Goal: Task Accomplishment & Management: Complete application form

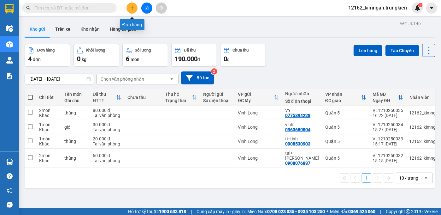
click at [134, 8] on icon "plus" at bounding box center [132, 8] width 4 height 4
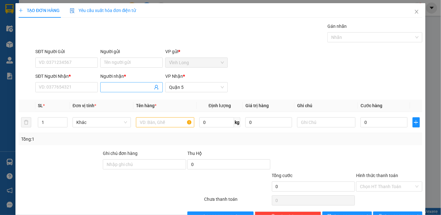
drag, startPoint x: 117, startPoint y: 86, endPoint x: 116, endPoint y: 82, distance: 3.9
click at [116, 83] on span at bounding box center [131, 87] width 62 height 10
click at [75, 88] on input "SĐT Người Nhận *" at bounding box center [66, 87] width 62 height 10
click at [112, 87] on input "trúc mai" at bounding box center [128, 87] width 49 height 7
click at [115, 88] on input "mai" at bounding box center [128, 87] width 49 height 7
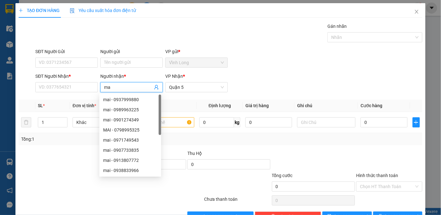
type input "m"
type input "trúc mai"
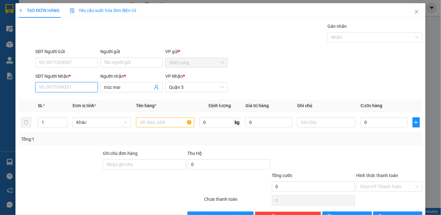
click at [78, 88] on input "SĐT Người Nhận *" at bounding box center [66, 87] width 62 height 10
type input "0932383869"
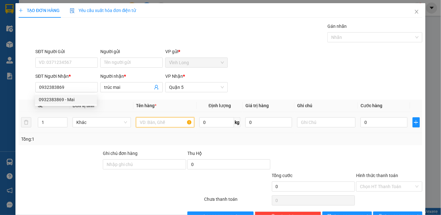
click at [149, 123] on input "text" at bounding box center [165, 122] width 58 height 10
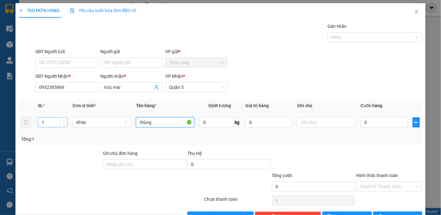
type input "thùng"
type input "2"
click at [63, 120] on icon "up" at bounding box center [64, 121] width 2 height 2
click at [384, 122] on input "0" at bounding box center [384, 122] width 47 height 10
type input "1"
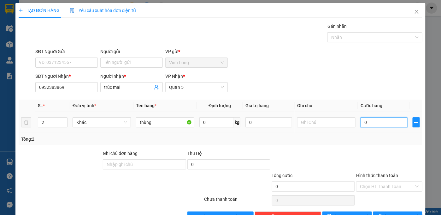
type input "1"
type input "11"
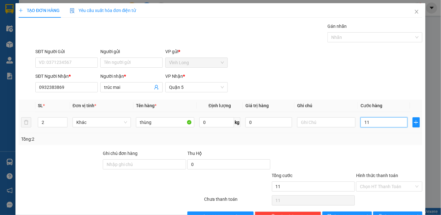
type input "110"
type input "11"
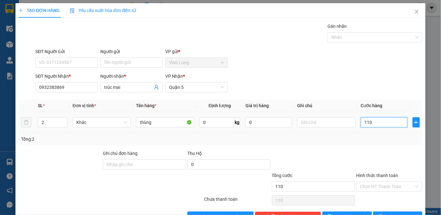
type input "11"
type input "1"
type input "11"
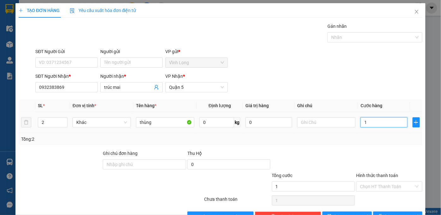
type input "11"
type input "110"
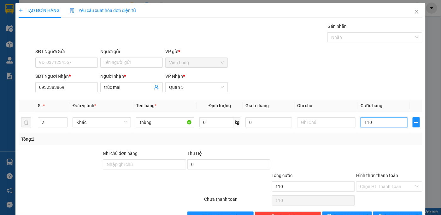
type input "11"
type input "1"
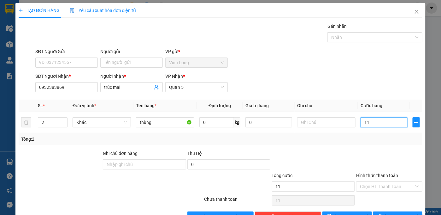
type input "1"
type input "10"
type input "100"
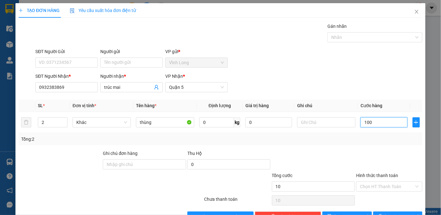
type input "100"
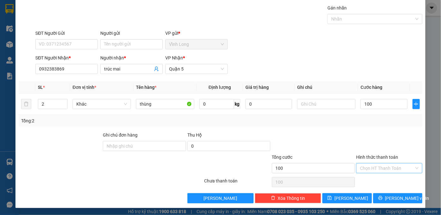
type input "100.000"
drag, startPoint x: 395, startPoint y: 166, endPoint x: 394, endPoint y: 170, distance: 4.5
click at [394, 166] on input "Hình thức thanh toán" at bounding box center [387, 167] width 54 height 9
click at [388, 180] on div "Tại văn phòng" at bounding box center [385, 179] width 58 height 7
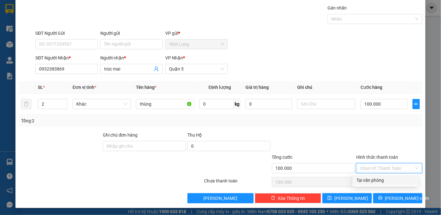
type input "0"
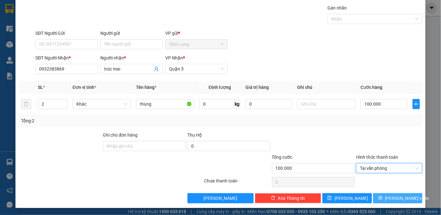
click at [390, 198] on span "[PERSON_NAME] và In" at bounding box center [407, 197] width 44 height 7
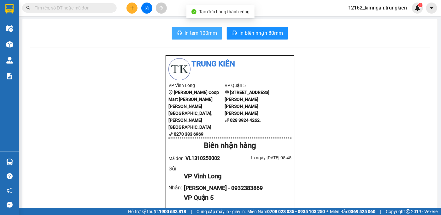
click at [202, 31] on span "In tem 100mm" at bounding box center [201, 33] width 32 height 8
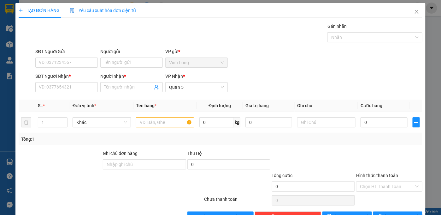
click at [342, 2] on div "TẠO ĐƠN HÀNG Yêu cầu xuất hóa đơn điện tử Transit Pickup Surcharge Ids Transit …" at bounding box center [220, 107] width 441 height 215
click at [414, 9] on icon "close" at bounding box center [416, 11] width 5 height 5
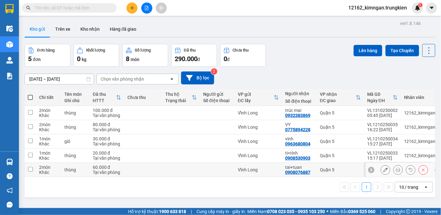
drag, startPoint x: 256, startPoint y: 169, endPoint x: 256, endPoint y: 160, distance: 8.8
click at [256, 169] on div "Vĩnh Long" at bounding box center [258, 169] width 41 height 5
checkbox input "true"
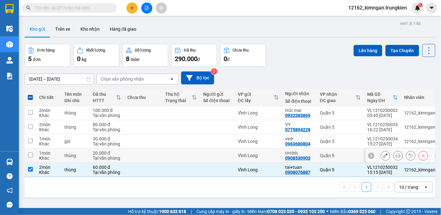
click at [256, 158] on td "Vĩnh Long" at bounding box center [258, 155] width 47 height 14
checkbox input "true"
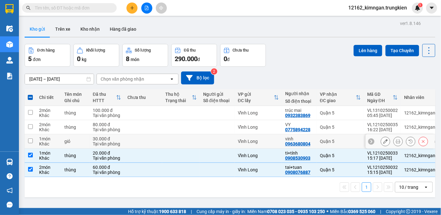
click at [260, 144] on td "Vĩnh Long" at bounding box center [258, 141] width 47 height 14
checkbox input "true"
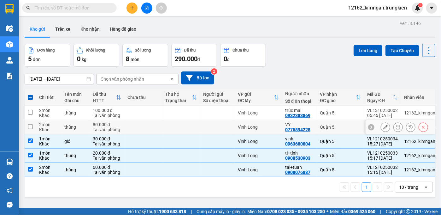
click at [270, 127] on div "Vĩnh Long" at bounding box center [258, 126] width 41 height 5
checkbox input "true"
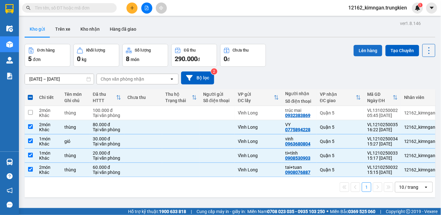
click at [362, 50] on button "Lên hàng" at bounding box center [368, 50] width 29 height 11
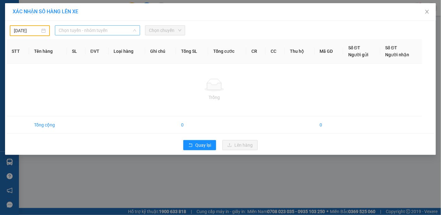
click at [104, 32] on span "Chọn tuyến - nhóm tuyến" at bounding box center [98, 30] width 78 height 9
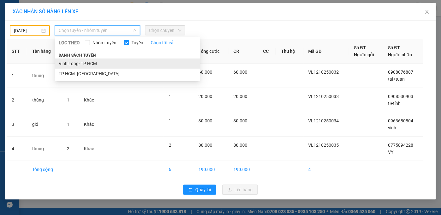
click at [92, 66] on li "Vĩnh Long- TP HCM" at bounding box center [127, 63] width 145 height 10
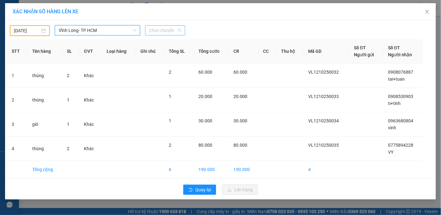
click at [153, 32] on span "Chọn chuyến" at bounding box center [165, 30] width 32 height 9
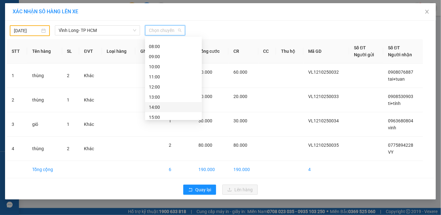
scroll to position [81, 0]
click at [156, 112] on div "17:00" at bounding box center [173, 113] width 49 height 7
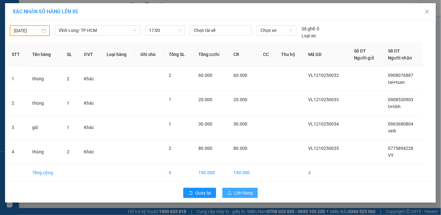
click at [253, 191] on button "Lên hàng" at bounding box center [239, 192] width 35 height 10
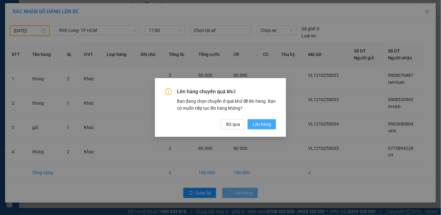
click at [268, 124] on span "Lên hàng" at bounding box center [262, 124] width 18 height 7
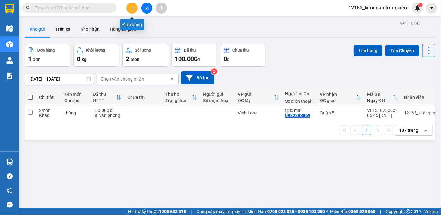
click at [132, 5] on button at bounding box center [132, 8] width 11 height 11
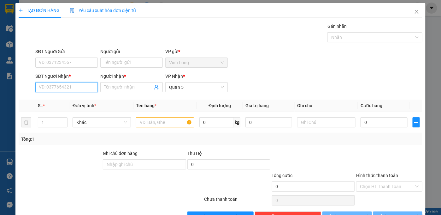
click at [76, 88] on input "SĐT Người Nhận *" at bounding box center [66, 87] width 62 height 10
type input "0918537778"
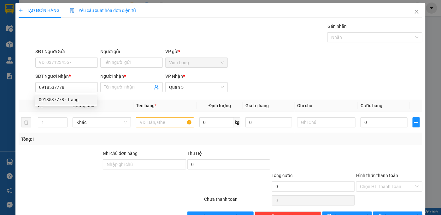
click at [72, 104] on div "0918537778 0918537778 - Trang" at bounding box center [66, 99] width 62 height 13
click at [71, 87] on input "0918537778" at bounding box center [66, 87] width 62 height 10
click at [68, 99] on div "0918537778 - Trang" at bounding box center [66, 99] width 54 height 7
type input "Trang"
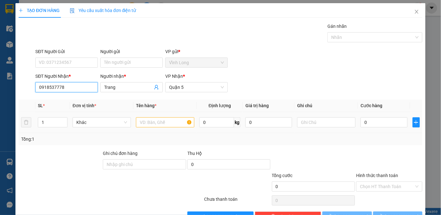
type input "30.000"
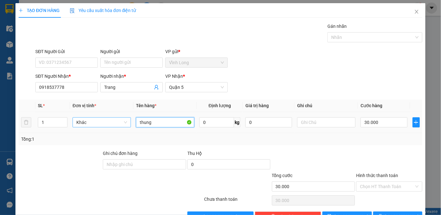
drag, startPoint x: 153, startPoint y: 121, endPoint x: 106, endPoint y: 126, distance: 47.2
click at [106, 126] on tr "1 Khác thung 0 kg 0 30.000" at bounding box center [221, 122] width 404 height 21
type input "hộp"
click at [390, 122] on input "30.000" at bounding box center [384, 122] width 47 height 10
type input "2"
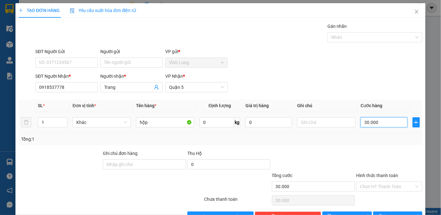
type input "2"
type input "20"
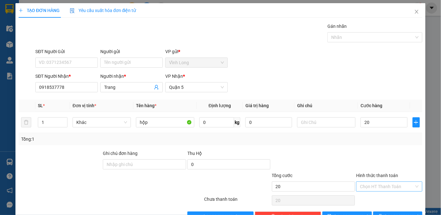
type input "20.000"
click at [390, 184] on input "Hình thức thanh toán" at bounding box center [387, 185] width 54 height 9
click at [381, 200] on div "Tại văn phòng" at bounding box center [385, 198] width 58 height 7
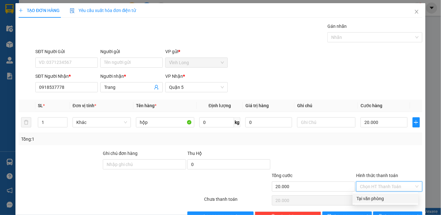
type input "0"
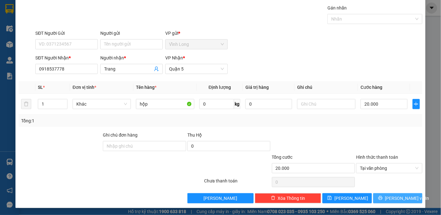
click at [382, 198] on icon "printer" at bounding box center [380, 197] width 4 height 4
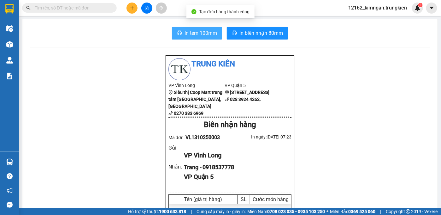
click at [209, 28] on button "In tem 100mm" at bounding box center [197, 33] width 50 height 13
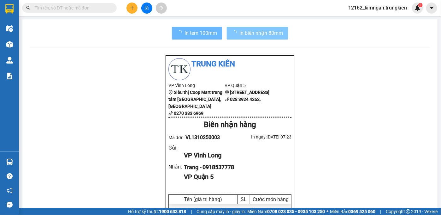
click at [266, 33] on span "In biên nhận 80mm" at bounding box center [261, 33] width 44 height 8
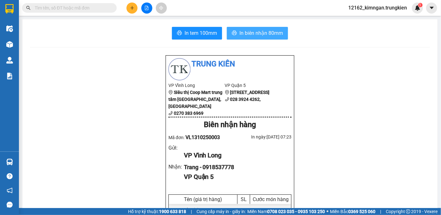
click at [277, 34] on span "In biên nhận 80mm" at bounding box center [261, 33] width 44 height 8
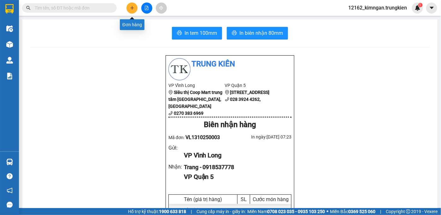
click at [134, 8] on icon "plus" at bounding box center [132, 8] width 4 height 4
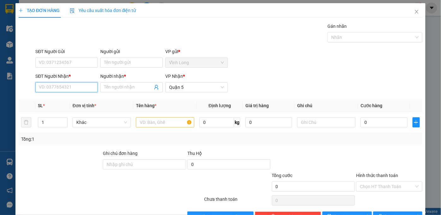
click at [77, 86] on input "SĐT Người Nhận *" at bounding box center [66, 87] width 62 height 10
type input "0908468695"
click at [65, 102] on div "0908468695 - giao" at bounding box center [66, 99] width 54 height 7
type input "giao"
type input "30.000"
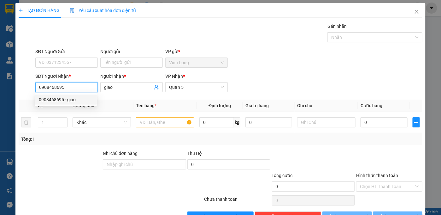
type input "30.000"
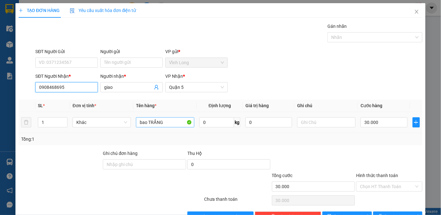
type input "0908468695"
drag, startPoint x: 165, startPoint y: 122, endPoint x: 148, endPoint y: 121, distance: 16.7
click at [148, 121] on input "bao TRẮNG" at bounding box center [165, 122] width 58 height 10
type input "bao hông"
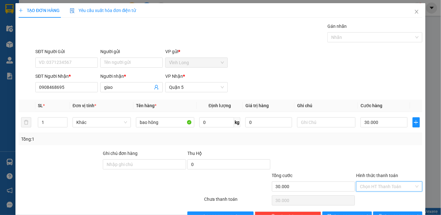
click at [378, 186] on input "Hình thức thanh toán" at bounding box center [387, 185] width 54 height 9
click at [376, 197] on div "Tại văn phòng" at bounding box center [385, 198] width 58 height 7
type input "0"
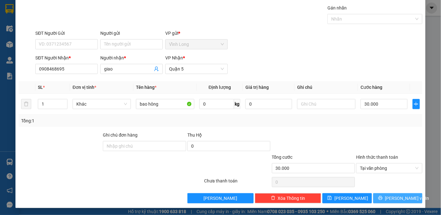
click at [379, 197] on button "[PERSON_NAME] và In" at bounding box center [398, 198] width 50 height 10
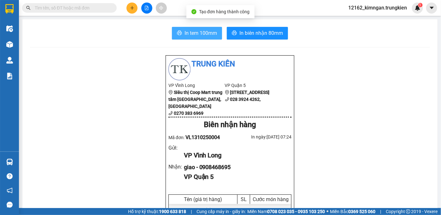
click at [185, 31] on span "In tem 100mm" at bounding box center [201, 33] width 32 height 8
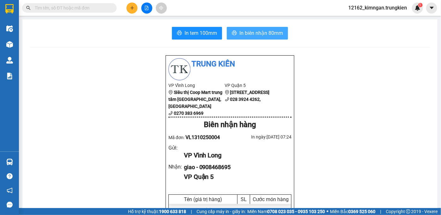
click at [259, 35] on span "In biên nhận 80mm" at bounding box center [261, 33] width 44 height 8
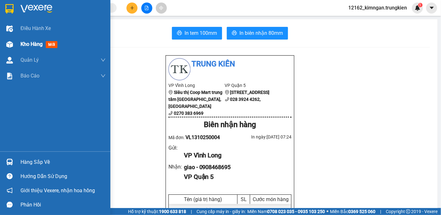
click at [22, 44] on span "Kho hàng" at bounding box center [32, 44] width 22 height 6
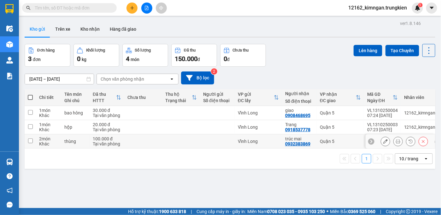
click at [247, 142] on div "Vĩnh Long" at bounding box center [258, 140] width 41 height 5
checkbox input "true"
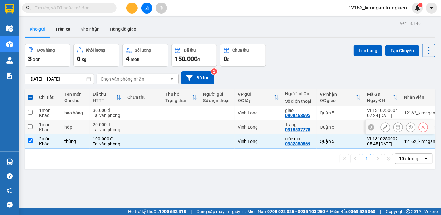
click at [208, 129] on div at bounding box center [217, 126] width 28 height 5
checkbox input "true"
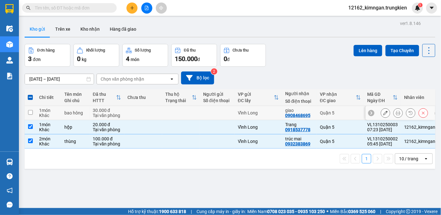
click at [202, 107] on td at bounding box center [217, 113] width 35 height 14
checkbox input "true"
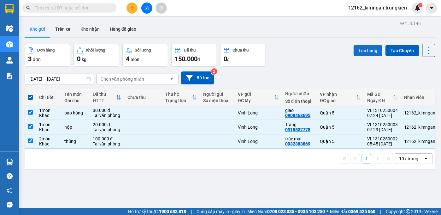
click at [362, 50] on button "Lên hàng" at bounding box center [368, 50] width 29 height 11
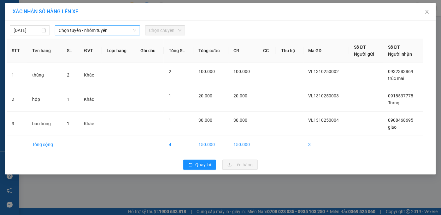
click at [90, 32] on span "Chọn tuyến - nhóm tuyến" at bounding box center [98, 30] width 78 height 9
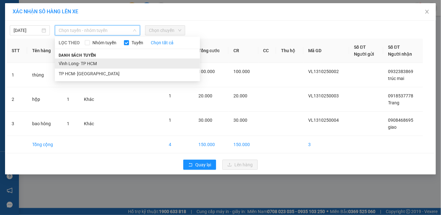
click at [81, 62] on li "Vĩnh Long- TP HCM" at bounding box center [127, 63] width 145 height 10
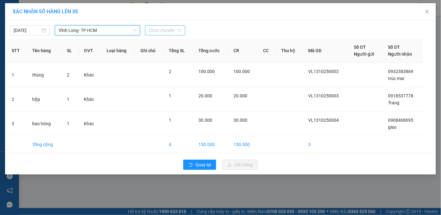
click at [158, 32] on span "Chọn chuyến" at bounding box center [165, 30] width 32 height 9
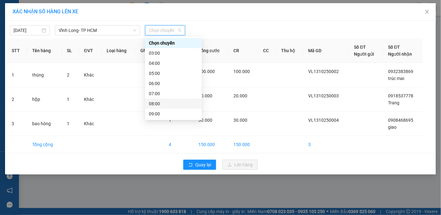
click at [159, 105] on div "08:00" at bounding box center [173, 103] width 49 height 7
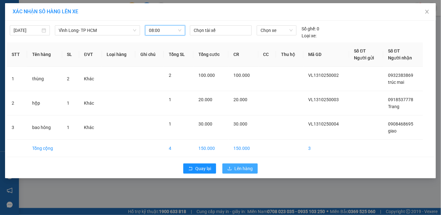
click at [251, 168] on span "Lên hàng" at bounding box center [243, 168] width 18 height 7
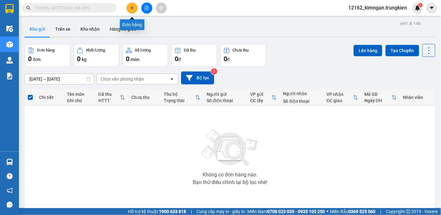
click at [134, 7] on icon "plus" at bounding box center [132, 8] width 4 height 4
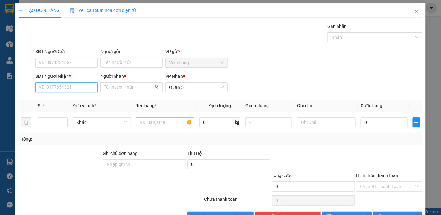
click at [68, 88] on input "SĐT Người Nhận *" at bounding box center [66, 87] width 62 height 10
click at [49, 87] on input "093330097" at bounding box center [66, 87] width 62 height 10
click at [42, 86] on input "093330097" at bounding box center [66, 87] width 62 height 10
type input "0903330097"
click at [115, 86] on input "Người nhận *" at bounding box center [128, 87] width 49 height 7
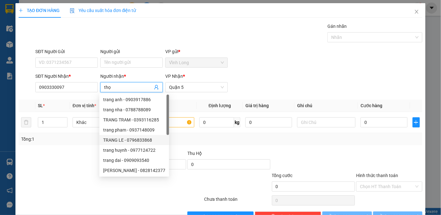
type input "thọ"
click at [79, 175] on div at bounding box center [77, 183] width 118 height 22
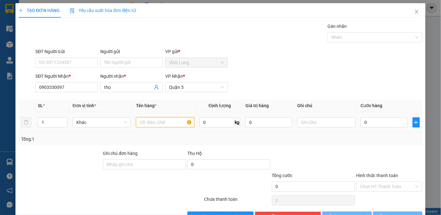
click at [169, 124] on input "text" at bounding box center [165, 122] width 58 height 10
type input "thùng"
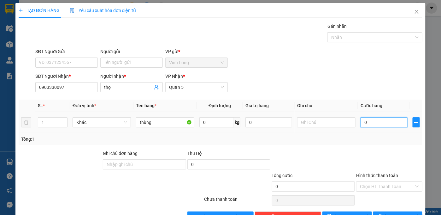
type input "2"
type input "20"
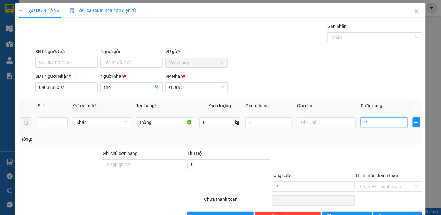
type input "20"
type input "20.000"
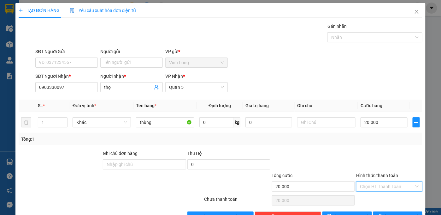
drag, startPoint x: 369, startPoint y: 185, endPoint x: 368, endPoint y: 195, distance: 10.2
click at [369, 186] on input "Hình thức thanh toán" at bounding box center [387, 185] width 54 height 9
click at [368, 195] on div "Tại văn phòng" at bounding box center [385, 198] width 58 height 7
type input "0"
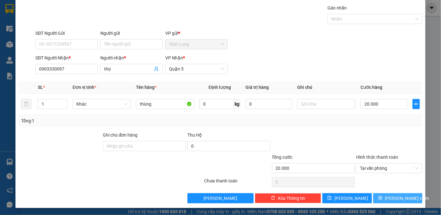
click at [378, 196] on button "[PERSON_NAME] và In" at bounding box center [398, 198] width 50 height 10
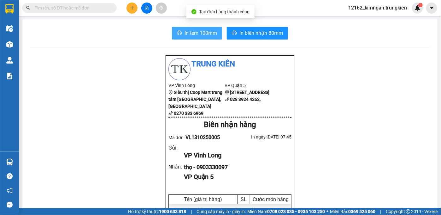
click at [203, 31] on span "In tem 100mm" at bounding box center [201, 33] width 32 height 8
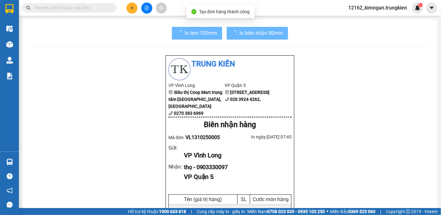
scroll to position [103, 0]
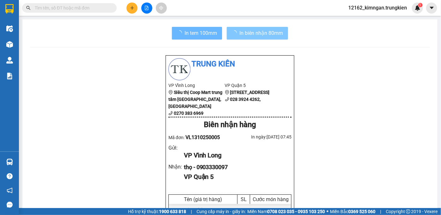
click at [239, 32] on span "In biên nhận 80mm" at bounding box center [261, 33] width 44 height 8
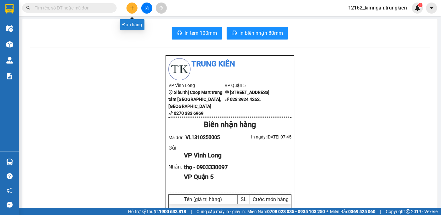
click at [131, 9] on icon "plus" at bounding box center [132, 8] width 4 height 4
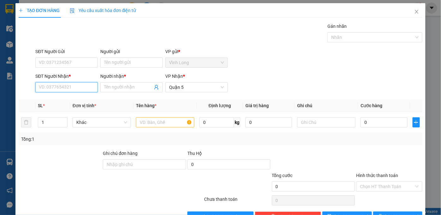
click at [66, 89] on input "SĐT Người Nhận *" at bounding box center [66, 87] width 62 height 10
click at [83, 98] on div "0762233766 - tâm" at bounding box center [66, 99] width 54 height 7
type input "0762233766"
type input "tâm"
type input "30.000"
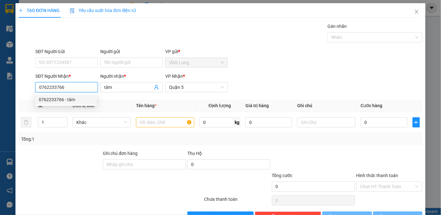
type input "30.000"
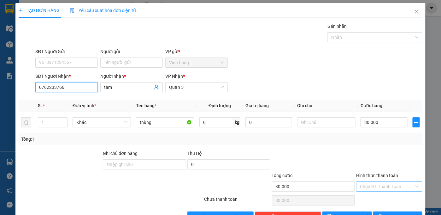
type input "0762233766"
click at [379, 186] on input "Hình thức thanh toán" at bounding box center [387, 185] width 54 height 9
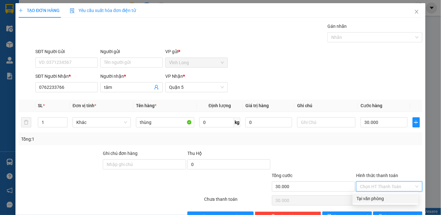
click at [376, 198] on div "Tại văn phòng" at bounding box center [385, 198] width 58 height 7
type input "0"
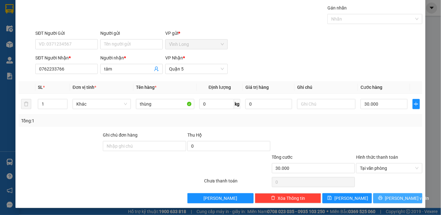
click at [376, 198] on button "[PERSON_NAME] và In" at bounding box center [398, 198] width 50 height 10
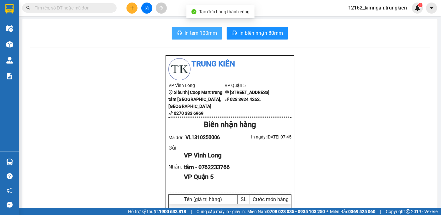
click at [185, 35] on span "In tem 100mm" at bounding box center [201, 33] width 32 height 8
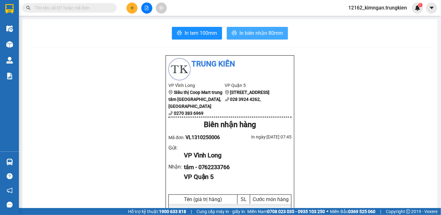
click at [239, 32] on span "In biên nhận 80mm" at bounding box center [261, 33] width 44 height 8
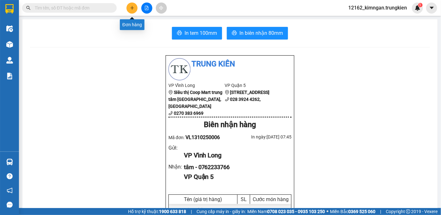
click at [129, 9] on button at bounding box center [132, 8] width 11 height 11
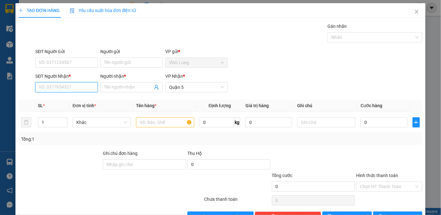
click at [79, 88] on input "SĐT Người Nhận *" at bounding box center [66, 87] width 62 height 10
type input "0902941559"
drag, startPoint x: 52, startPoint y: 121, endPoint x: 19, endPoint y: 123, distance: 33.5
click at [19, 123] on tr "1 Khác 0 kg 0 0" at bounding box center [221, 122] width 404 height 21
type input "2"
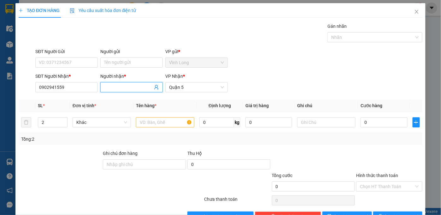
click at [107, 88] on input "Người nhận *" at bounding box center [128, 87] width 49 height 7
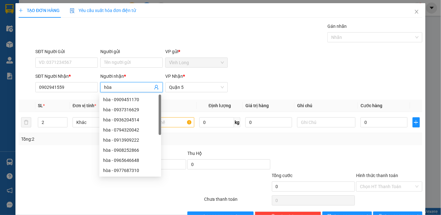
type input "hòa"
click at [50, 164] on div at bounding box center [60, 161] width 85 height 22
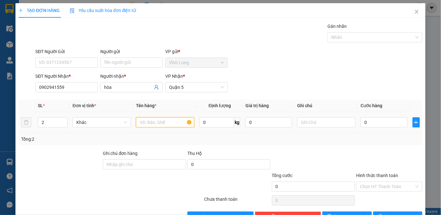
click at [160, 122] on input "text" at bounding box center [165, 122] width 58 height 10
type input "thùng+giỏ"
click at [379, 122] on input "0" at bounding box center [384, 122] width 47 height 10
type input "7"
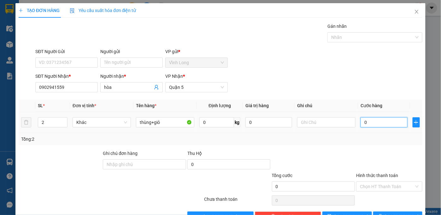
type input "7"
type input "70"
type input "70.000"
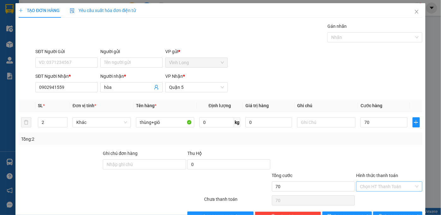
type input "70.000"
click at [402, 185] on input "Hình thức thanh toán" at bounding box center [387, 185] width 54 height 9
click at [386, 198] on div "Tại văn phòng" at bounding box center [385, 198] width 58 height 7
type input "0"
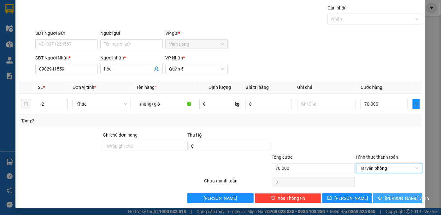
click at [386, 198] on button "[PERSON_NAME] và In" at bounding box center [398, 198] width 50 height 10
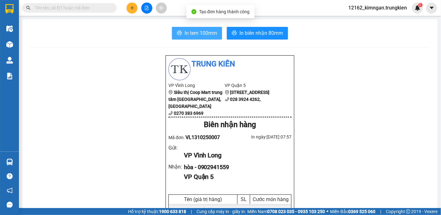
click at [179, 30] on button "In tem 100mm" at bounding box center [197, 33] width 50 height 13
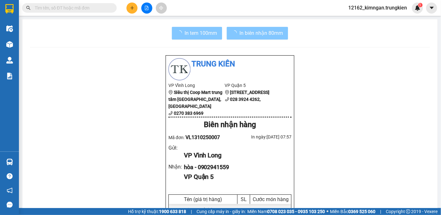
click at [269, 32] on span "In biên nhận 80mm" at bounding box center [261, 33] width 44 height 8
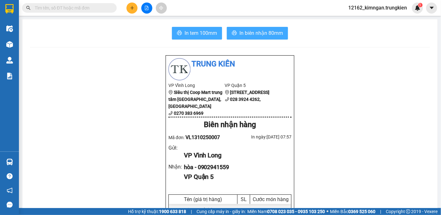
click at [268, 33] on span "In biên nhận 80mm" at bounding box center [261, 33] width 44 height 8
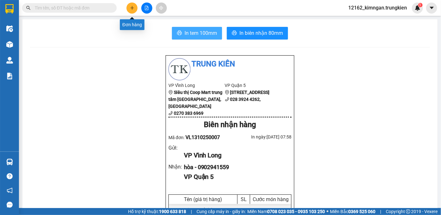
click at [132, 8] on icon "plus" at bounding box center [132, 7] width 0 height 3
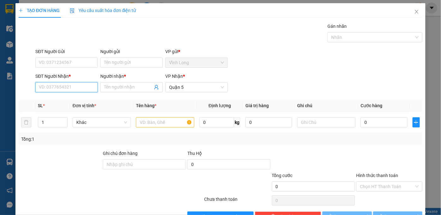
click at [71, 90] on input "SĐT Người Nhận *" at bounding box center [66, 87] width 62 height 10
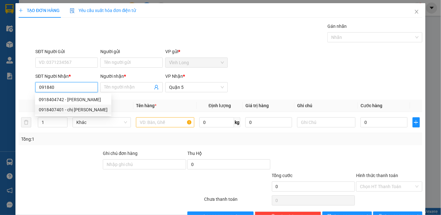
click at [68, 107] on div "0918407401 - chị dương" at bounding box center [73, 109] width 69 height 7
type input "0918407401"
type input "[PERSON_NAME]"
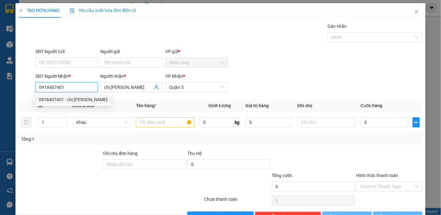
type input "20.000"
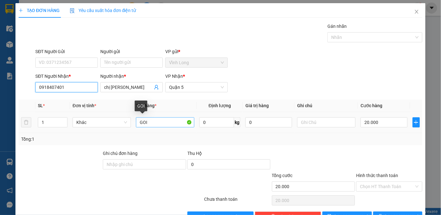
type input "0918407401"
drag, startPoint x: 155, startPoint y: 121, endPoint x: 104, endPoint y: 125, distance: 51.6
click at [104, 125] on tr "1 Khác GOI 0 kg 0 20.000" at bounding box center [221, 122] width 404 height 21
type input "hop"
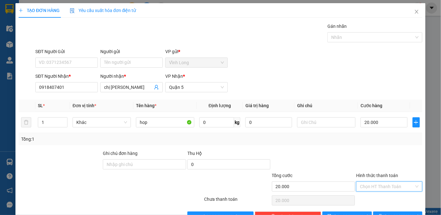
click at [377, 187] on input "Hình thức thanh toán" at bounding box center [387, 185] width 54 height 9
click at [375, 197] on div "Tại văn phòng" at bounding box center [385, 198] width 58 height 7
type input "0"
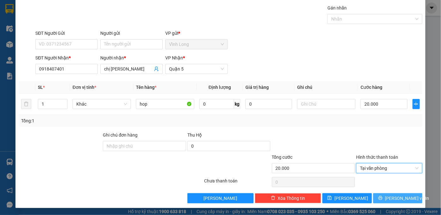
click at [404, 200] on span "[PERSON_NAME] và In" at bounding box center [407, 197] width 44 height 7
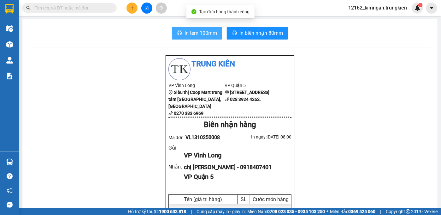
click at [189, 29] on span "In tem 100mm" at bounding box center [201, 33] width 32 height 8
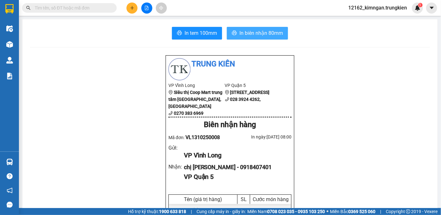
click at [250, 33] on span "In biên nhận 80mm" at bounding box center [261, 33] width 44 height 8
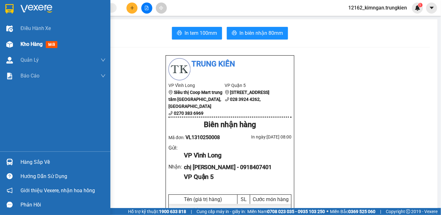
click at [20, 43] on div "Kho hàng mới" at bounding box center [55, 44] width 110 height 16
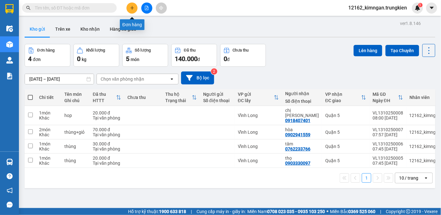
click at [130, 7] on icon "plus" at bounding box center [132, 8] width 4 height 4
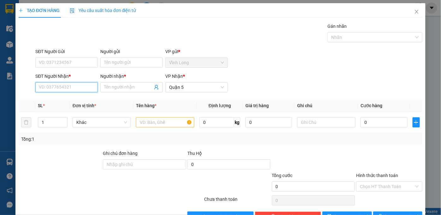
click at [62, 87] on input "SĐT Người Nhận *" at bounding box center [66, 87] width 62 height 10
type input "0937508099"
click at [76, 102] on div "0937508099 - NGAN" at bounding box center [66, 99] width 54 height 7
type input "NGAN"
type input "40.000"
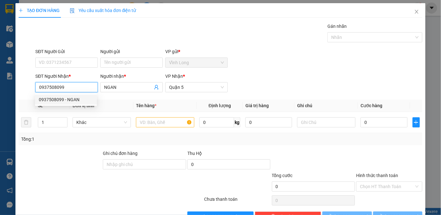
type input "40.000"
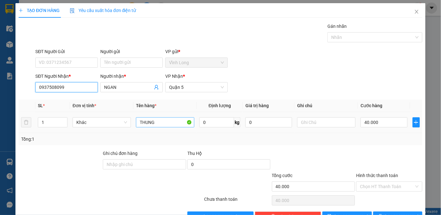
type input "0937508099"
drag, startPoint x: 146, startPoint y: 123, endPoint x: 94, endPoint y: 109, distance: 53.6
click at [96, 121] on tr "1 Khác THUNG 0 kg 0 40.000" at bounding box center [221, 122] width 404 height 21
type input "giỏ"
click at [381, 122] on input "40.000" at bounding box center [384, 122] width 47 height 10
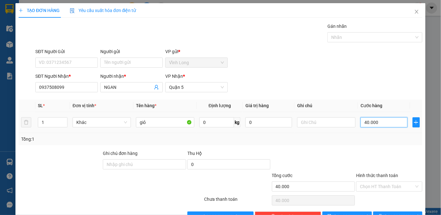
type input "3"
type input "30"
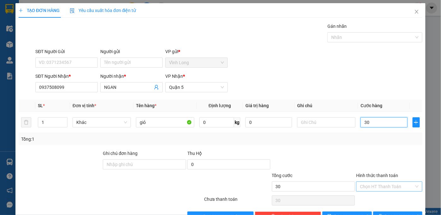
type input "30"
type input "30.000"
click at [382, 184] on input "Hình thức thanh toán" at bounding box center [387, 185] width 54 height 9
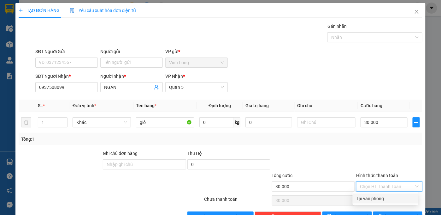
click at [388, 200] on div "Tại văn phòng" at bounding box center [385, 198] width 58 height 7
type input "0"
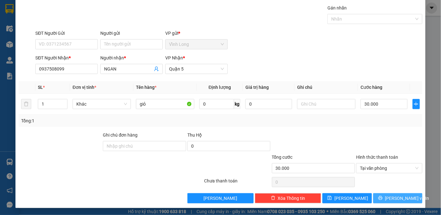
click at [388, 198] on span "[PERSON_NAME] và In" at bounding box center [407, 197] width 44 height 7
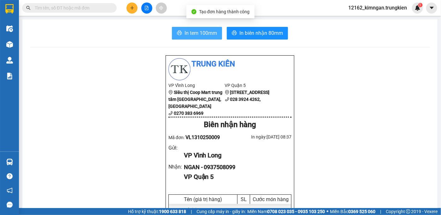
click at [204, 28] on button "In tem 100mm" at bounding box center [197, 33] width 50 height 13
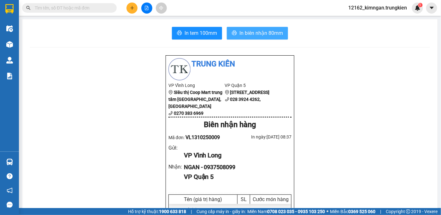
click at [254, 30] on span "In biên nhận 80mm" at bounding box center [261, 33] width 44 height 8
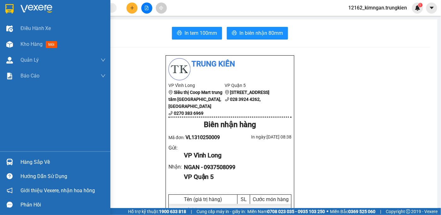
scroll to position [57, 0]
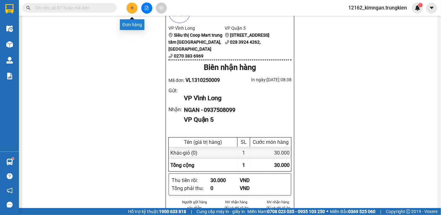
click at [134, 5] on button at bounding box center [132, 8] width 11 height 11
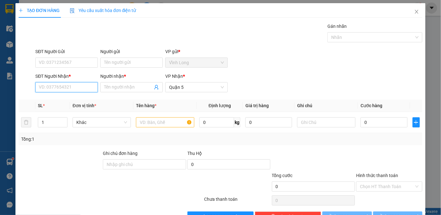
click at [68, 85] on input "SĐT Người Nhận *" at bounding box center [66, 87] width 62 height 10
click at [49, 85] on input "0938101688" at bounding box center [66, 87] width 62 height 10
click at [56, 86] on input "09380101688" at bounding box center [66, 87] width 62 height 10
click at [61, 87] on input "09380161688" at bounding box center [66, 87] width 62 height 10
click at [60, 87] on input "09380161688" at bounding box center [66, 87] width 62 height 10
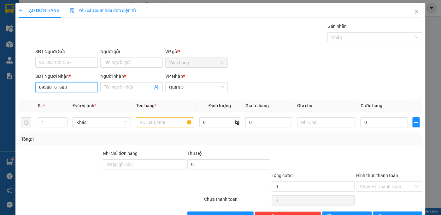
type input "0938016188"
click at [72, 99] on div "0938016188 - quyen" at bounding box center [66, 99] width 54 height 7
type input "quyen"
type input "20.000"
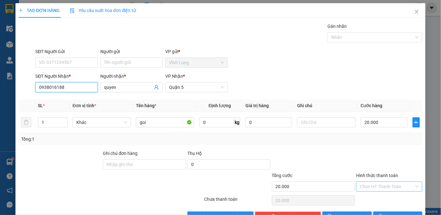
type input "0938016188"
click at [377, 184] on input "Hình thức thanh toán" at bounding box center [387, 185] width 54 height 9
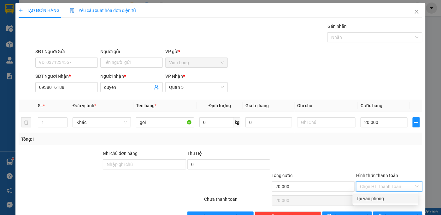
click at [374, 199] on div "Tại văn phòng" at bounding box center [385, 198] width 58 height 7
type input "0"
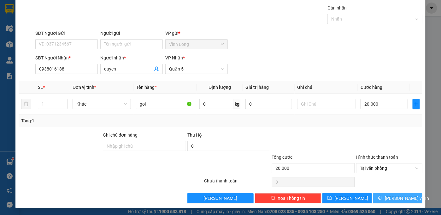
click at [390, 196] on span "[PERSON_NAME] và In" at bounding box center [407, 197] width 44 height 7
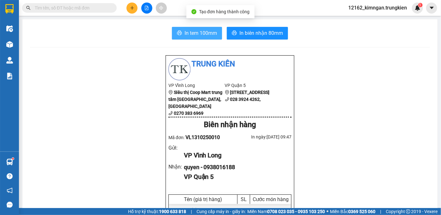
click at [199, 34] on span "In tem 100mm" at bounding box center [201, 33] width 32 height 8
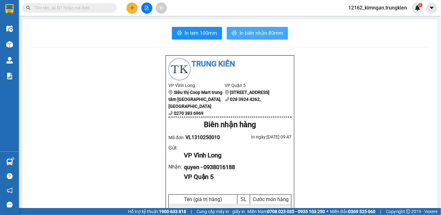
click at [271, 32] on span "In biên nhận 80mm" at bounding box center [261, 33] width 44 height 8
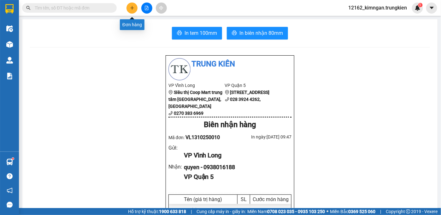
click at [134, 5] on button at bounding box center [132, 8] width 11 height 11
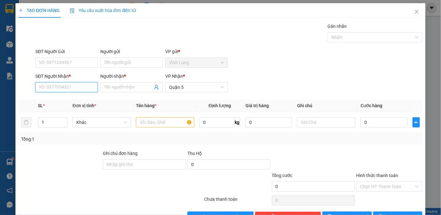
click at [56, 86] on input "SĐT Người Nhận *" at bounding box center [66, 87] width 62 height 10
click at [62, 101] on div "0775880925 - nhi" at bounding box center [66, 99] width 54 height 7
type input "0775880925"
type input "nhi"
type input "20.000"
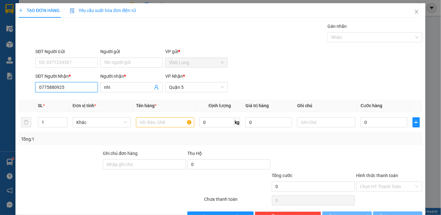
type input "20.000"
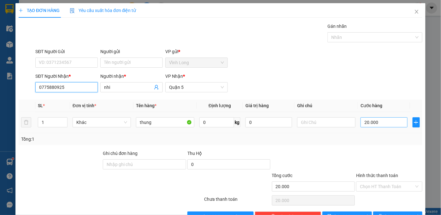
type input "0775880925"
click at [379, 120] on input "20.000" at bounding box center [384, 122] width 47 height 10
type input "4"
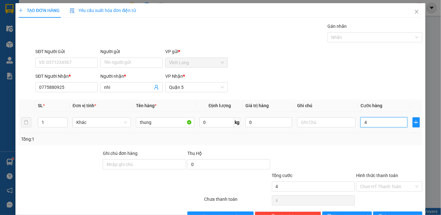
type input "40"
type input "40.000"
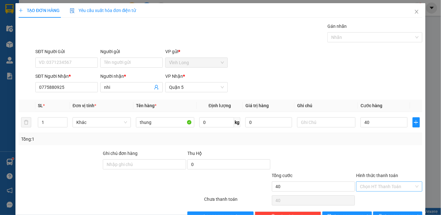
type input "40.000"
click at [390, 184] on input "Hình thức thanh toán" at bounding box center [387, 185] width 54 height 9
click at [378, 198] on div "Tại văn phòng" at bounding box center [385, 198] width 58 height 7
type input "0"
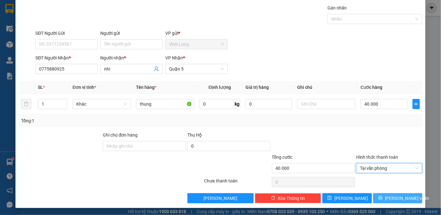
click at [379, 197] on button "[PERSON_NAME] và In" at bounding box center [398, 198] width 50 height 10
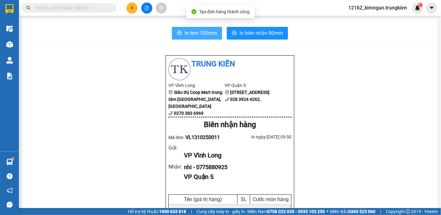
click at [204, 32] on span "In tem 100mm" at bounding box center [201, 33] width 32 height 8
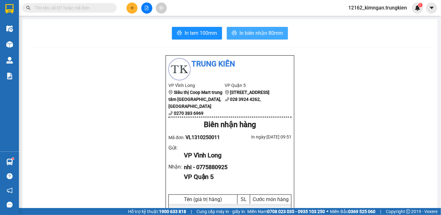
click at [264, 34] on span "In biên nhận 80mm" at bounding box center [261, 33] width 44 height 8
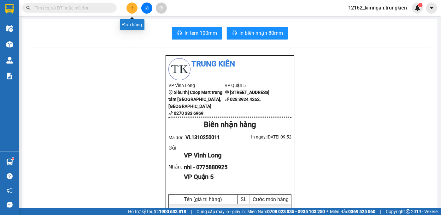
click at [130, 9] on icon "plus" at bounding box center [132, 8] width 4 height 4
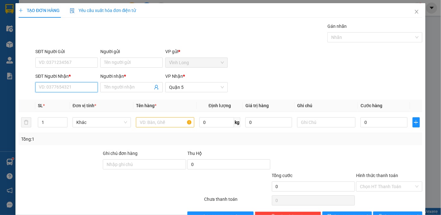
click at [64, 88] on input "SĐT Người Nhận *" at bounding box center [66, 87] width 62 height 10
click at [50, 88] on input "SĐT Người Nhận *" at bounding box center [66, 87] width 62 height 10
type input "6474"
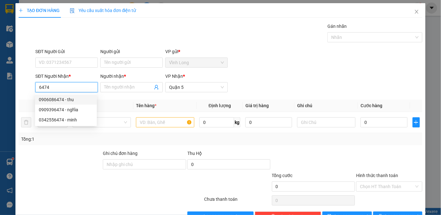
drag, startPoint x: 55, startPoint y: 86, endPoint x: -3, endPoint y: 93, distance: 59.1
click at [0, 93] on html "Kết quả tìm kiếm ( 0 ) Bộ lọc No Data 12162_kimngan.trungkien 1 Điều hành xe Kh…" at bounding box center [220, 107] width 441 height 215
type input "0946464530"
click at [53, 99] on div "0946464530 - ga ac" at bounding box center [66, 99] width 54 height 7
type input "ga ac"
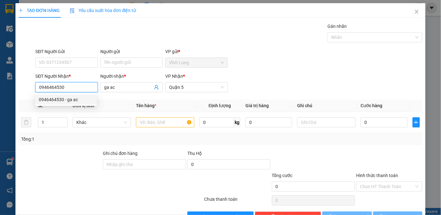
type input "100.000"
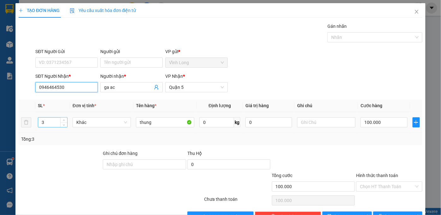
type input "0946464530"
drag, startPoint x: 50, startPoint y: 119, endPoint x: 10, endPoint y: 126, distance: 41.1
click at [11, 126] on div "TẠO ĐƠN HÀNG Yêu cầu xuất hóa đơn điện tử Transit Pickup Surcharge Ids Transit …" at bounding box center [220, 107] width 441 height 215
type input "2"
click at [363, 122] on input "100.000" at bounding box center [384, 122] width 47 height 10
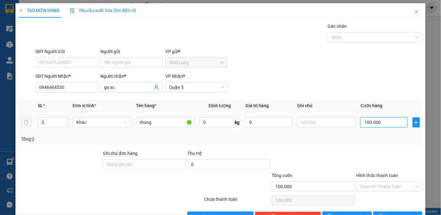
type input "7"
type input "70"
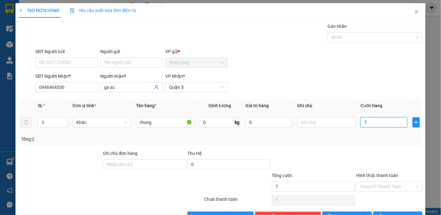
type input "70"
click at [378, 186] on input "Hình thức thanh toán" at bounding box center [387, 185] width 54 height 9
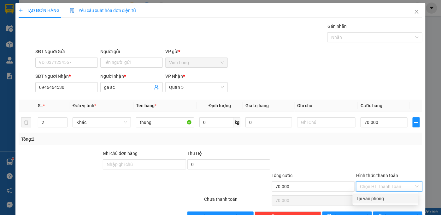
click at [371, 201] on div "Tại văn phòng" at bounding box center [385, 198] width 58 height 7
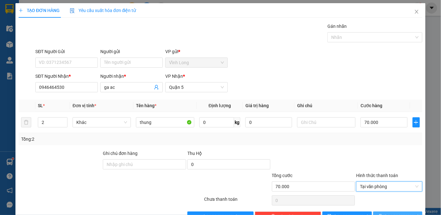
click at [396, 211] on button "[PERSON_NAME] và In" at bounding box center [398, 216] width 50 height 10
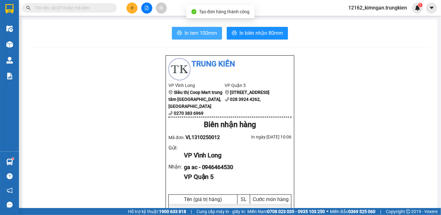
click at [209, 32] on span "In tem 100mm" at bounding box center [201, 33] width 32 height 8
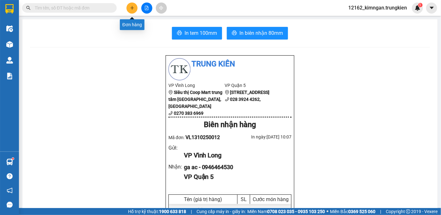
click at [130, 8] on button at bounding box center [132, 8] width 11 height 11
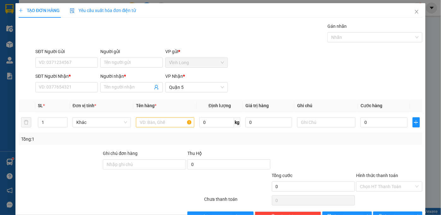
click at [44, 93] on div "SĐT Người Nhận * VD: 0377654321" at bounding box center [66, 84] width 62 height 22
click at [44, 88] on input "SĐT Người Nhận *" at bounding box center [66, 87] width 62 height 10
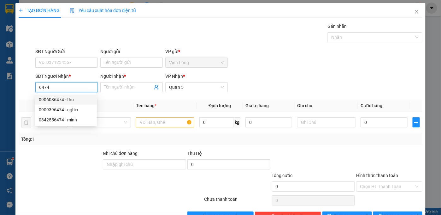
click at [50, 98] on div "0906086474 - thu" at bounding box center [66, 99] width 54 height 7
type input "0906086474"
type input "thu"
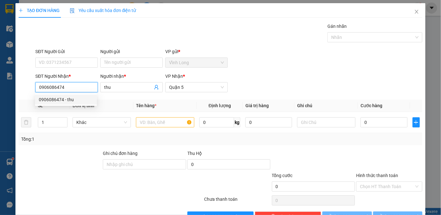
type input "30.000"
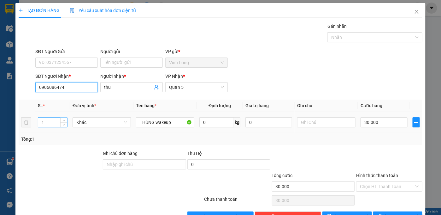
type input "0906086474"
drag, startPoint x: 53, startPoint y: 121, endPoint x: 4, endPoint y: 119, distance: 49.2
click at [7, 120] on div "TẠO ĐƠN HÀNG Yêu cầu xuất hóa đơn điện tử Transit Pickup Surcharge Ids Transit …" at bounding box center [220, 107] width 441 height 215
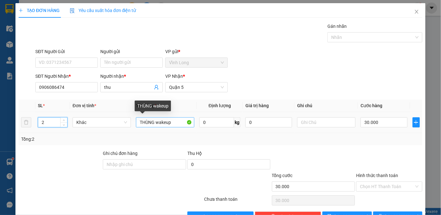
type input "2"
drag, startPoint x: 171, startPoint y: 123, endPoint x: 155, endPoint y: 124, distance: 16.8
click at [155, 124] on input "THÙNG wakeup" at bounding box center [165, 122] width 58 height 10
type input "THÙNG"
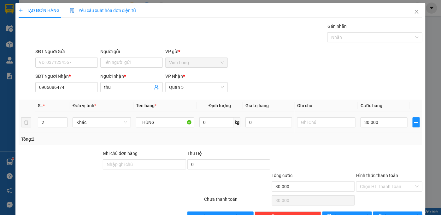
click at [380, 127] on div "30.000" at bounding box center [384, 122] width 47 height 13
click at [379, 126] on input "30.000" at bounding box center [384, 122] width 47 height 10
type input "6"
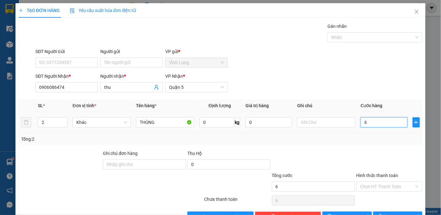
type input "60"
type input "60.000"
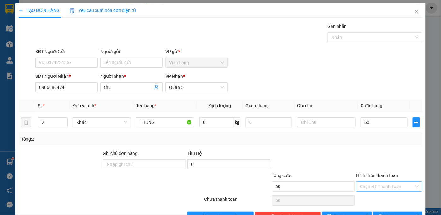
type input "60.000"
click at [374, 188] on input "Hình thức thanh toán" at bounding box center [387, 185] width 54 height 9
click at [372, 197] on div "Tại văn phòng" at bounding box center [385, 198] width 58 height 7
type input "0"
click at [383, 214] on icon "printer" at bounding box center [380, 216] width 4 height 4
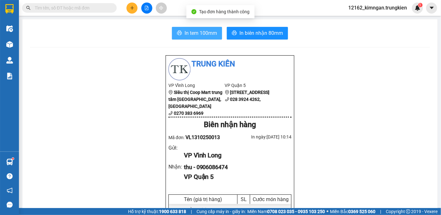
click at [189, 32] on span "In tem 100mm" at bounding box center [201, 33] width 32 height 8
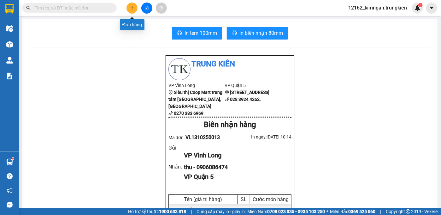
click at [134, 8] on icon "plus" at bounding box center [132, 8] width 4 height 4
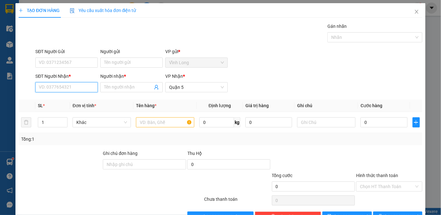
click at [54, 89] on input "SĐT Người Nhận *" at bounding box center [66, 87] width 62 height 10
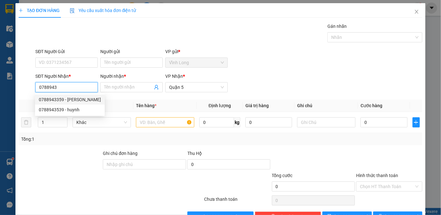
click at [70, 100] on div "0788943359 - quỳnh" at bounding box center [70, 99] width 62 height 7
type input "0788943359"
type input "quỳnh"
type input "50.000"
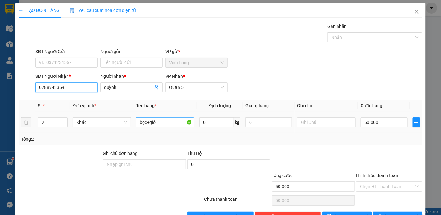
type input "0788943359"
drag, startPoint x: 163, startPoint y: 122, endPoint x: 146, endPoint y: 119, distance: 16.8
click at [146, 119] on input "bọc+giỏ" at bounding box center [165, 122] width 58 height 10
type input "bọc đỏ"
click at [26, 121] on tr "2 Khác bọc đỏ 0 kg 0 50.000" at bounding box center [221, 122] width 404 height 21
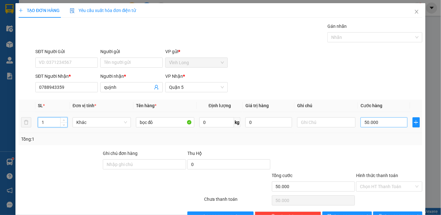
type input "1"
click at [366, 124] on input "50.000" at bounding box center [384, 122] width 47 height 10
type input "2"
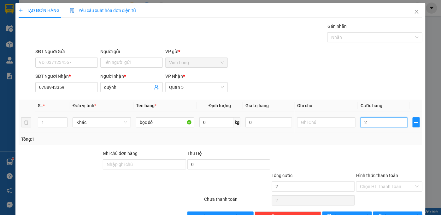
type input "20"
type input "20.000"
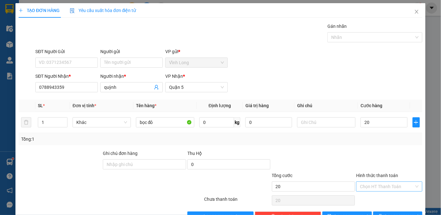
type input "20.000"
click at [395, 184] on input "Hình thức thanh toán" at bounding box center [387, 185] width 54 height 9
click at [383, 202] on div "Tại văn phòng" at bounding box center [386, 198] width 66 height 10
type input "0"
click at [382, 214] on icon "printer" at bounding box center [380, 216] width 4 height 4
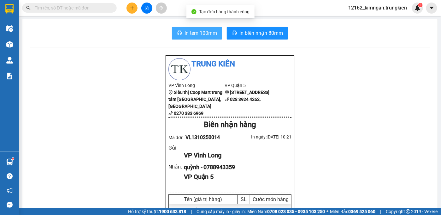
click at [179, 33] on icon "printer" at bounding box center [179, 32] width 5 height 5
click at [129, 7] on button at bounding box center [132, 8] width 11 height 11
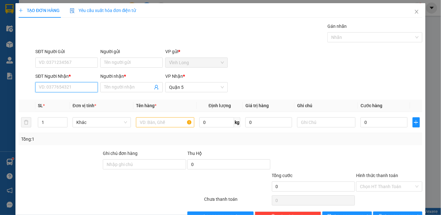
click at [71, 86] on input "SĐT Người Nhận *" at bounding box center [66, 87] width 62 height 10
type input "0"
click at [81, 100] on div "0987823773 - yen" at bounding box center [66, 99] width 54 height 7
type input "0987823773"
type input "yen"
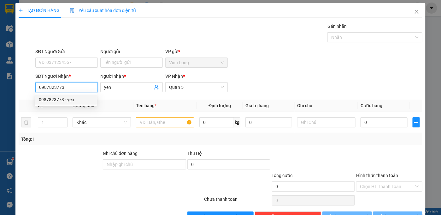
type input "20.000"
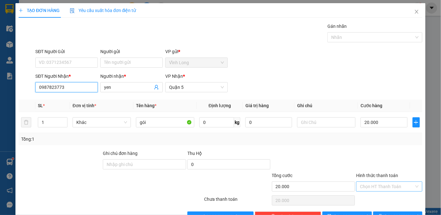
type input "0987823773"
click at [368, 186] on input "Hình thức thanh toán" at bounding box center [387, 185] width 54 height 9
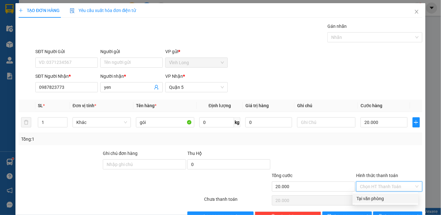
click at [371, 195] on div "Tại văn phòng" at bounding box center [385, 198] width 58 height 7
type input "0"
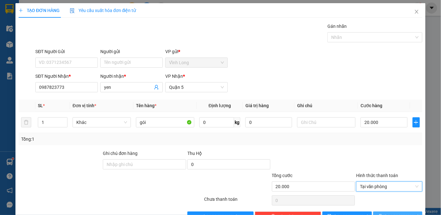
click at [394, 213] on span "[PERSON_NAME] và In" at bounding box center [407, 216] width 44 height 7
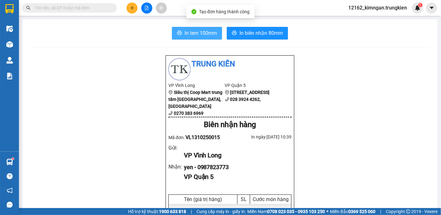
click at [177, 35] on icon "printer" at bounding box center [179, 32] width 5 height 5
drag, startPoint x: 328, startPoint y: 197, endPoint x: 322, endPoint y: 189, distance: 10.9
drag, startPoint x: 322, startPoint y: 189, endPoint x: 321, endPoint y: 182, distance: 6.7
drag, startPoint x: 321, startPoint y: 180, endPoint x: 270, endPoint y: 191, distance: 51.7
drag, startPoint x: 270, startPoint y: 191, endPoint x: 128, endPoint y: 4, distance: 234.1
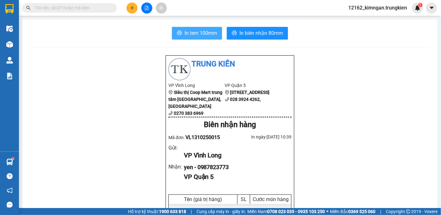
click at [128, 4] on button at bounding box center [132, 8] width 11 height 11
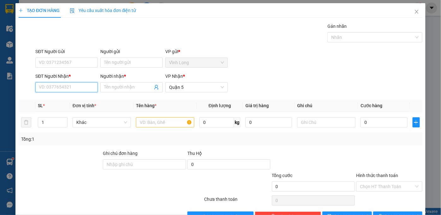
click at [77, 90] on input "SĐT Người Nhận *" at bounding box center [66, 87] width 62 height 10
type input "0909342211"
click at [60, 98] on div "0909342211 - thien" at bounding box center [66, 99] width 54 height 7
type input "thien"
type input "20.000"
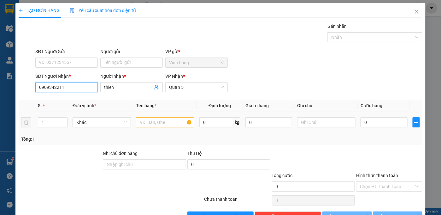
type input "20.000"
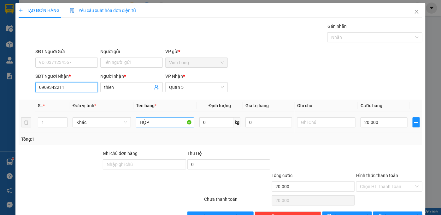
type input "0909342211"
click at [150, 120] on input "HỘP" at bounding box center [165, 122] width 58 height 10
click at [374, 124] on input "20.000" at bounding box center [384, 122] width 47 height 10
click at [385, 140] on div "Tổng: 1" at bounding box center [220, 138] width 399 height 7
click at [369, 120] on input "20.000" at bounding box center [384, 122] width 47 height 10
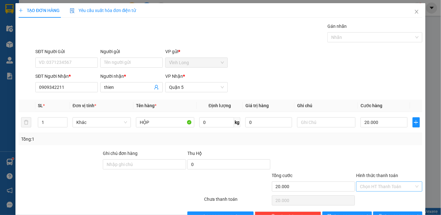
click at [378, 181] on input "Hình thức thanh toán" at bounding box center [387, 185] width 54 height 9
click at [378, 195] on div "Tại văn phòng" at bounding box center [385, 198] width 58 height 7
click at [392, 213] on span "[PERSON_NAME] và In" at bounding box center [407, 216] width 44 height 7
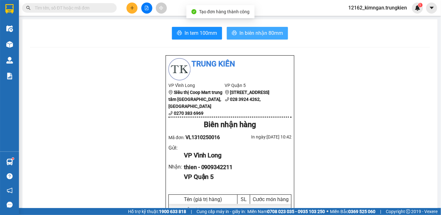
click at [245, 27] on button "In biên nhận 80mm" at bounding box center [257, 33] width 61 height 13
click at [246, 32] on span "In biên nhận 80mm" at bounding box center [261, 33] width 44 height 8
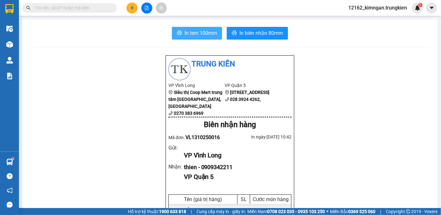
click at [201, 31] on span "In tem 100mm" at bounding box center [201, 33] width 32 height 8
click at [132, 5] on button at bounding box center [132, 8] width 11 height 11
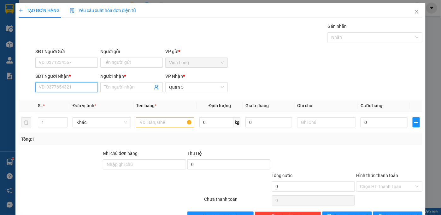
click at [64, 90] on input "SĐT Người Nhận *" at bounding box center [66, 87] width 62 height 10
click at [134, 89] on input "Người nhận *" at bounding box center [128, 87] width 49 height 7
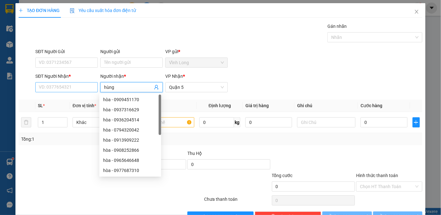
type input "hùng"
click at [76, 88] on input "SĐT Người Nhận *" at bounding box center [66, 87] width 62 height 10
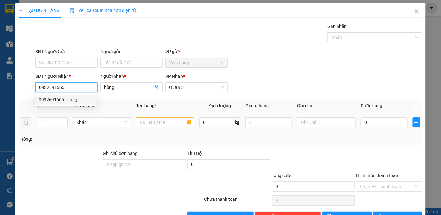
type input "0932691665"
click at [168, 120] on input "text" at bounding box center [165, 122] width 58 height 10
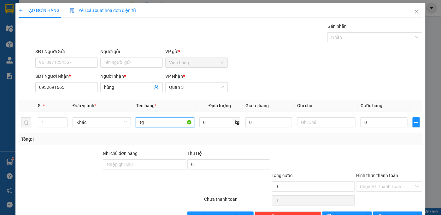
type input "t"
type input "gói"
type input "2"
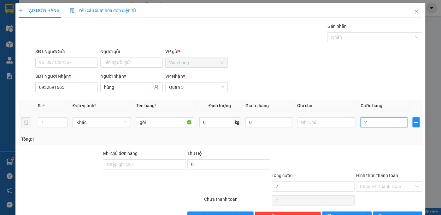
type input "20"
type input "20.000"
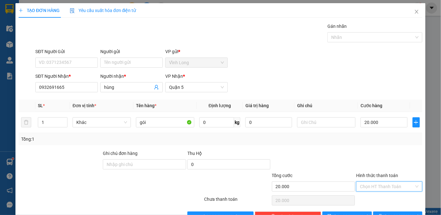
click at [372, 181] on input "Hình thức thanh toán" at bounding box center [387, 185] width 54 height 9
click at [372, 195] on div "Tại văn phòng" at bounding box center [385, 198] width 58 height 7
type input "0"
click at [390, 213] on span "[PERSON_NAME] và In" at bounding box center [407, 216] width 44 height 7
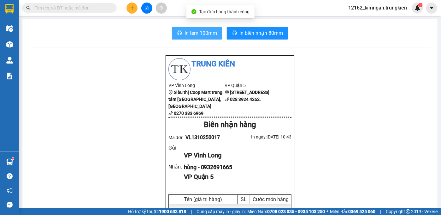
click at [205, 30] on span "In tem 100mm" at bounding box center [201, 33] width 32 height 8
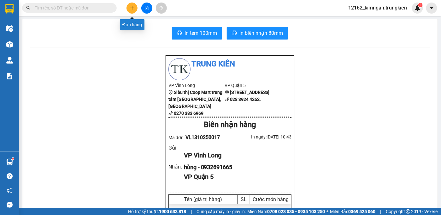
click at [132, 10] on button at bounding box center [132, 8] width 11 height 11
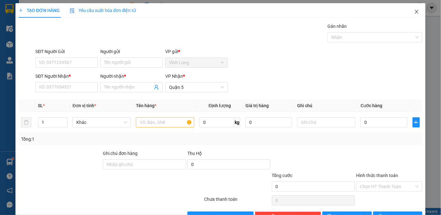
click at [414, 12] on icon "close" at bounding box center [416, 11] width 5 height 5
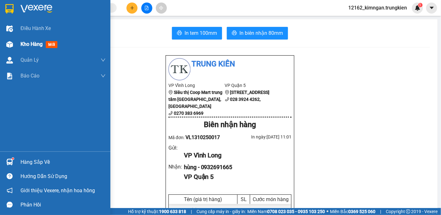
click at [24, 44] on span "Kho hàng" at bounding box center [32, 44] width 22 height 6
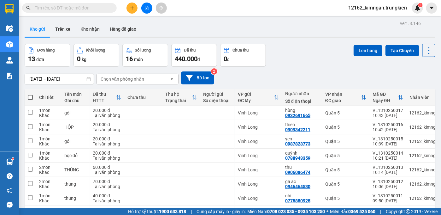
click at [321, 42] on div "ver 1.8.146 Kho gửi Trên xe Kho nhận Hàng đã giao Đơn hàng 13 đơn Khối lượng 0 …" at bounding box center [230, 147] width 416 height 256
click at [133, 7] on icon "plus" at bounding box center [132, 8] width 4 height 4
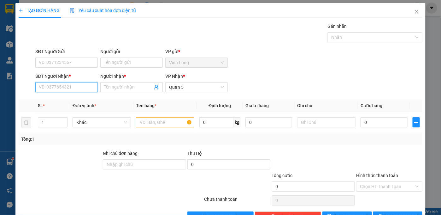
click at [58, 83] on input "SĐT Người Nhận *" at bounding box center [66, 87] width 62 height 10
type input "0948275769"
click at [79, 98] on div "0948275769 - THI" at bounding box center [66, 99] width 54 height 7
type input "THI"
type input "40.000"
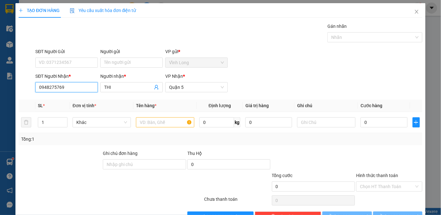
type input "40.000"
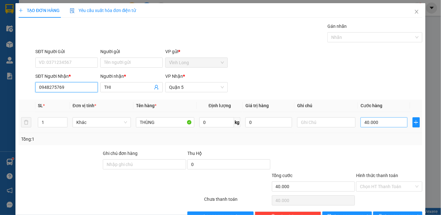
type input "0948275769"
type input "2"
type input "0"
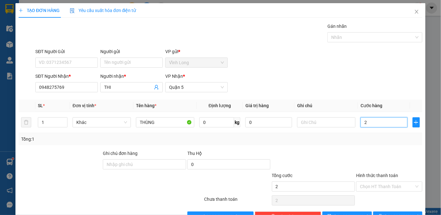
type input "0"
type input "3"
type input "03"
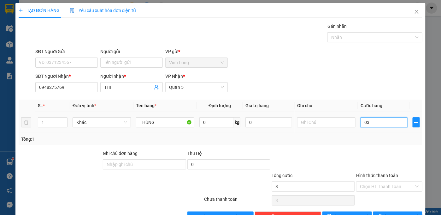
type input "30"
type input "030"
type input "30.000"
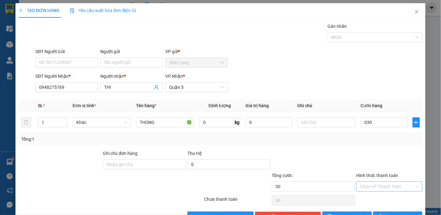
type input "30.000"
click at [374, 185] on input "Hình thức thanh toán" at bounding box center [387, 185] width 54 height 9
click at [369, 195] on div "Tại văn phòng" at bounding box center [385, 198] width 58 height 7
type input "0"
click at [374, 211] on button "[PERSON_NAME] và In" at bounding box center [398, 216] width 50 height 10
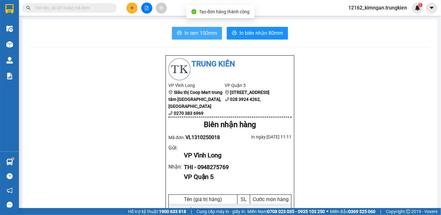
click at [214, 29] on button "In tem 100mm" at bounding box center [197, 33] width 50 height 13
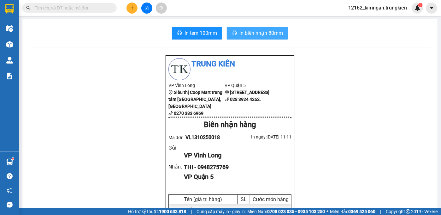
click at [273, 32] on span "In biên nhận 80mm" at bounding box center [261, 33] width 44 height 8
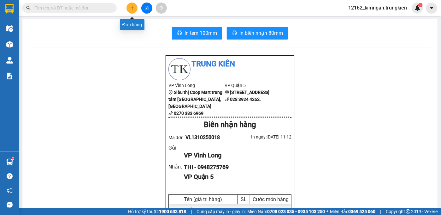
click at [134, 7] on icon "plus" at bounding box center [132, 8] width 4 height 4
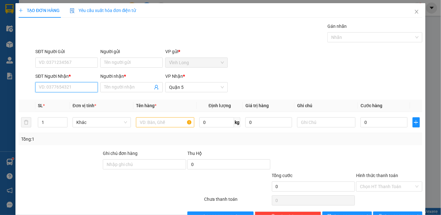
click at [84, 89] on input "SĐT Người Nhận *" at bounding box center [66, 87] width 62 height 10
click at [73, 98] on div "0798009444 - trinh" at bounding box center [66, 99] width 54 height 7
type input "0798009444"
type input "trinh"
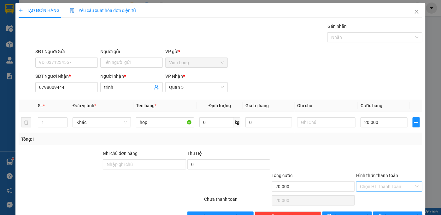
click at [388, 185] on input "Hình thức thanh toán" at bounding box center [387, 185] width 54 height 9
click at [381, 197] on div "Tại văn phòng" at bounding box center [385, 198] width 58 height 7
click at [382, 214] on span "printer" at bounding box center [380, 216] width 4 height 5
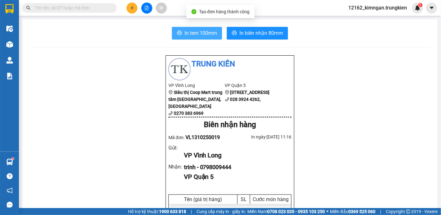
click at [203, 32] on span "In tem 100mm" at bounding box center [201, 33] width 32 height 8
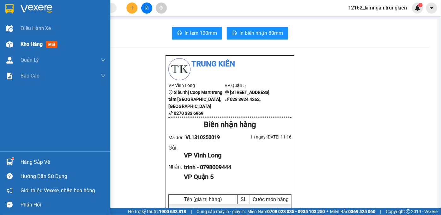
click at [17, 42] on div "Kho hàng mới" at bounding box center [55, 44] width 110 height 16
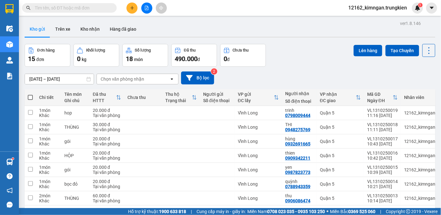
drag, startPoint x: 210, startPoint y: 166, endPoint x: 209, endPoint y: 169, distance: 3.2
click at [290, 212] on div "0946464530" at bounding box center [297, 214] width 25 height 5
click at [269, 209] on div "Vĩnh Long" at bounding box center [258, 211] width 41 height 5
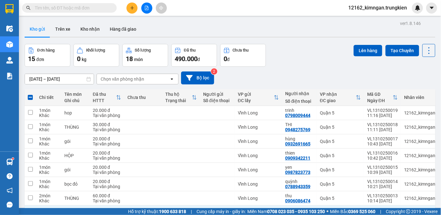
drag, startPoint x: 264, startPoint y: 160, endPoint x: 270, endPoint y: 134, distance: 25.9
click at [271, 195] on div "Vĩnh Long" at bounding box center [258, 197] width 41 height 5
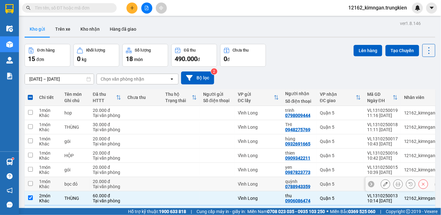
click at [280, 177] on td "Vĩnh Long" at bounding box center [258, 184] width 47 height 14
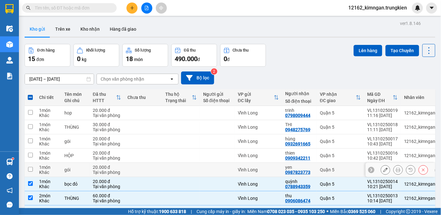
click at [278, 167] on div "Vĩnh Long" at bounding box center [258, 169] width 41 height 5
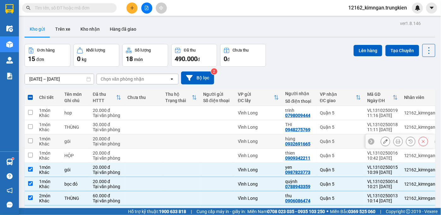
click at [277, 138] on div "Vĩnh Long" at bounding box center [258, 140] width 41 height 5
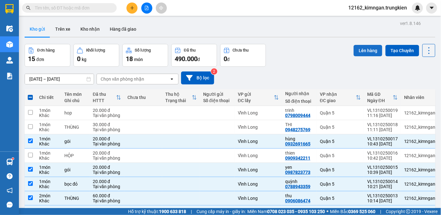
click at [362, 50] on button "Lên hàng" at bounding box center [368, 50] width 29 height 11
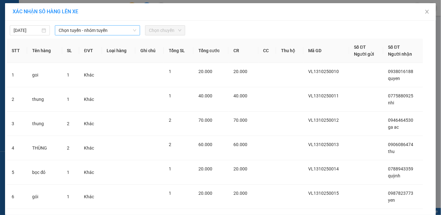
click at [98, 29] on span "Chọn tuyến - nhóm tuyến" at bounding box center [98, 30] width 78 height 9
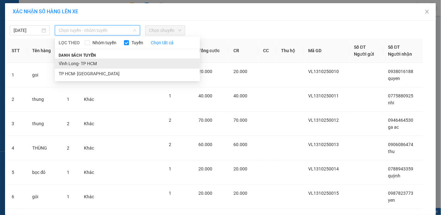
click at [78, 64] on li "Vĩnh Long- TP HCM" at bounding box center [127, 63] width 145 height 10
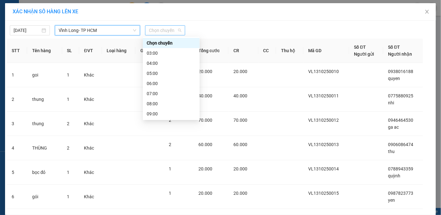
click at [153, 32] on span "Chọn chuyến" at bounding box center [165, 30] width 32 height 9
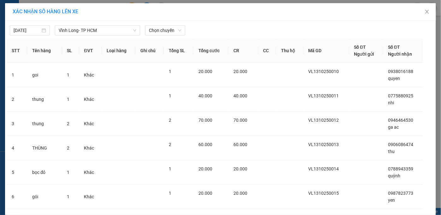
click at [238, 23] on div "13/10/2025 Vĩnh Long- TP HCM LỌC THEO Nhóm tuyến Tuyến Chọn tất cả Danh sách tu…" at bounding box center [221, 28] width 428 height 13
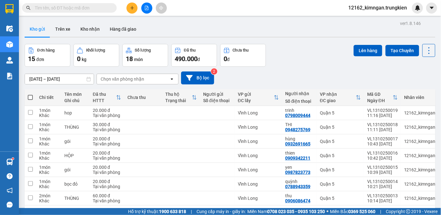
click at [259, 209] on div "Vĩnh Long" at bounding box center [258, 211] width 41 height 5
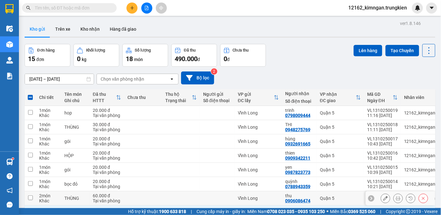
click at [260, 195] on div "Vĩnh Long" at bounding box center [258, 197] width 41 height 5
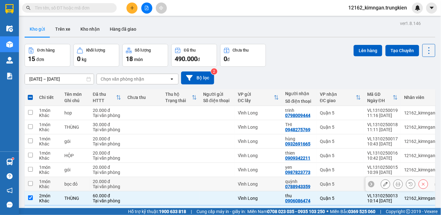
click at [262, 181] on div "Vĩnh Long" at bounding box center [258, 183] width 41 height 5
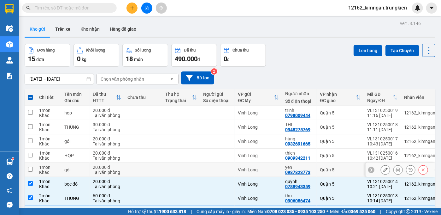
click at [262, 167] on div "Vĩnh Long" at bounding box center [258, 169] width 41 height 5
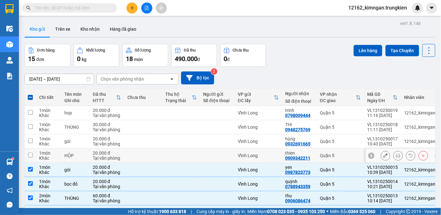
click at [265, 153] on div "Vĩnh Long" at bounding box center [258, 155] width 41 height 5
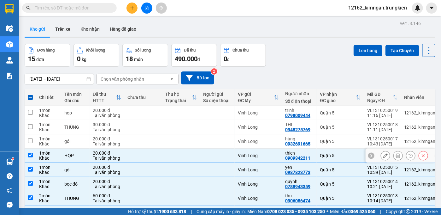
click at [265, 153] on div "Vĩnh Long" at bounding box center [258, 155] width 41 height 5
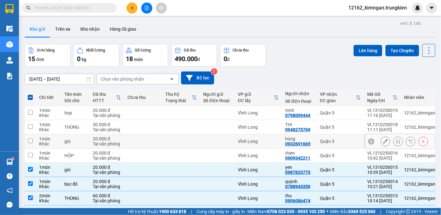
click at [269, 134] on td "Vĩnh Long" at bounding box center [258, 141] width 47 height 14
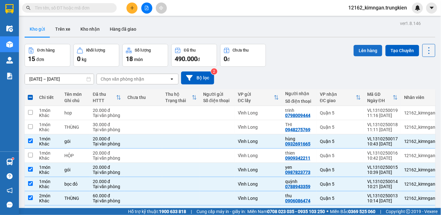
click at [356, 51] on button "Lên hàng" at bounding box center [368, 50] width 29 height 11
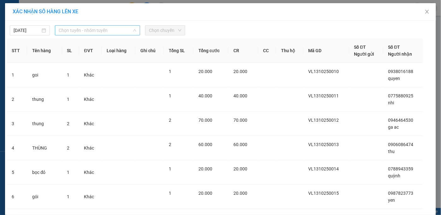
click at [98, 30] on span "Chọn tuyến - nhóm tuyến" at bounding box center [98, 30] width 78 height 9
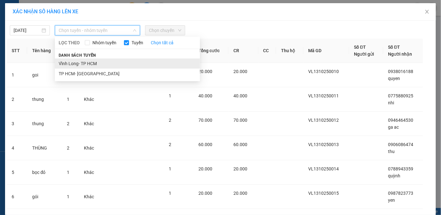
click at [86, 62] on li "Vĩnh Long- TP HCM" at bounding box center [127, 63] width 145 height 10
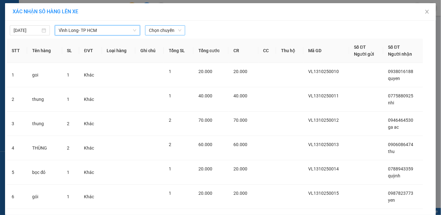
click at [146, 29] on div "Chọn chuyến" at bounding box center [165, 30] width 40 height 10
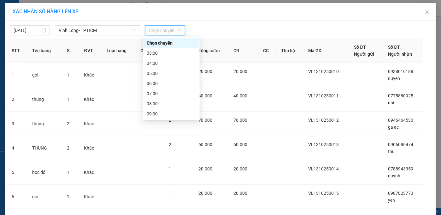
click at [155, 130] on div "11:00" at bounding box center [171, 133] width 49 height 7
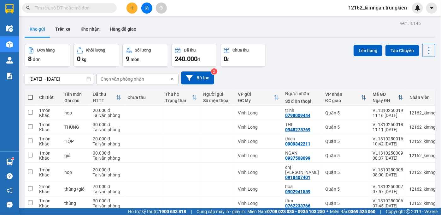
click at [262, 210] on td "Vĩnh Long" at bounding box center [258, 217] width 47 height 14
click at [264, 200] on div "Vĩnh Long" at bounding box center [258, 202] width 41 height 5
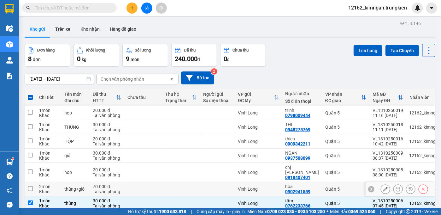
click at [268, 186] on div "Vĩnh Long" at bounding box center [258, 188] width 41 height 5
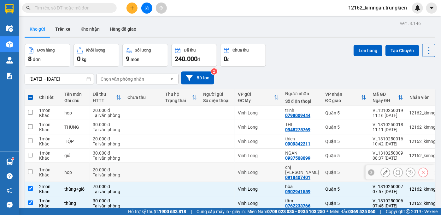
click at [271, 169] on div "Vĩnh Long" at bounding box center [258, 171] width 41 height 5
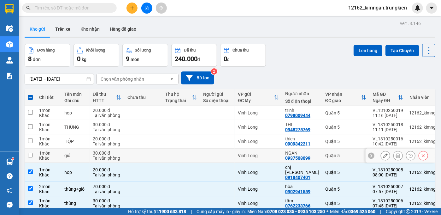
click at [273, 152] on td "Vĩnh Long" at bounding box center [258, 155] width 47 height 14
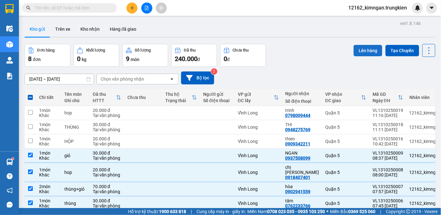
click at [358, 49] on button "Lên hàng" at bounding box center [368, 50] width 29 height 11
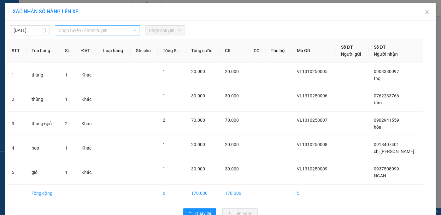
click at [66, 31] on span "Chọn tuyến - nhóm tuyến" at bounding box center [98, 30] width 78 height 9
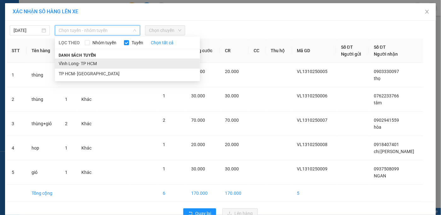
click at [68, 63] on li "Vĩnh Long- TP HCM" at bounding box center [127, 63] width 145 height 10
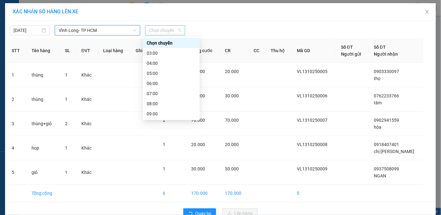
click at [150, 28] on span "Chọn chuyến" at bounding box center [165, 30] width 32 height 9
click at [154, 103] on div "08:00" at bounding box center [171, 103] width 49 height 7
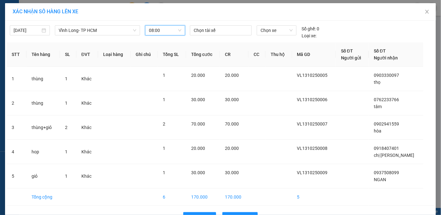
click at [158, 31] on span "08:00" at bounding box center [165, 30] width 32 height 9
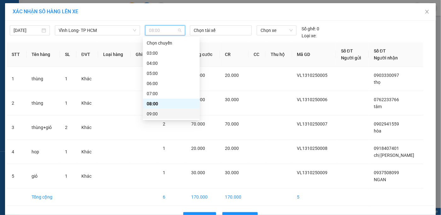
click at [158, 115] on div "09:00" at bounding box center [171, 113] width 49 height 7
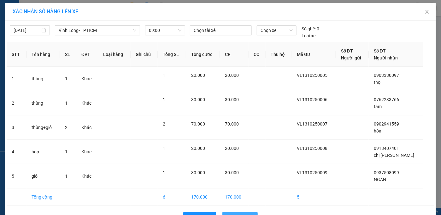
click at [236, 213] on span "Lên hàng" at bounding box center [243, 216] width 18 height 7
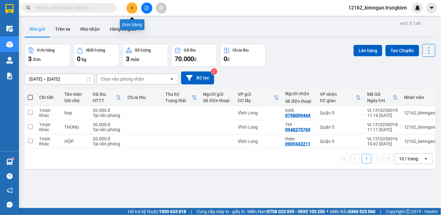
click at [134, 8] on button at bounding box center [132, 8] width 11 height 11
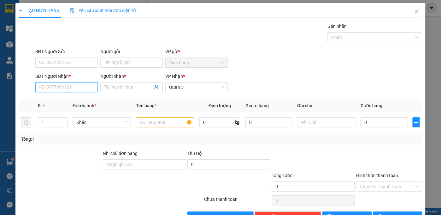
click at [52, 85] on input "SĐT Người Nhận *" at bounding box center [66, 87] width 62 height 10
click at [66, 99] on div "0934858004 - Vy" at bounding box center [66, 99] width 54 height 7
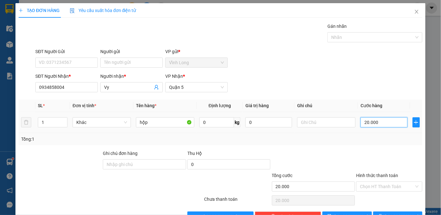
click at [386, 118] on input "20.000" at bounding box center [384, 122] width 47 height 10
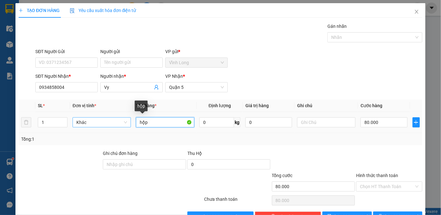
drag, startPoint x: 156, startPoint y: 124, endPoint x: 115, endPoint y: 121, distance: 41.1
click at [115, 121] on tr "1 Khác hộp 0 kg 0 80.000" at bounding box center [221, 122] width 404 height 21
drag, startPoint x: 42, startPoint y: 124, endPoint x: 1, endPoint y: 121, distance: 40.8
click at [1, 121] on div "TẠO ĐƠN HÀNG Yêu cầu xuất hóa đơn điện tử Transit Pickup Surcharge Ids Transit …" at bounding box center [220, 107] width 441 height 215
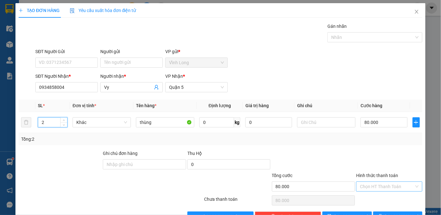
click at [388, 186] on input "Hình thức thanh toán" at bounding box center [387, 185] width 54 height 9
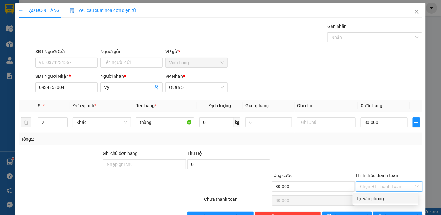
click at [386, 194] on div "Tại văn phòng" at bounding box center [386, 198] width 66 height 10
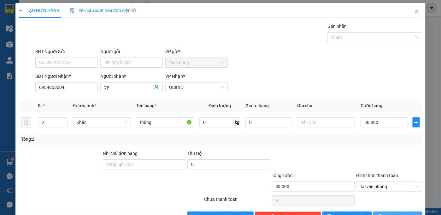
click at [389, 213] on span "[PERSON_NAME] và In" at bounding box center [407, 216] width 44 height 7
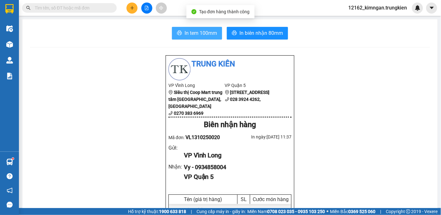
click at [199, 32] on span "In tem 100mm" at bounding box center [201, 33] width 32 height 8
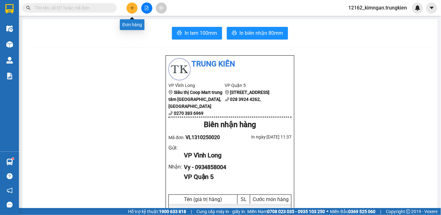
click at [134, 8] on icon "plus" at bounding box center [132, 8] width 4 height 4
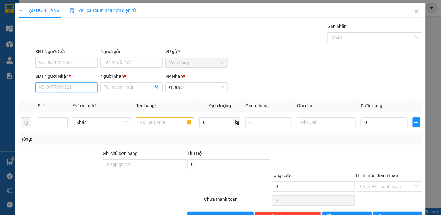
drag, startPoint x: 65, startPoint y: 86, endPoint x: 70, endPoint y: 76, distance: 11.3
click at [66, 86] on input "SĐT Người Nhận *" at bounding box center [66, 87] width 62 height 10
click at [62, 99] on div "0775894228 - VY" at bounding box center [66, 99] width 54 height 7
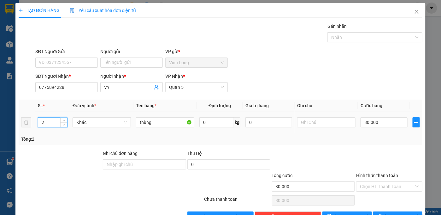
click at [21, 121] on tr "2 Khác thùng 0 kg 0 80.000" at bounding box center [221, 122] width 404 height 21
click at [391, 125] on input "80.000" at bounding box center [384, 122] width 47 height 10
click at [375, 188] on input "Hình thức thanh toán" at bounding box center [387, 185] width 54 height 9
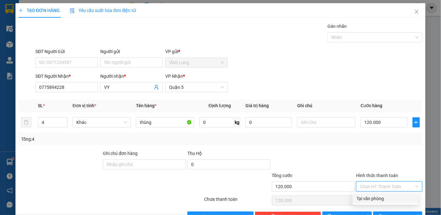
click at [375, 194] on div "Tại văn phòng" at bounding box center [386, 198] width 66 height 10
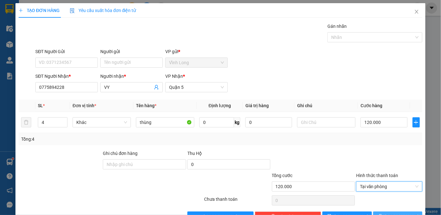
click at [380, 211] on button "[PERSON_NAME] và In" at bounding box center [398, 216] width 50 height 10
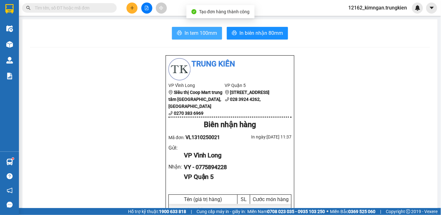
click at [198, 36] on span "In tem 100mm" at bounding box center [201, 33] width 32 height 8
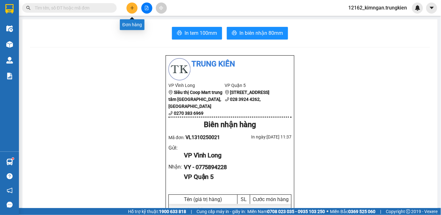
click at [132, 8] on icon "plus" at bounding box center [132, 7] width 0 height 3
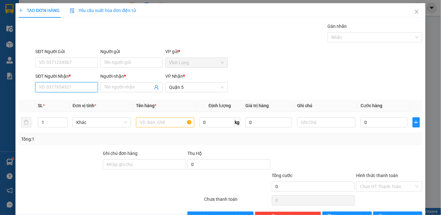
drag, startPoint x: 72, startPoint y: 85, endPoint x: 73, endPoint y: 81, distance: 3.6
click at [72, 83] on input "SĐT Người Nhận *" at bounding box center [66, 87] width 62 height 10
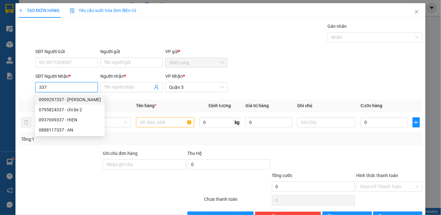
drag, startPoint x: 58, startPoint y: 88, endPoint x: -3, endPoint y: 82, distance: 61.8
click at [0, 82] on html "Kết quả tìm kiếm ( 0 ) Bộ lọc No Data 12162_kimngan.trungkien Điều hành xe Kho …" at bounding box center [220, 107] width 441 height 215
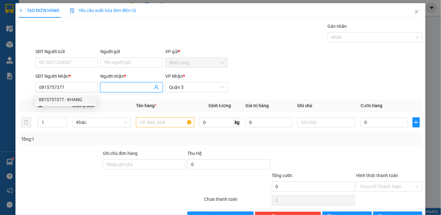
click at [113, 87] on input "Người nhận *" at bounding box center [128, 87] width 49 height 7
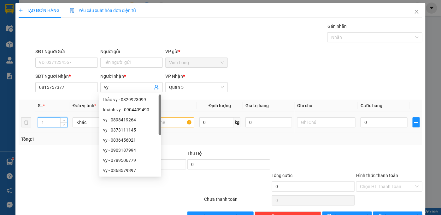
drag, startPoint x: 44, startPoint y: 121, endPoint x: 33, endPoint y: 121, distance: 11.7
click at [33, 121] on tr "1 Khác 0 kg 0 0" at bounding box center [221, 122] width 404 height 21
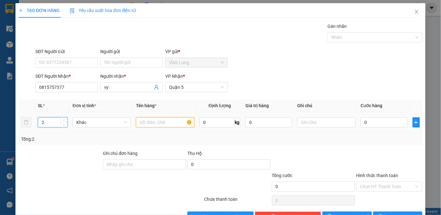
click at [175, 118] on input "text" at bounding box center [165, 122] width 58 height 10
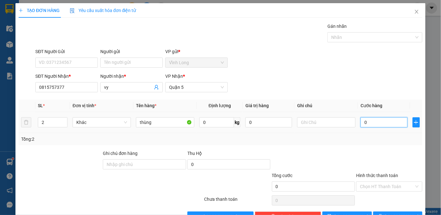
drag, startPoint x: 380, startPoint y: 123, endPoint x: 375, endPoint y: 108, distance: 15.3
click at [380, 122] on input "0" at bounding box center [384, 122] width 47 height 10
click at [371, 188] on input "Hình thức thanh toán" at bounding box center [387, 185] width 54 height 9
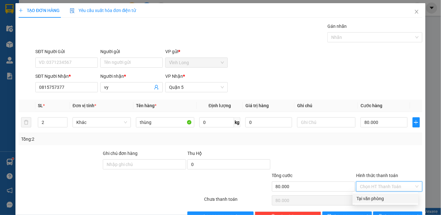
click at [370, 193] on div "Transit Pickup Surcharge Ids Transit Deliver Surcharge Ids Transit Deliver Surc…" at bounding box center [221, 122] width 404 height 198
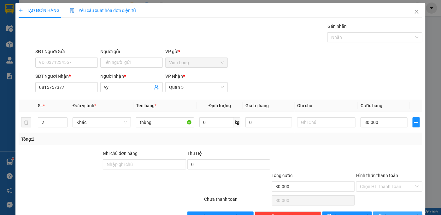
click at [385, 211] on button "[PERSON_NAME] và In" at bounding box center [398, 216] width 50 height 10
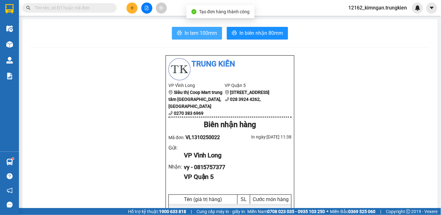
click at [203, 31] on span "In tem 100mm" at bounding box center [201, 33] width 32 height 8
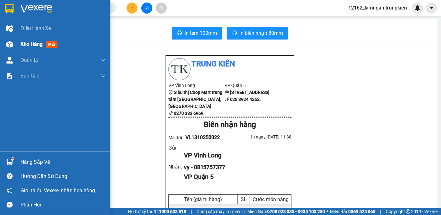
click at [28, 44] on span "Kho hàng" at bounding box center [32, 44] width 22 height 6
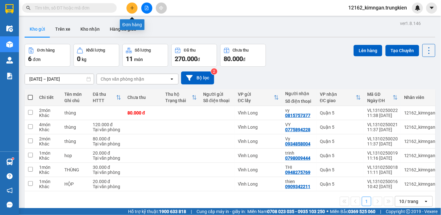
click at [134, 5] on button at bounding box center [132, 8] width 11 height 11
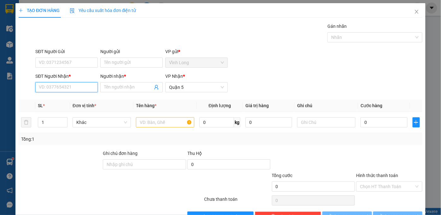
click at [84, 85] on input "SĐT Người Nhận *" at bounding box center [66, 87] width 62 height 10
click at [126, 87] on input "Người nhận *" at bounding box center [128, 87] width 49 height 7
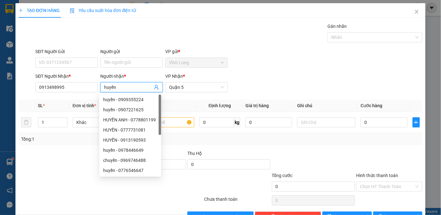
click at [56, 156] on div at bounding box center [60, 161] width 85 height 22
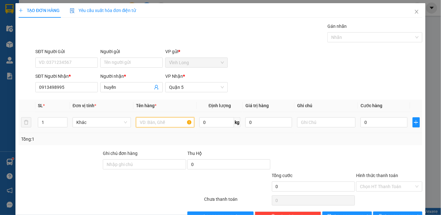
click at [163, 122] on input "text" at bounding box center [165, 122] width 58 height 10
click at [385, 123] on input "0" at bounding box center [384, 122] width 47 height 10
click at [140, 185] on div at bounding box center [170, 183] width 68 height 22
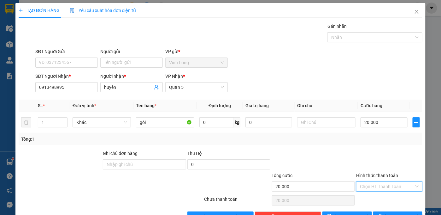
click at [375, 188] on input "Hình thức thanh toán" at bounding box center [387, 185] width 54 height 9
click at [373, 201] on div "Tại văn phòng" at bounding box center [385, 198] width 58 height 7
click at [388, 190] on div "Transit Pickup Surcharge Ids Transit Deliver Surcharge Ids Transit Deliver Surc…" at bounding box center [221, 122] width 404 height 198
drag, startPoint x: 386, startPoint y: 198, endPoint x: 377, endPoint y: 188, distance: 13.2
click at [382, 214] on icon "printer" at bounding box center [380, 216] width 4 height 4
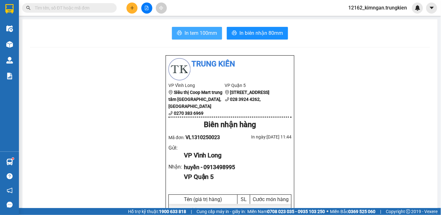
click at [187, 31] on span "In tem 100mm" at bounding box center [201, 33] width 32 height 8
click at [256, 31] on span "In biên nhận 80mm" at bounding box center [261, 33] width 44 height 8
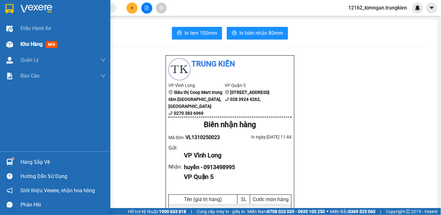
click at [23, 45] on span "Kho hàng" at bounding box center [32, 44] width 22 height 6
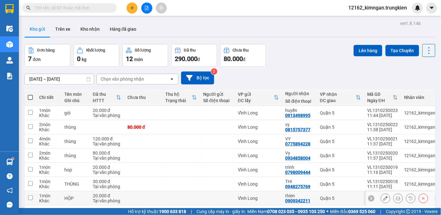
click at [222, 195] on div at bounding box center [217, 197] width 28 height 5
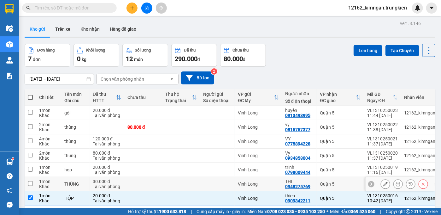
click at [215, 177] on td at bounding box center [217, 184] width 35 height 14
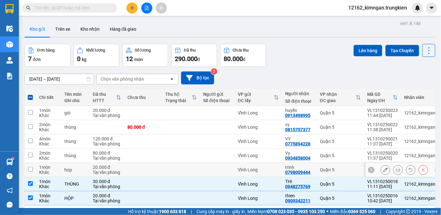
click at [212, 162] on td at bounding box center [217, 169] width 35 height 14
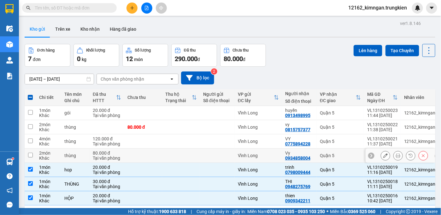
click at [213, 148] on td at bounding box center [217, 155] width 35 height 14
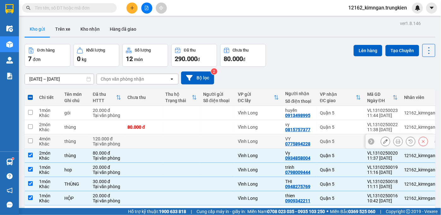
drag, startPoint x: 213, startPoint y: 115, endPoint x: 215, endPoint y: 102, distance: 13.7
click at [213, 134] on td at bounding box center [217, 141] width 35 height 14
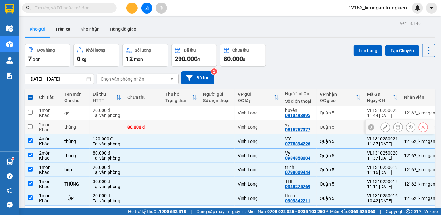
click at [216, 124] on div at bounding box center [217, 126] width 28 height 5
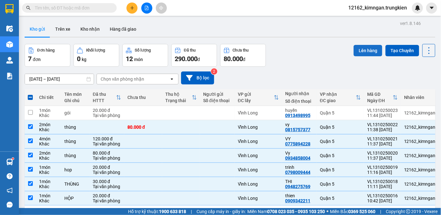
click at [357, 45] on button "Lên hàng" at bounding box center [368, 50] width 29 height 11
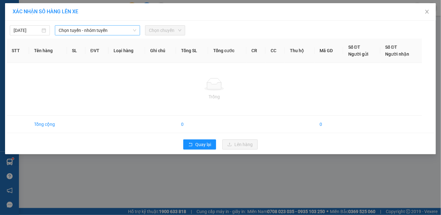
click at [77, 31] on span "Chọn tuyến - nhóm tuyến" at bounding box center [98, 30] width 78 height 9
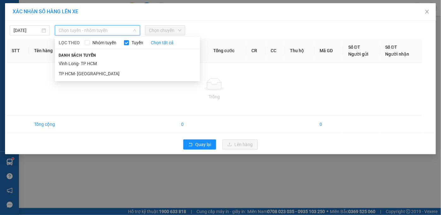
click at [88, 59] on li "Vĩnh Long- TP HCM" at bounding box center [127, 63] width 145 height 10
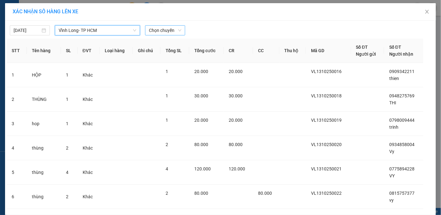
click at [163, 26] on span "Chọn chuyến" at bounding box center [165, 30] width 32 height 9
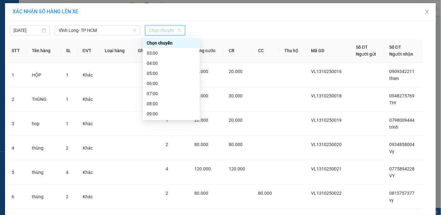
click at [156, 140] on div "12:00" at bounding box center [171, 143] width 49 height 7
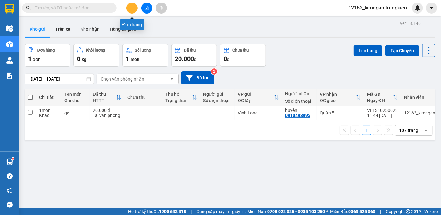
click at [130, 8] on icon "plus" at bounding box center [132, 8] width 4 height 4
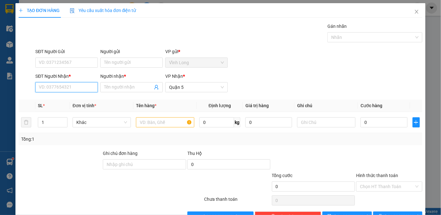
click at [55, 88] on input "SĐT Người Nhận *" at bounding box center [66, 87] width 62 height 10
click at [75, 99] on div "0908853488 - hồng" at bounding box center [66, 99] width 54 height 7
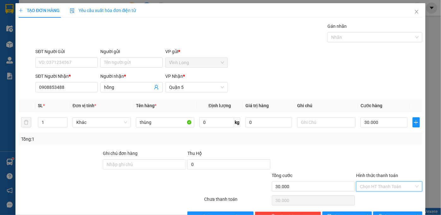
click at [368, 184] on input "Hình thức thanh toán" at bounding box center [387, 185] width 54 height 9
click at [371, 198] on div "Tại văn phòng" at bounding box center [385, 198] width 58 height 7
click at [386, 211] on button "[PERSON_NAME] và In" at bounding box center [398, 216] width 50 height 10
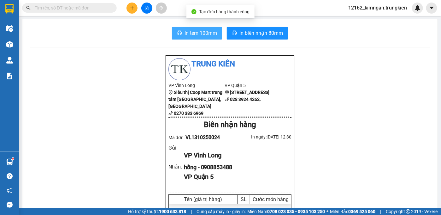
click at [210, 33] on span "In tem 100mm" at bounding box center [201, 33] width 32 height 8
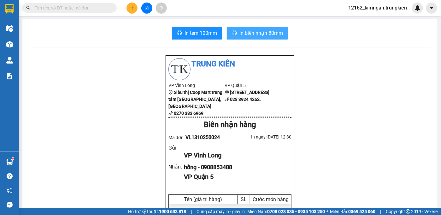
click at [264, 34] on span "In biên nhận 80mm" at bounding box center [261, 33] width 44 height 8
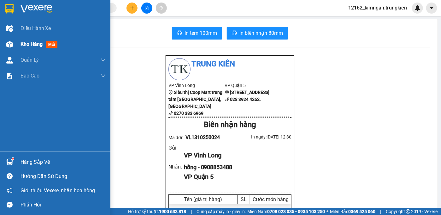
click at [21, 44] on span "Kho hàng" at bounding box center [32, 44] width 22 height 6
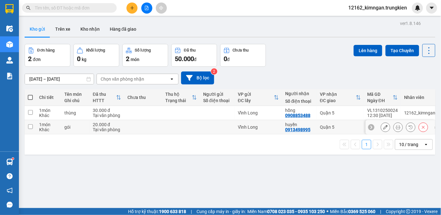
click at [271, 128] on div "Vĩnh Long" at bounding box center [258, 126] width 41 height 5
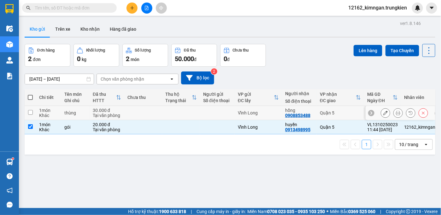
click at [274, 118] on td "Vĩnh Long" at bounding box center [258, 113] width 47 height 14
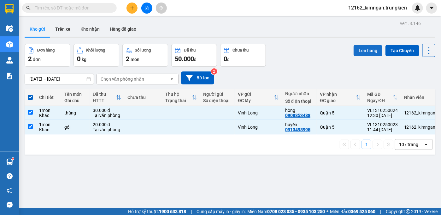
click at [361, 50] on button "Lên hàng" at bounding box center [368, 50] width 29 height 11
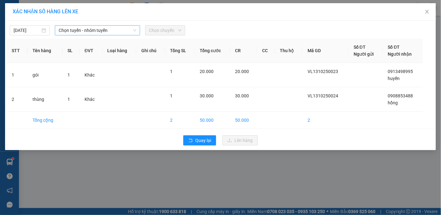
click at [81, 32] on span "Chọn tuyến - nhóm tuyến" at bounding box center [98, 30] width 78 height 9
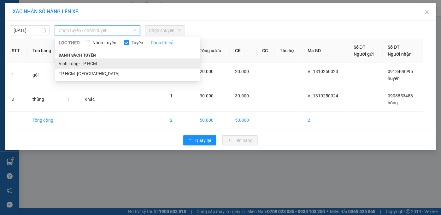
click at [81, 63] on li "Vĩnh Long- TP HCM" at bounding box center [127, 63] width 145 height 10
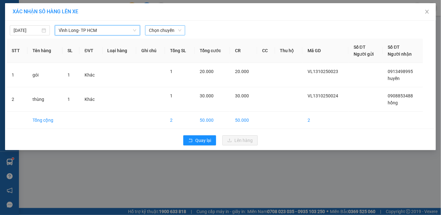
click at [163, 32] on span "Chọn chuyến" at bounding box center [165, 30] width 32 height 9
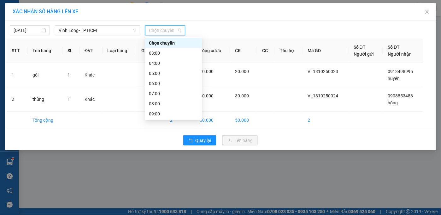
click at [158, 150] on div "13:00" at bounding box center [173, 153] width 49 height 7
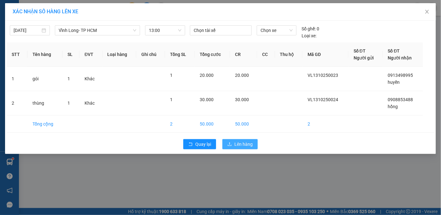
click at [249, 143] on span "Lên hàng" at bounding box center [243, 143] width 18 height 7
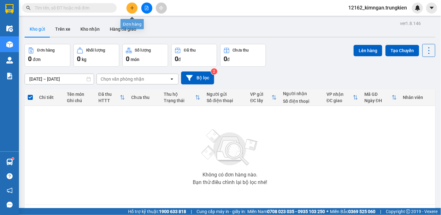
click at [132, 7] on icon "plus" at bounding box center [132, 7] width 0 height 3
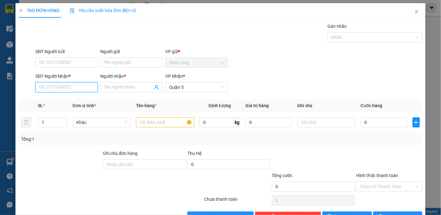
click at [87, 90] on input "SĐT Người Nhận *" at bounding box center [66, 87] width 62 height 10
click at [120, 87] on input "Người nhận *" at bounding box center [128, 87] width 49 height 7
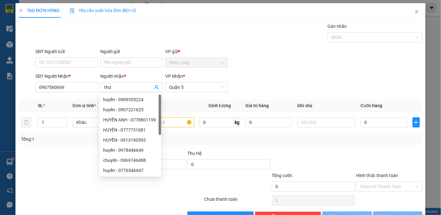
click at [56, 177] on div at bounding box center [77, 183] width 118 height 22
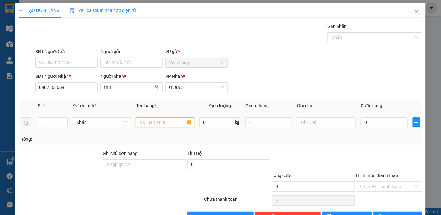
click at [163, 122] on input "text" at bounding box center [165, 122] width 58 height 10
click at [377, 122] on input "0" at bounding box center [384, 122] width 47 height 10
click at [378, 185] on input "Hình thức thanh toán" at bounding box center [387, 185] width 54 height 9
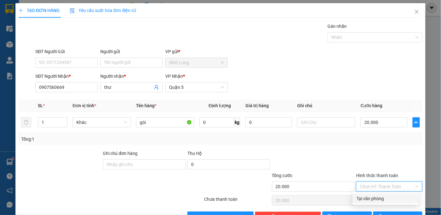
click at [372, 198] on div "Tại văn phòng" at bounding box center [385, 198] width 58 height 7
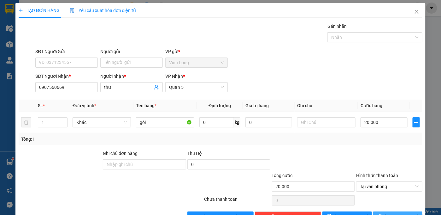
click at [376, 211] on button "[PERSON_NAME] và In" at bounding box center [398, 216] width 50 height 10
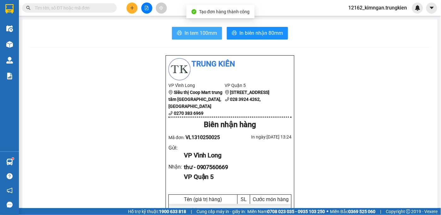
click at [185, 34] on span "In tem 100mm" at bounding box center [201, 33] width 32 height 8
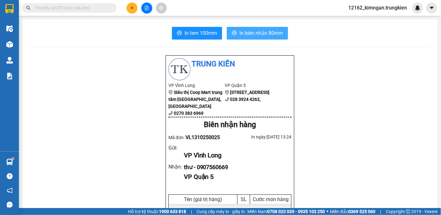
click at [252, 34] on span "In biên nhận 80mm" at bounding box center [261, 33] width 44 height 8
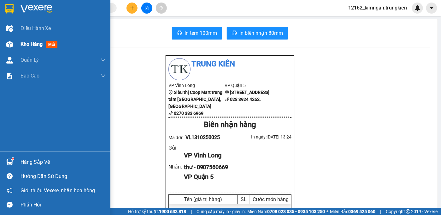
click at [21, 43] on span "Kho hàng" at bounding box center [32, 44] width 22 height 6
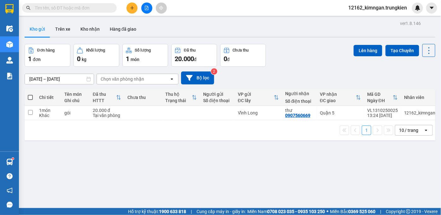
drag, startPoint x: 283, startPoint y: 1, endPoint x: 132, endPoint y: 9, distance: 150.4
click at [132, 9] on icon "plus" at bounding box center [132, 8] width 4 height 4
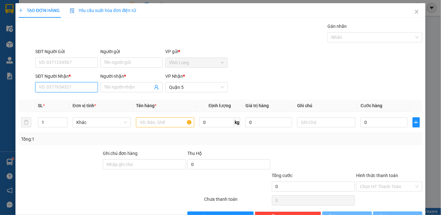
click at [50, 90] on input "SĐT Người Nhận *" at bounding box center [66, 87] width 62 height 10
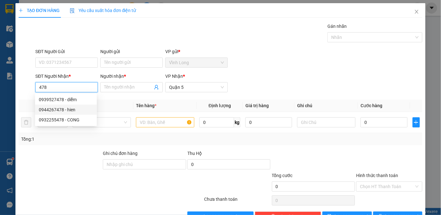
click at [38, 87] on input "478" at bounding box center [66, 87] width 62 height 10
click at [58, 99] on div "0932255478 - CONG" at bounding box center [66, 99] width 54 height 7
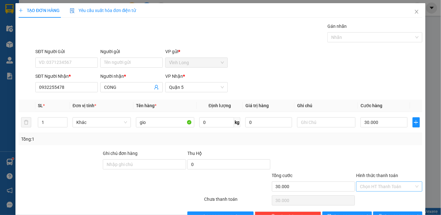
click at [369, 188] on input "Hình thức thanh toán" at bounding box center [387, 185] width 54 height 9
click at [366, 196] on div "Tại văn phòng" at bounding box center [385, 198] width 58 height 7
click at [373, 211] on button "[PERSON_NAME] và In" at bounding box center [398, 216] width 50 height 10
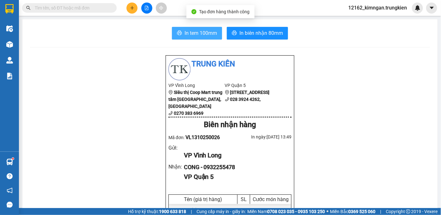
click at [195, 32] on span "In tem 100mm" at bounding box center [201, 33] width 32 height 8
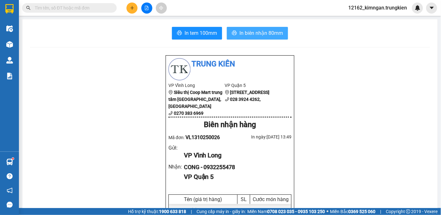
click at [249, 32] on span "In biên nhận 80mm" at bounding box center [261, 33] width 44 height 8
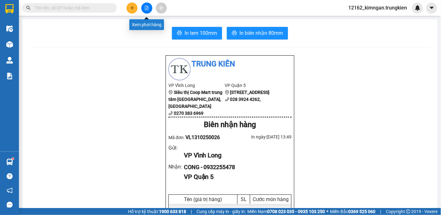
click at [149, 7] on icon "file-add" at bounding box center [146, 8] width 4 height 4
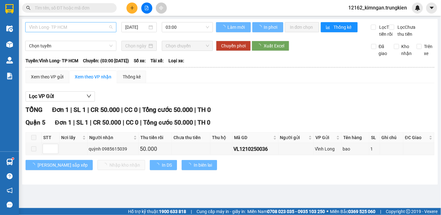
click at [76, 28] on span "Vĩnh Long- TP HCM" at bounding box center [71, 26] width 84 height 9
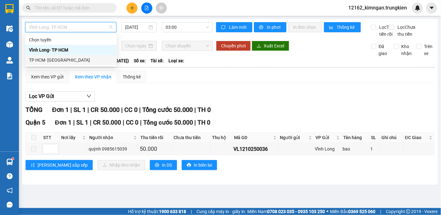
click at [61, 60] on div "TP HCM- [PERSON_NAME][GEOGRAPHIC_DATA]" at bounding box center [71, 59] width 84 height 7
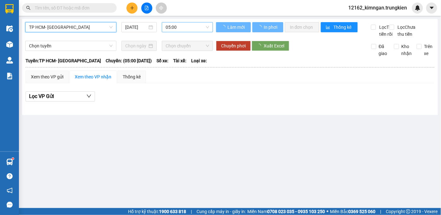
click at [176, 27] on span "05:00" at bounding box center [188, 26] width 44 height 9
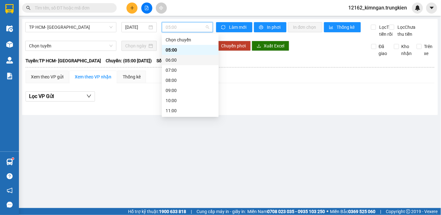
click at [169, 59] on div "06:00" at bounding box center [190, 59] width 49 height 7
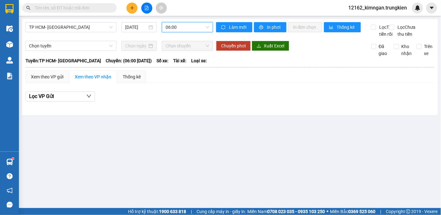
click at [190, 24] on span "06:00" at bounding box center [188, 26] width 44 height 9
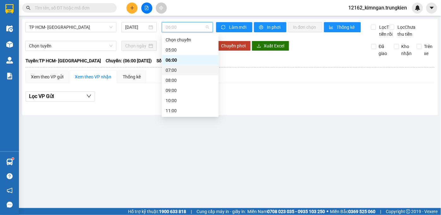
click at [170, 72] on div "07:00" at bounding box center [190, 70] width 49 height 7
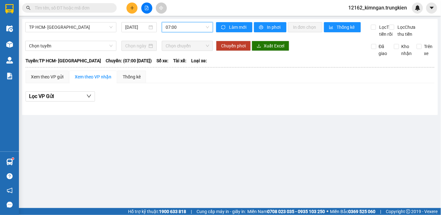
click at [175, 25] on span "07:00" at bounding box center [188, 26] width 44 height 9
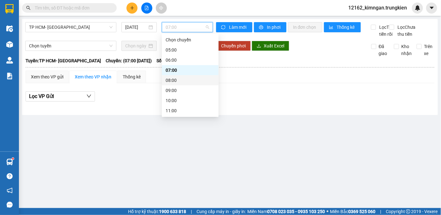
click at [175, 83] on div "08:00" at bounding box center [190, 80] width 49 height 7
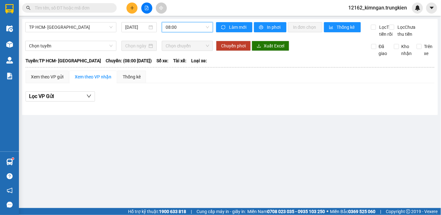
click at [184, 27] on span "08:00" at bounding box center [188, 26] width 44 height 9
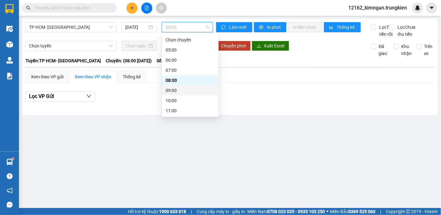
click at [175, 90] on div "09:00" at bounding box center [190, 90] width 49 height 7
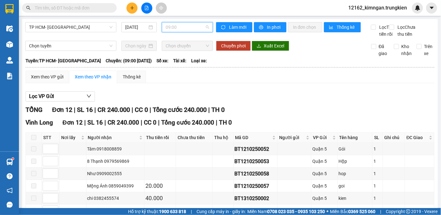
click at [174, 24] on span "09:00" at bounding box center [188, 26] width 44 height 9
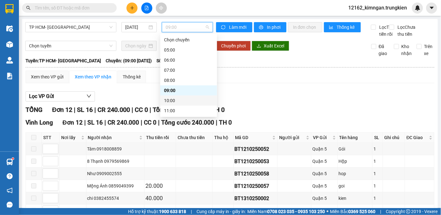
click at [177, 101] on div "10:00" at bounding box center [188, 100] width 49 height 7
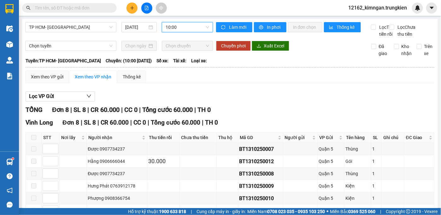
click at [178, 26] on span "10:00" at bounding box center [188, 26] width 44 height 9
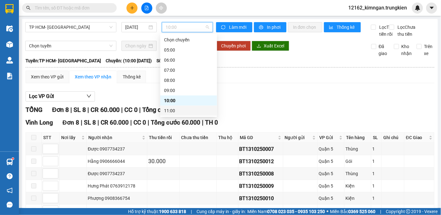
click at [168, 113] on div "11:00" at bounding box center [188, 110] width 49 height 7
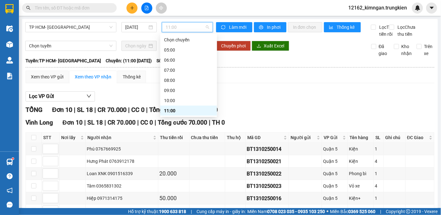
click at [182, 30] on span "11:00" at bounding box center [188, 26] width 44 height 9
click at [171, 117] on div "12:00" at bounding box center [188, 120] width 49 height 7
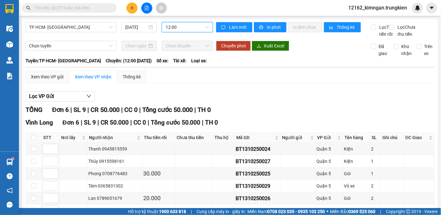
click at [180, 24] on span "12:00" at bounding box center [188, 26] width 44 height 9
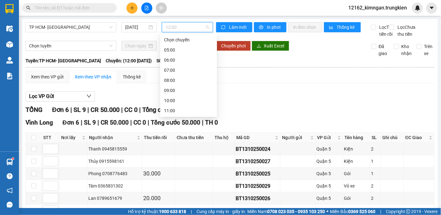
click at [173, 127] on div "13:00" at bounding box center [188, 130] width 49 height 7
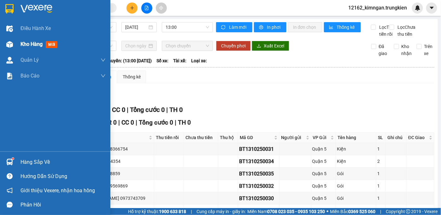
click at [25, 44] on span "Kho hàng" at bounding box center [32, 44] width 22 height 6
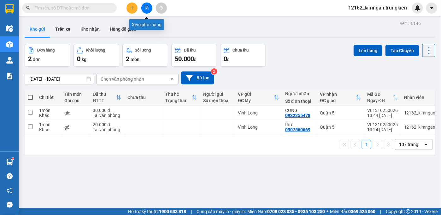
click at [148, 7] on icon "file-add" at bounding box center [146, 8] width 4 height 4
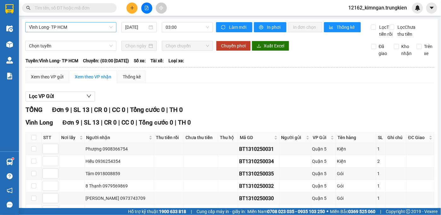
click at [84, 27] on span "Vĩnh Long- TP HCM" at bounding box center [71, 26] width 84 height 9
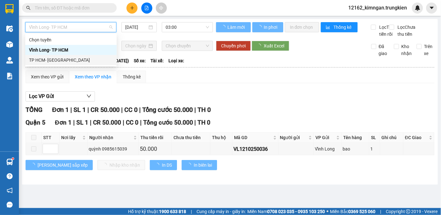
click at [75, 60] on div "TP HCM- [PERSON_NAME][GEOGRAPHIC_DATA]" at bounding box center [71, 59] width 84 height 7
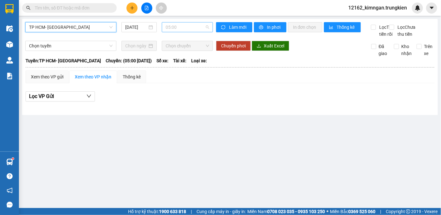
click at [171, 29] on span "05:00" at bounding box center [188, 26] width 44 height 9
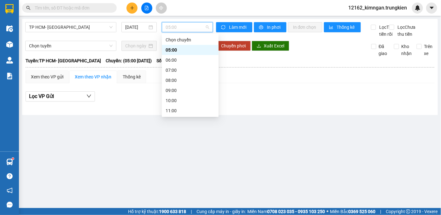
click at [174, 137] on div "14:00" at bounding box center [190, 140] width 49 height 7
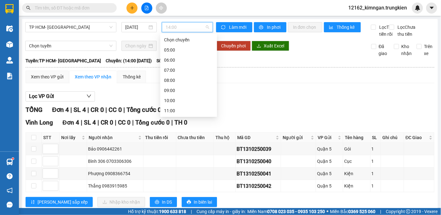
click at [168, 27] on span "14:00" at bounding box center [188, 26] width 44 height 9
click at [170, 147] on div "15:00" at bounding box center [188, 150] width 49 height 7
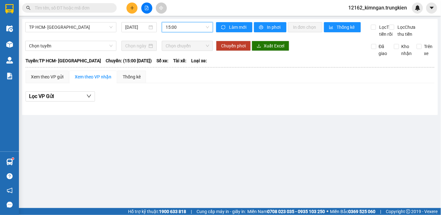
click at [179, 25] on span "15:00" at bounding box center [188, 26] width 44 height 9
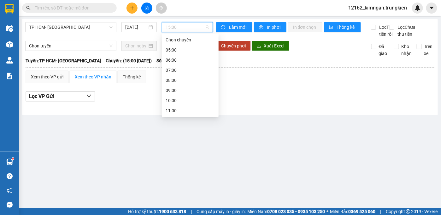
click at [172, 137] on div "14:00" at bounding box center [190, 140] width 49 height 7
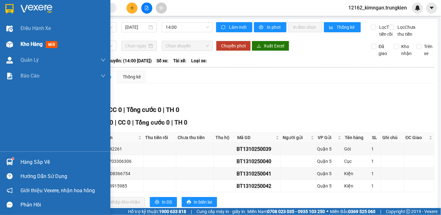
click at [22, 45] on span "Kho hàng" at bounding box center [32, 44] width 22 height 6
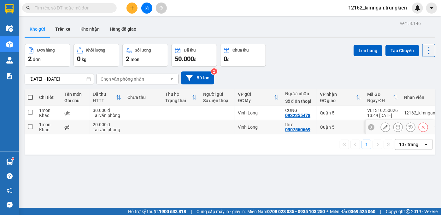
click at [257, 126] on div "Vĩnh Long" at bounding box center [258, 126] width 41 height 5
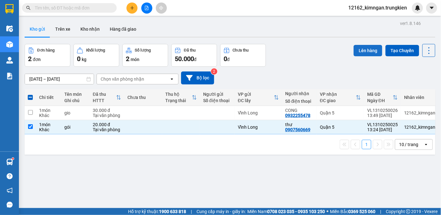
click at [358, 52] on button "Lên hàng" at bounding box center [368, 50] width 29 height 11
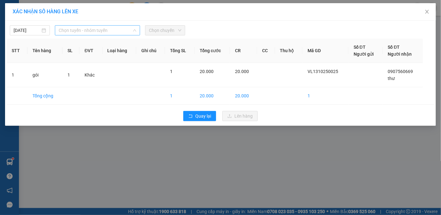
click at [118, 33] on span "Chọn tuyến - nhóm tuyến" at bounding box center [98, 30] width 78 height 9
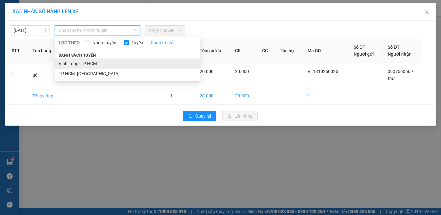
click at [92, 63] on li "Vĩnh Long- TP HCM" at bounding box center [127, 63] width 145 height 10
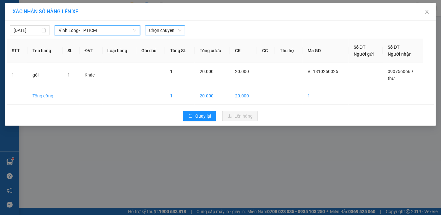
click at [163, 29] on span "Chọn chuyến" at bounding box center [165, 30] width 32 height 9
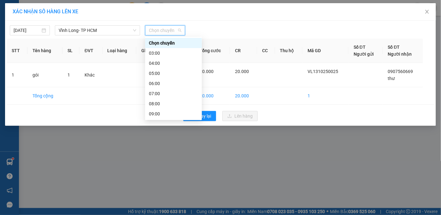
click at [158, 161] on div "14:00" at bounding box center [173, 164] width 49 height 7
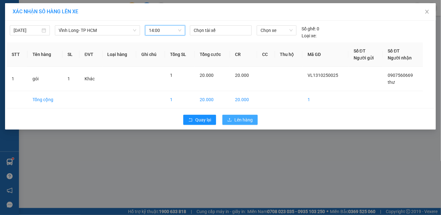
click at [229, 120] on icon "upload" at bounding box center [229, 119] width 4 height 4
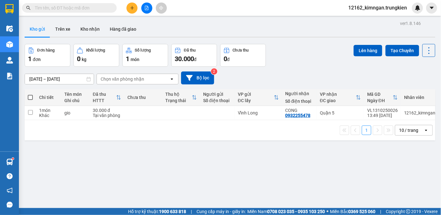
click at [76, 8] on input "text" at bounding box center [72, 7] width 74 height 7
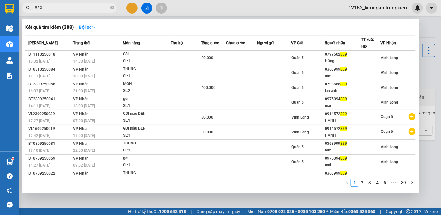
click at [33, 6] on span "839" at bounding box center [69, 7] width 95 height 9
click at [34, 9] on span "839" at bounding box center [69, 7] width 95 height 9
click at [35, 8] on input "839" at bounding box center [72, 7] width 74 height 7
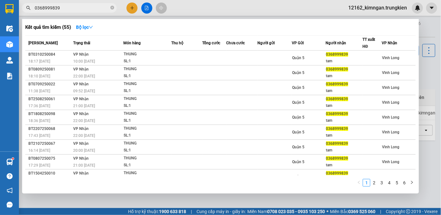
click at [131, 9] on div at bounding box center [220, 107] width 441 height 215
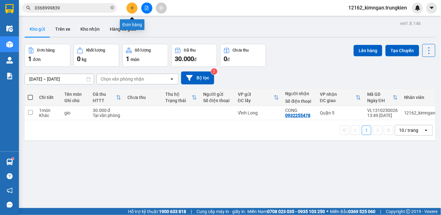
click at [131, 9] on icon "plus" at bounding box center [132, 8] width 4 height 4
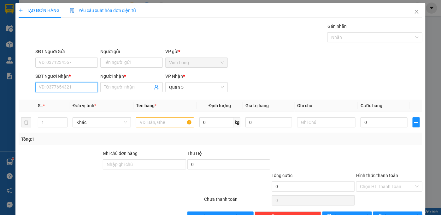
click at [72, 86] on input "SĐT Người Nhận *" at bounding box center [66, 87] width 62 height 10
click at [71, 99] on div "0983951987 - thuần" at bounding box center [70, 99] width 62 height 7
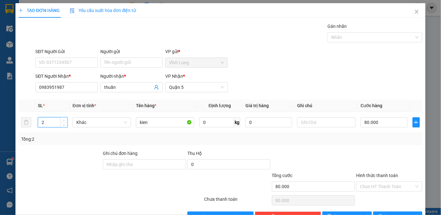
drag, startPoint x: 12, startPoint y: 122, endPoint x: -3, endPoint y: 121, distance: 14.5
click at [0, 121] on html "Kết quả tìm kiếm ( 55 ) Bộ lọc Mã ĐH Trạng thái Món hàng Thu hộ Tổng cước Chưa …" at bounding box center [220, 107] width 441 height 215
click at [380, 124] on input "80.000" at bounding box center [384, 122] width 47 height 10
click at [415, 161] on div at bounding box center [390, 161] width 68 height 22
click at [362, 183] on input "Hình thức thanh toán" at bounding box center [387, 185] width 54 height 9
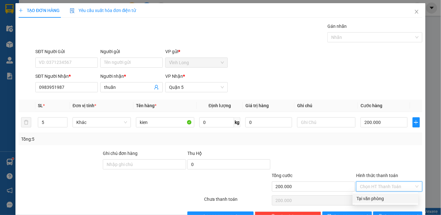
click at [365, 198] on div "Tại văn phòng" at bounding box center [385, 198] width 58 height 7
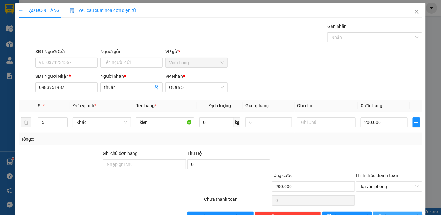
click at [390, 213] on span "[PERSON_NAME] và In" at bounding box center [407, 216] width 44 height 7
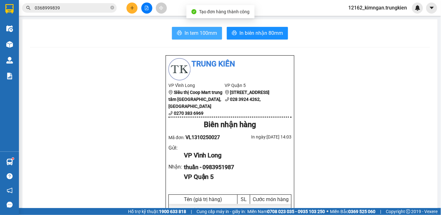
click at [185, 30] on span "In tem 100mm" at bounding box center [201, 33] width 32 height 8
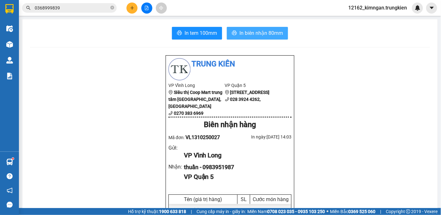
click at [233, 30] on button "In biên nhận 80mm" at bounding box center [257, 33] width 61 height 13
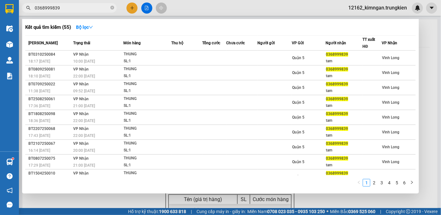
drag, startPoint x: 62, startPoint y: 7, endPoint x: -3, endPoint y: 14, distance: 66.0
click at [0, 14] on html "Kết quả tìm kiếm ( 55 ) Bộ lọc Mã ĐH Trạng thái Món hàng Thu hộ Tổng cước Chưa …" at bounding box center [220, 107] width 441 height 215
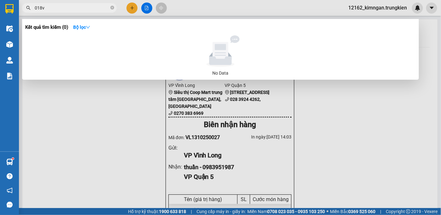
click at [132, 10] on div at bounding box center [220, 107] width 441 height 215
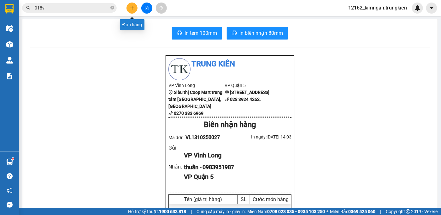
click at [130, 7] on icon "plus" at bounding box center [132, 8] width 4 height 4
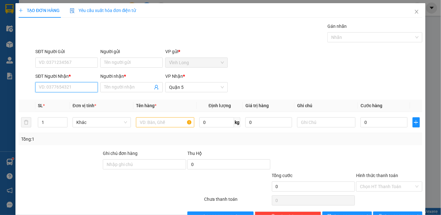
click at [53, 89] on input "SĐT Người Nhận *" at bounding box center [66, 87] width 62 height 10
click at [116, 89] on input "Người nhận *" at bounding box center [128, 87] width 49 height 7
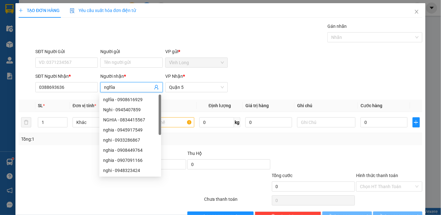
click at [78, 150] on div at bounding box center [60, 161] width 85 height 22
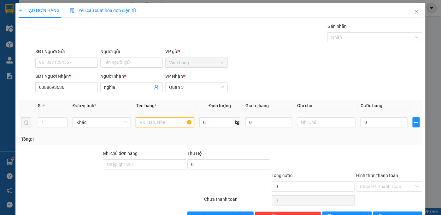
click at [149, 121] on input "text" at bounding box center [165, 122] width 58 height 10
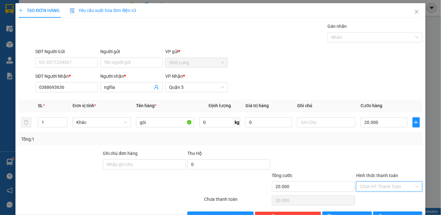
click at [390, 187] on input "Hình thức thanh toán" at bounding box center [387, 185] width 54 height 9
click at [373, 198] on div "Tại văn phòng" at bounding box center [385, 198] width 58 height 7
click at [381, 211] on button "[PERSON_NAME] và In" at bounding box center [398, 216] width 50 height 10
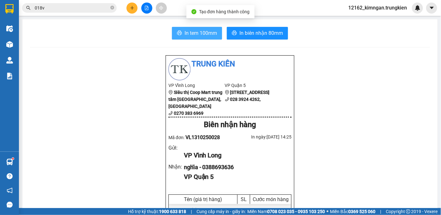
click at [192, 31] on span "In tem 100mm" at bounding box center [201, 33] width 32 height 8
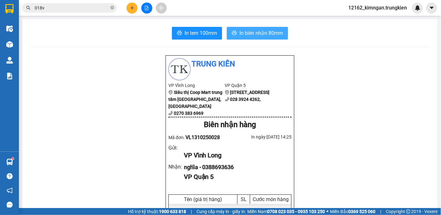
click at [253, 31] on span "In biên nhận 80mm" at bounding box center [261, 33] width 44 height 8
click at [135, 5] on button at bounding box center [132, 8] width 11 height 11
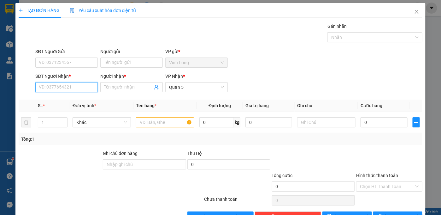
click at [76, 86] on input "SĐT Người Nhận *" at bounding box center [66, 87] width 62 height 10
click at [118, 88] on input "Người nhận *" at bounding box center [128, 87] width 49 height 7
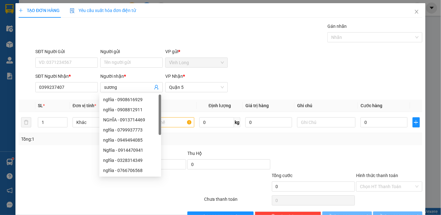
drag, startPoint x: 74, startPoint y: 162, endPoint x: 81, endPoint y: 156, distance: 8.9
click at [74, 162] on div at bounding box center [60, 161] width 85 height 22
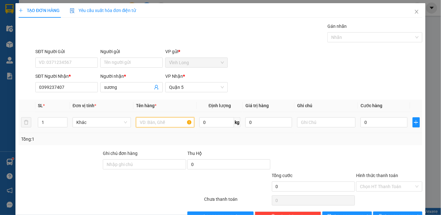
click at [167, 121] on input "text" at bounding box center [165, 122] width 58 height 10
click at [388, 122] on input "0" at bounding box center [384, 122] width 47 height 10
click at [380, 189] on input "Hình thức thanh toán" at bounding box center [387, 185] width 54 height 9
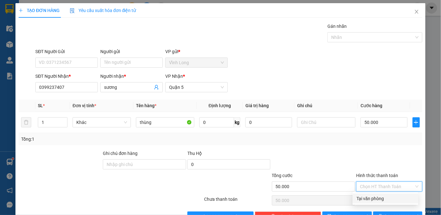
click at [380, 195] on div "Tại văn phòng" at bounding box center [385, 198] width 58 height 7
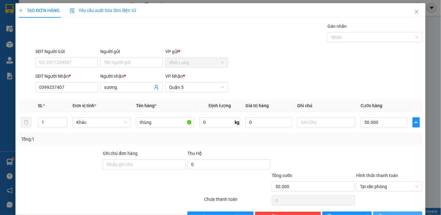
click at [379, 211] on button "[PERSON_NAME] và In" at bounding box center [398, 216] width 50 height 10
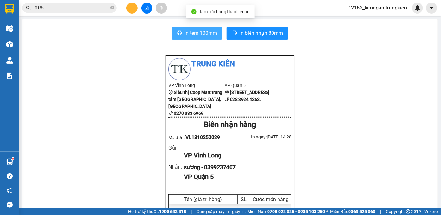
click at [199, 30] on span "In tem 100mm" at bounding box center [201, 33] width 32 height 8
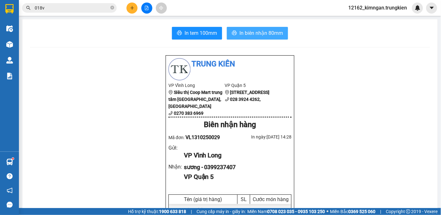
click at [248, 34] on span "In biên nhận 80mm" at bounding box center [261, 33] width 44 height 8
click at [130, 4] on button at bounding box center [132, 8] width 11 height 11
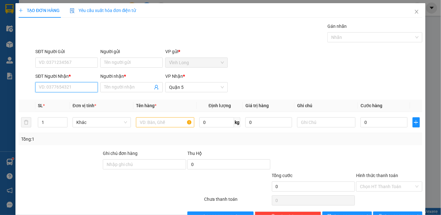
click at [57, 83] on input "SĐT Người Nhận *" at bounding box center [66, 87] width 62 height 10
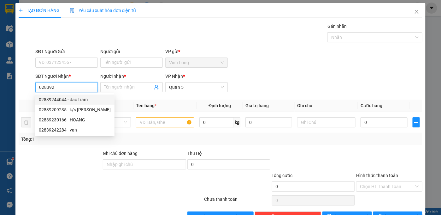
click at [88, 101] on div "02839244044 - dao tram" at bounding box center [75, 99] width 72 height 7
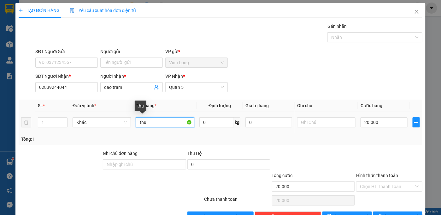
drag, startPoint x: 143, startPoint y: 125, endPoint x: 135, endPoint y: 119, distance: 9.4
click at [136, 125] on input "thu" at bounding box center [165, 122] width 58 height 10
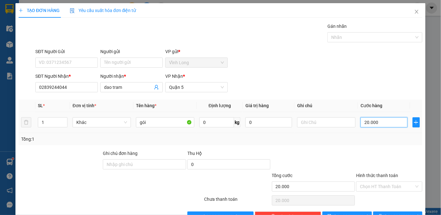
click at [362, 123] on input "20.000" at bounding box center [384, 122] width 47 height 10
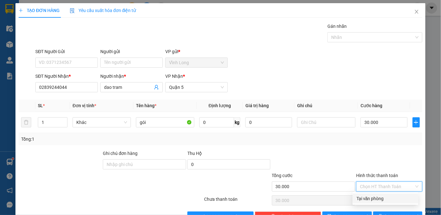
click at [388, 190] on input "Hình thức thanh toán" at bounding box center [387, 185] width 54 height 9
click at [383, 197] on div "Tại văn phòng" at bounding box center [385, 198] width 58 height 7
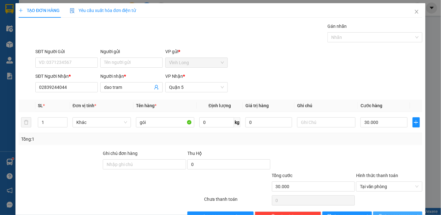
click at [383, 214] on icon "printer" at bounding box center [380, 216] width 4 height 4
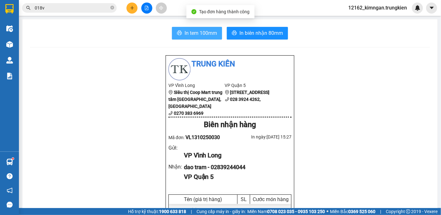
click at [198, 31] on span "In tem 100mm" at bounding box center [201, 33] width 32 height 8
click at [143, 18] on main "In tem 100mm In biên nhận 80mm Trung Kiên VP Vĩnh Long Siêu thị Coop Mart trung…" at bounding box center [220, 104] width 441 height 208
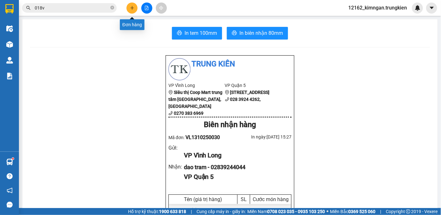
click at [129, 7] on button at bounding box center [132, 8] width 11 height 11
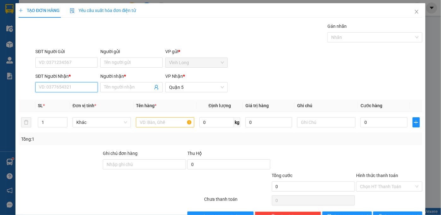
click at [71, 85] on input "SĐT Người Nhận *" at bounding box center [66, 87] width 62 height 10
click at [45, 98] on div "0937106866 - thai" at bounding box center [66, 99] width 54 height 7
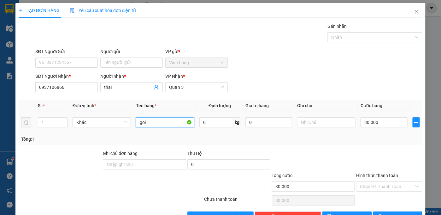
click at [169, 121] on input "goi" at bounding box center [165, 122] width 58 height 10
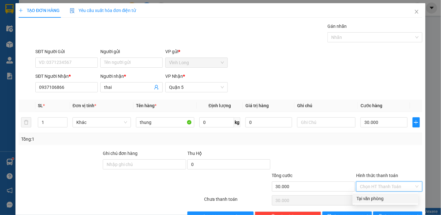
click at [386, 184] on input "Hình thức thanh toán" at bounding box center [387, 185] width 54 height 9
click at [379, 197] on div "Tại văn phòng" at bounding box center [385, 198] width 58 height 7
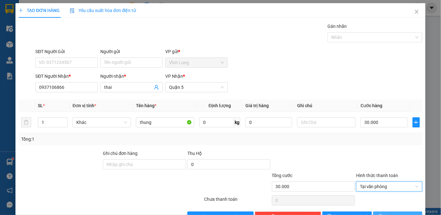
click at [380, 211] on button "[PERSON_NAME] và In" at bounding box center [398, 216] width 50 height 10
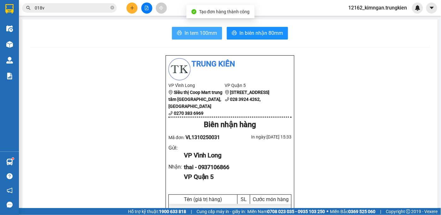
click at [204, 35] on span "In tem 100mm" at bounding box center [201, 33] width 32 height 8
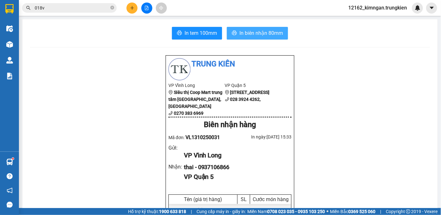
click at [256, 31] on span "In biên nhận 80mm" at bounding box center [261, 33] width 44 height 8
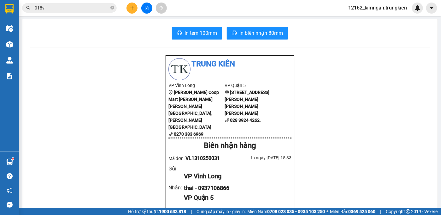
scroll to position [75, 0]
drag, startPoint x: 392, startPoint y: 93, endPoint x: 376, endPoint y: 78, distance: 22.1
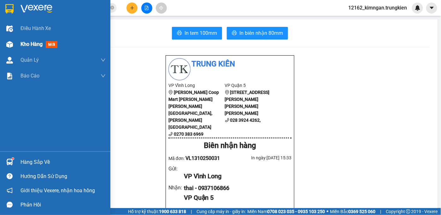
click at [25, 44] on span "Kho hàng" at bounding box center [32, 44] width 22 height 6
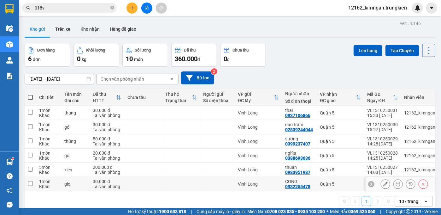
click at [276, 185] on div "Vĩnh Long" at bounding box center [258, 183] width 41 height 5
checkbox input "true"
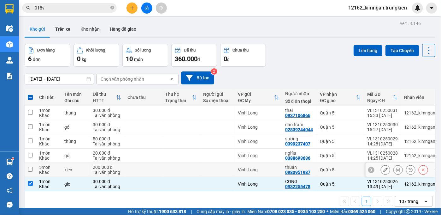
drag, startPoint x: 276, startPoint y: 173, endPoint x: 276, endPoint y: 158, distance: 14.8
click at [276, 172] on td "Vĩnh Long" at bounding box center [258, 169] width 47 height 14
checkbox input "true"
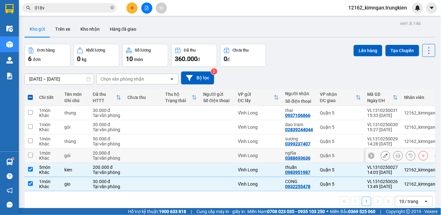
click at [276, 158] on div "Vĩnh Long" at bounding box center [258, 155] width 41 height 5
checkbox input "true"
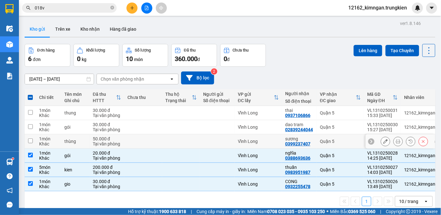
click at [278, 144] on div "Vĩnh Long" at bounding box center [258, 140] width 41 height 5
checkbox input "true"
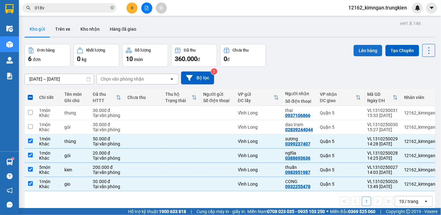
click at [358, 46] on button "Lên hàng" at bounding box center [368, 50] width 29 height 11
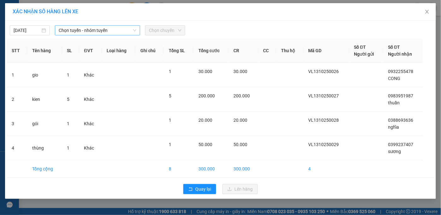
click at [89, 32] on span "Chọn tuyến - nhóm tuyến" at bounding box center [98, 30] width 78 height 9
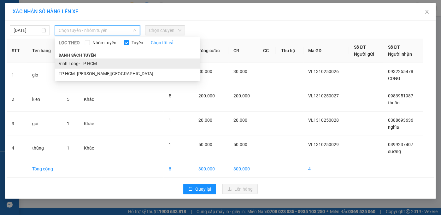
click at [88, 62] on li "Vĩnh Long- TP HCM" at bounding box center [127, 63] width 145 height 10
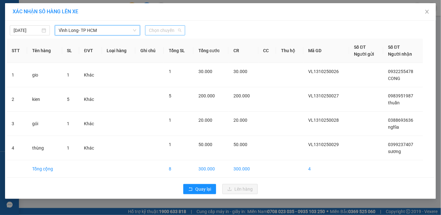
click at [154, 29] on span "Chọn chuyến" at bounding box center [165, 30] width 32 height 9
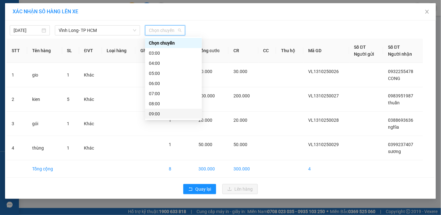
scroll to position [57, 0]
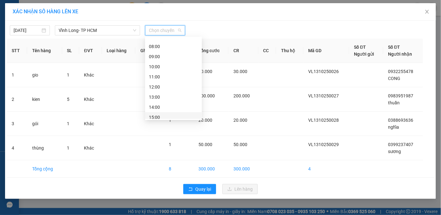
click at [157, 118] on div "15:00" at bounding box center [173, 117] width 49 height 7
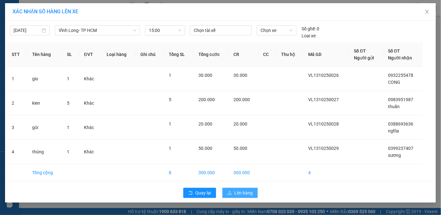
click at [244, 192] on span "Lên hàng" at bounding box center [243, 192] width 18 height 7
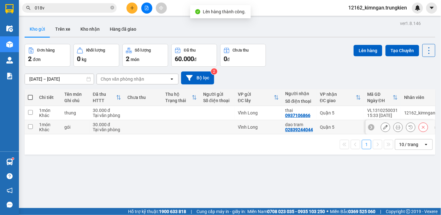
drag, startPoint x: 223, startPoint y: 128, endPoint x: 221, endPoint y: 114, distance: 14.7
click at [223, 128] on div at bounding box center [217, 126] width 28 height 5
checkbox input "true"
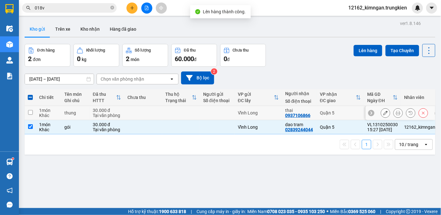
click at [221, 111] on div at bounding box center [217, 112] width 28 height 5
checkbox input "true"
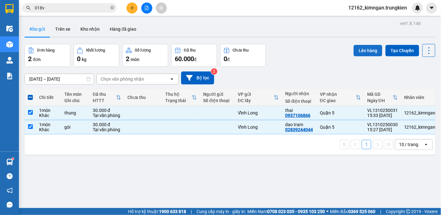
click at [362, 48] on button "Lên hàng" at bounding box center [368, 50] width 29 height 11
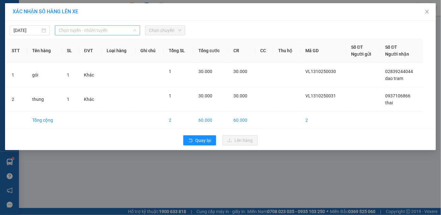
click at [91, 30] on span "Chọn tuyến - nhóm tuyến" at bounding box center [98, 30] width 78 height 9
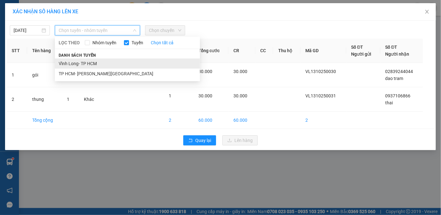
click at [89, 64] on li "Vĩnh Long- TP HCM" at bounding box center [127, 63] width 145 height 10
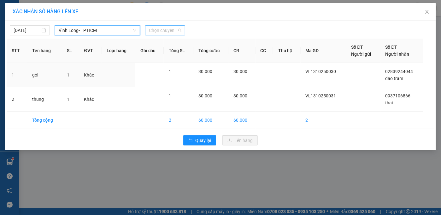
click at [167, 29] on span "Chọn chuyến" at bounding box center [165, 30] width 32 height 9
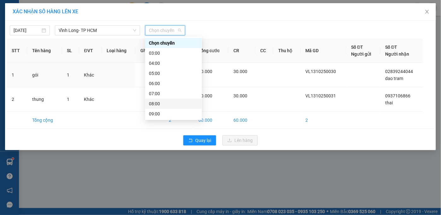
scroll to position [81, 0]
click at [158, 104] on div "16:00" at bounding box center [173, 103] width 49 height 7
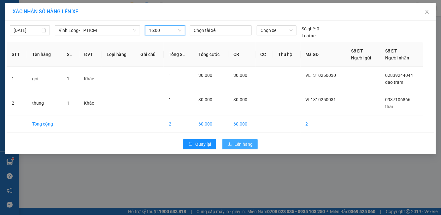
click at [231, 142] on icon "upload" at bounding box center [229, 144] width 4 height 4
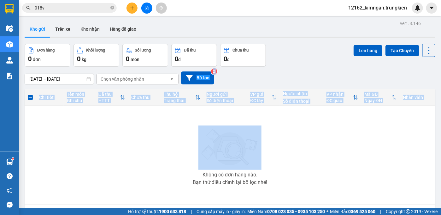
drag, startPoint x: 69, startPoint y: 26, endPoint x: 33, endPoint y: 64, distance: 52.0
click at [69, 26] on button "Trên xe" at bounding box center [62, 28] width 25 height 15
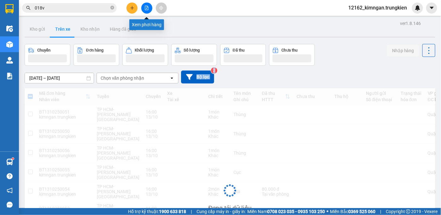
click at [148, 10] on button at bounding box center [146, 8] width 11 height 11
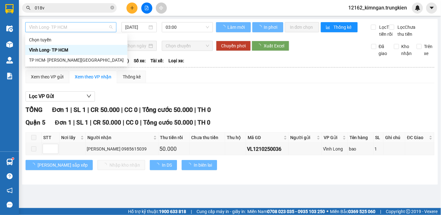
click at [66, 26] on span "Vĩnh Long- TP HCM" at bounding box center [71, 26] width 84 height 9
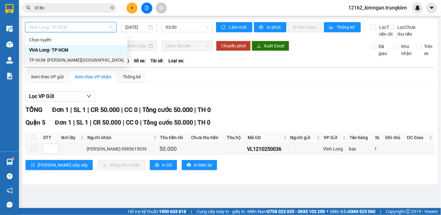
click at [65, 59] on div "TP HCM- [PERSON_NAME][GEOGRAPHIC_DATA]" at bounding box center [76, 59] width 95 height 7
type input "[DATE]"
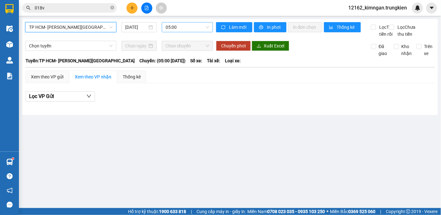
click at [167, 25] on span "05:00" at bounding box center [188, 26] width 44 height 9
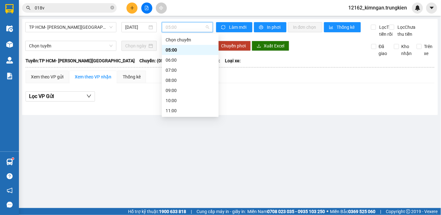
scroll to position [81, 0]
click at [172, 78] on div "16:00" at bounding box center [190, 80] width 49 height 7
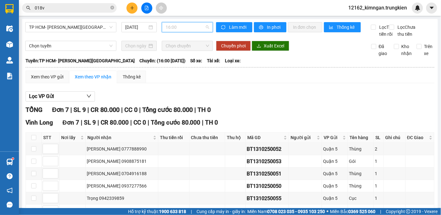
click at [180, 30] on span "16:00" at bounding box center [188, 26] width 44 height 9
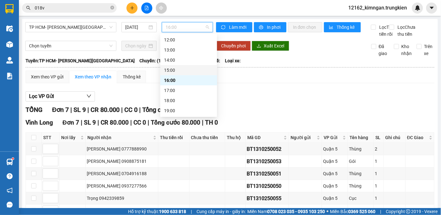
click at [173, 69] on div "15:00" at bounding box center [188, 70] width 49 height 7
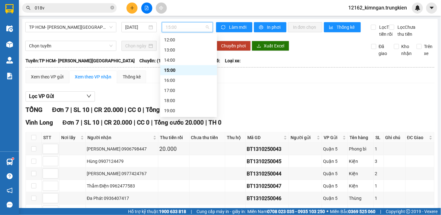
click at [196, 26] on span "15:00" at bounding box center [188, 26] width 44 height 9
click at [177, 62] on div "14:00" at bounding box center [188, 59] width 49 height 7
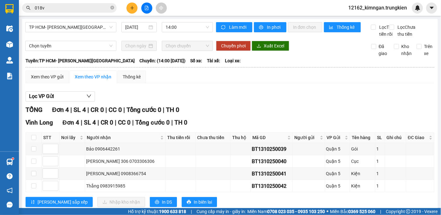
drag, startPoint x: 55, startPoint y: 193, endPoint x: 46, endPoint y: 220, distance: 28.6
click at [133, 9] on icon "plus" at bounding box center [132, 8] width 4 height 4
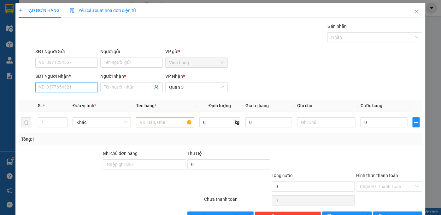
click at [73, 90] on input "SĐT Người Nhận *" at bounding box center [66, 87] width 62 height 10
type input "0928930533"
click at [76, 99] on div "0928930533 - [PERSON_NAME]" at bounding box center [70, 99] width 62 height 7
type input "phượng"
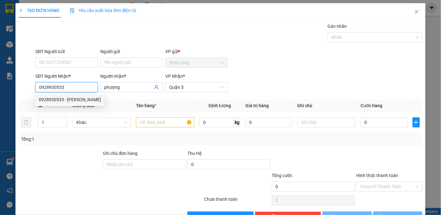
type input "30.000"
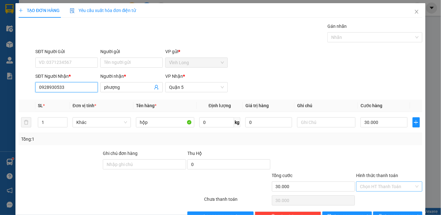
type input "0928930533"
click at [405, 187] on input "Hình thức thanh toán" at bounding box center [387, 185] width 54 height 9
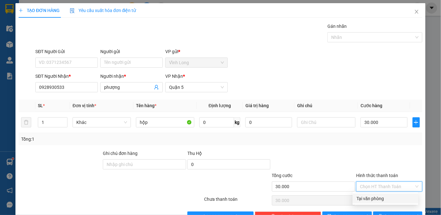
click at [399, 199] on div "Tại văn phòng" at bounding box center [385, 198] width 58 height 7
type input "0"
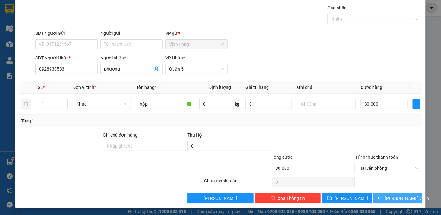
click at [397, 198] on span "[PERSON_NAME] và In" at bounding box center [407, 197] width 44 height 7
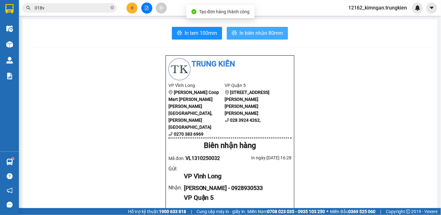
click at [267, 39] on button "In biên nhận 80mm" at bounding box center [257, 33] width 61 height 13
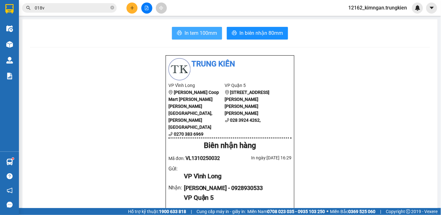
click at [201, 34] on span "In tem 100mm" at bounding box center [201, 33] width 32 height 8
click at [130, 8] on icon "plus" at bounding box center [132, 8] width 4 height 4
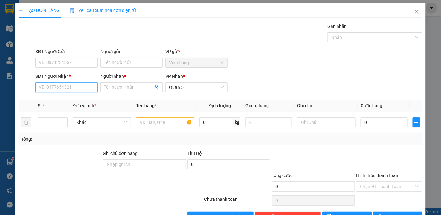
click at [55, 85] on input "SĐT Người Nhận *" at bounding box center [66, 87] width 62 height 10
type input "0935954969"
click at [69, 97] on div "0935954969 - DIEM" at bounding box center [66, 99] width 54 height 7
type input "DIEM"
type input "20.000"
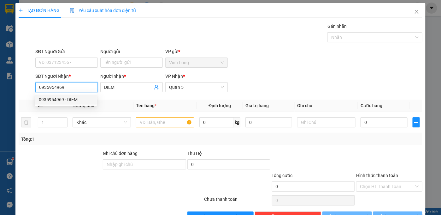
type input "20.000"
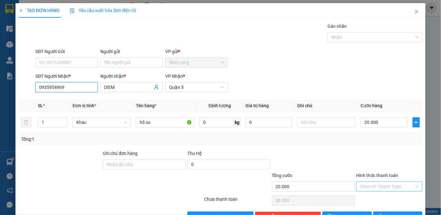
type input "0935954969"
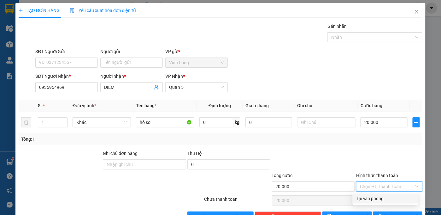
click at [377, 185] on input "Hình thức thanh toán" at bounding box center [387, 185] width 54 height 9
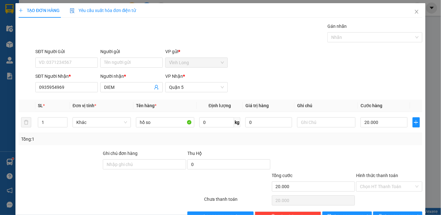
click at [120, 186] on div at bounding box center [77, 183] width 118 height 22
drag, startPoint x: 378, startPoint y: 184, endPoint x: 376, endPoint y: 205, distance: 20.9
click at [377, 197] on div "Transit Pickup Surcharge Ids Transit Deliver Surcharge Ids Transit Deliver Surc…" at bounding box center [221, 122] width 404 height 198
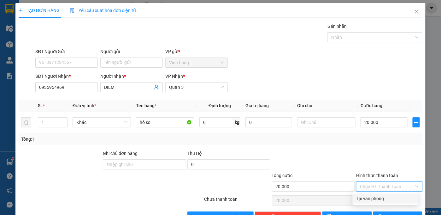
click at [378, 201] on div "Tại văn phòng" at bounding box center [385, 198] width 58 height 7
type input "0"
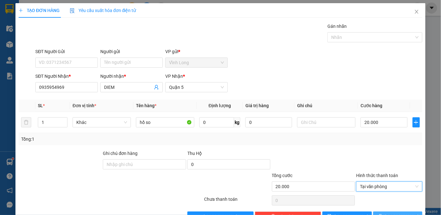
scroll to position [18, 0]
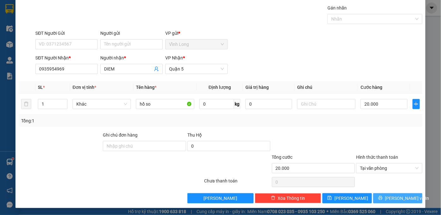
click at [381, 201] on button "[PERSON_NAME] và In" at bounding box center [398, 198] width 50 height 10
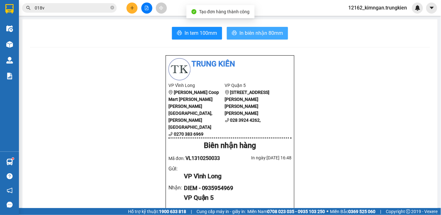
click at [266, 32] on span "In biên nhận 80mm" at bounding box center [261, 33] width 44 height 8
click at [274, 38] on button "In biên nhận 80mm" at bounding box center [257, 33] width 61 height 13
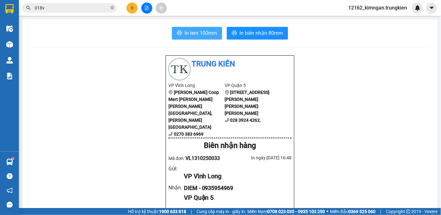
click at [194, 32] on span "In tem 100mm" at bounding box center [201, 33] width 32 height 8
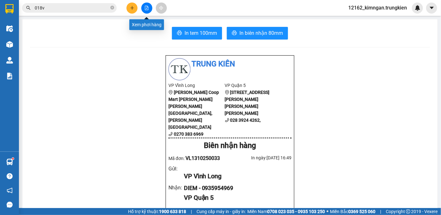
click at [149, 10] on button at bounding box center [146, 8] width 11 height 11
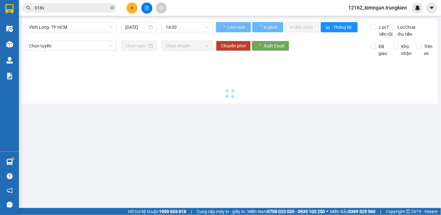
click at [86, 33] on div "[PERSON_NAME] Long- TP HCM [DATE] 14:00" at bounding box center [119, 29] width 188 height 15
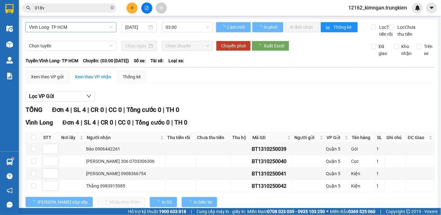
click at [87, 32] on div "Vĩnh Long- TP HCM" at bounding box center [70, 27] width 91 height 10
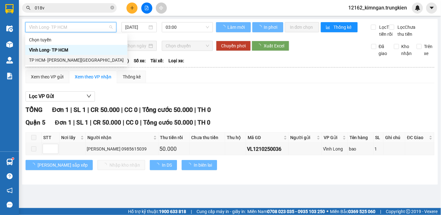
click at [72, 60] on div "TP HCM- [PERSON_NAME][GEOGRAPHIC_DATA]" at bounding box center [76, 59] width 95 height 7
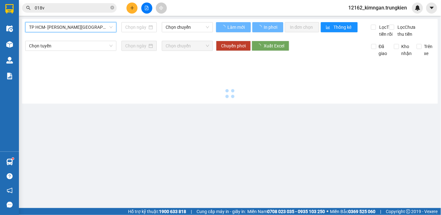
type input "[DATE]"
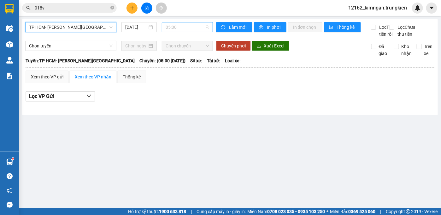
click at [191, 29] on span "05:00" at bounding box center [188, 26] width 44 height 9
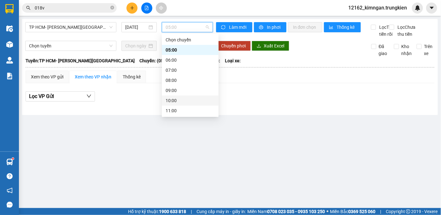
scroll to position [81, 0]
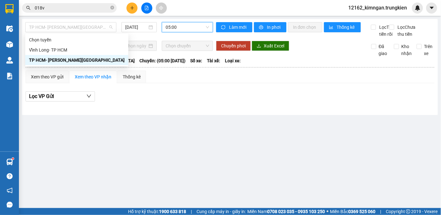
drag, startPoint x: 63, startPoint y: 28, endPoint x: 62, endPoint y: 39, distance: 10.8
click at [62, 36] on body "Kết quả [PERSON_NAME] ( 0 ) Bộ lọc No Data 018v 12162_kimngan.trungkien Điều [P…" at bounding box center [220, 107] width 441 height 215
click at [75, 49] on div "Vĩnh Long- TP HCM" at bounding box center [77, 49] width 96 height 7
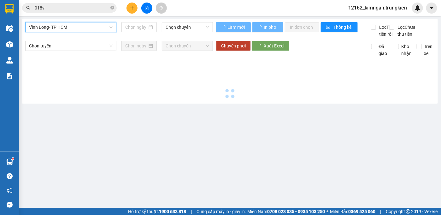
type input "[DATE]"
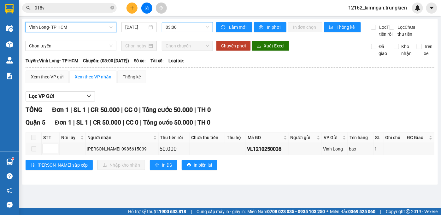
scroll to position [10, 0]
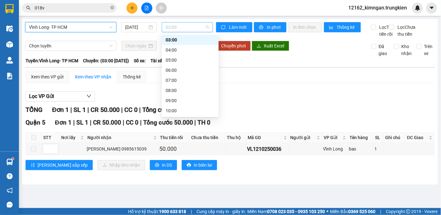
click at [193, 31] on span "03:00" at bounding box center [188, 26] width 44 height 9
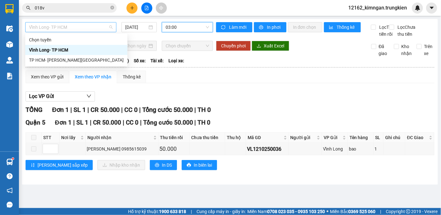
click at [50, 26] on span "Vĩnh Long- TP HCM" at bounding box center [71, 26] width 84 height 9
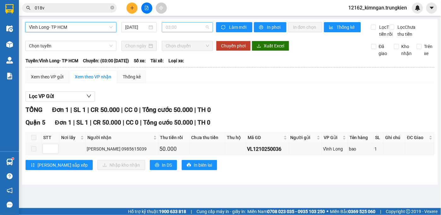
click at [172, 28] on span "03:00" at bounding box center [188, 26] width 44 height 9
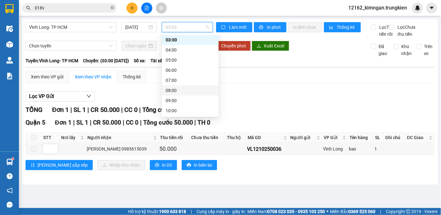
scroll to position [38, 0]
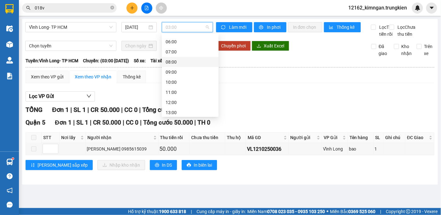
click at [182, 62] on div "08:00" at bounding box center [190, 61] width 49 height 7
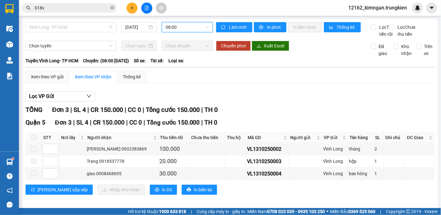
drag, startPoint x: 108, startPoint y: 29, endPoint x: 56, endPoint y: 34, distance: 52.0
click at [99, 30] on span "Vĩnh Long- TP HCM" at bounding box center [71, 26] width 84 height 9
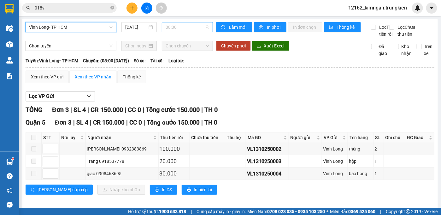
click at [182, 30] on span "08:00" at bounding box center [188, 26] width 44 height 9
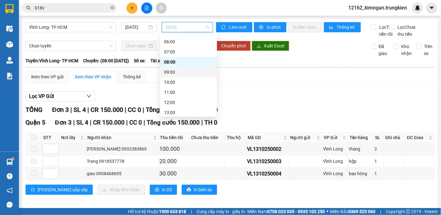
click at [176, 73] on div "09:00" at bounding box center [188, 71] width 49 height 7
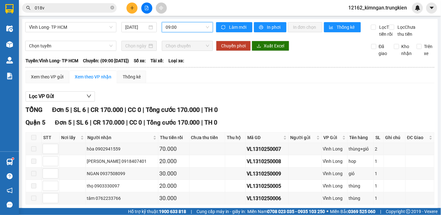
drag, startPoint x: 183, startPoint y: 29, endPoint x: 182, endPoint y: 33, distance: 4.8
click at [183, 31] on span "09:00" at bounding box center [188, 26] width 44 height 9
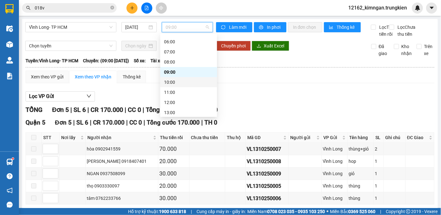
click at [168, 79] on div "10:00" at bounding box center [188, 82] width 49 height 7
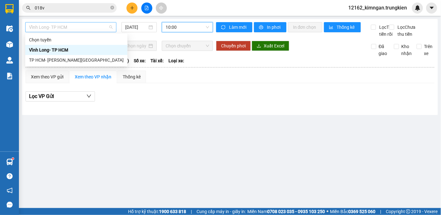
click at [74, 29] on span "Vĩnh Long- TP HCM" at bounding box center [71, 26] width 84 height 9
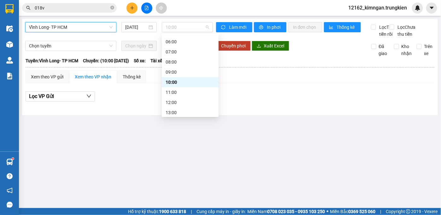
drag, startPoint x: 203, startPoint y: 27, endPoint x: 196, endPoint y: 44, distance: 18.3
click at [202, 29] on span "10:00" at bounding box center [188, 26] width 44 height 9
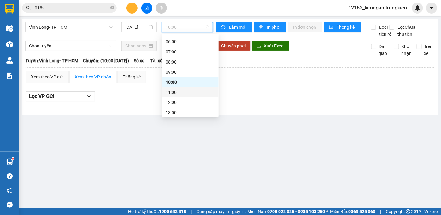
click at [176, 93] on div "11:00" at bounding box center [190, 92] width 49 height 7
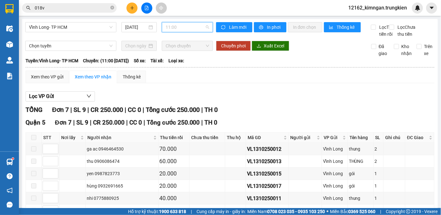
drag, startPoint x: 185, startPoint y: 28, endPoint x: 179, endPoint y: 54, distance: 26.7
click at [183, 32] on span "11:00" at bounding box center [188, 26] width 44 height 9
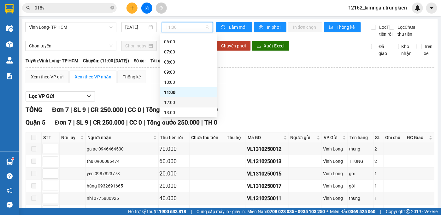
click at [168, 101] on div "12:00" at bounding box center [188, 102] width 49 height 7
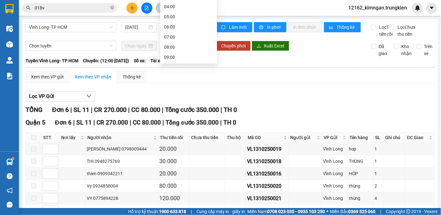
scroll to position [81, 0]
click at [172, 17] on div "13:00" at bounding box center [188, 16] width 49 height 7
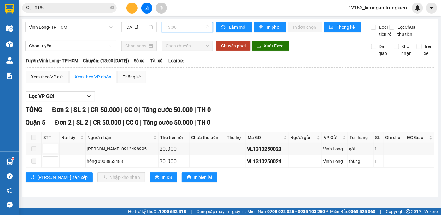
drag, startPoint x: 185, startPoint y: 25, endPoint x: 184, endPoint y: 36, distance: 10.5
click at [185, 30] on span "13:00" at bounding box center [188, 26] width 44 height 9
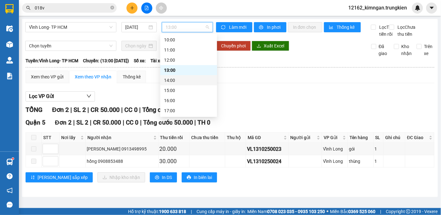
click at [182, 82] on div "14:00" at bounding box center [188, 80] width 49 height 7
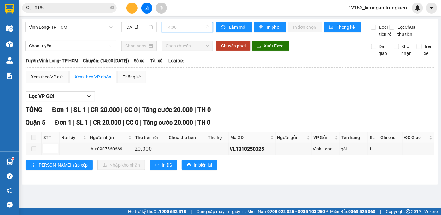
drag, startPoint x: 203, startPoint y: 27, endPoint x: 200, endPoint y: 27, distance: 3.5
click at [203, 27] on span "14:00" at bounding box center [188, 26] width 44 height 9
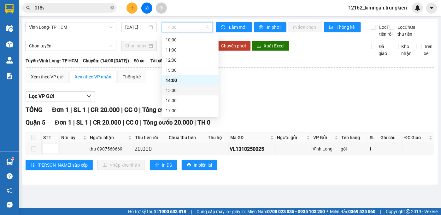
click at [177, 90] on div "15:00" at bounding box center [190, 90] width 49 height 7
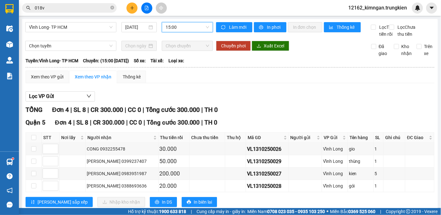
click at [180, 28] on span "15:00" at bounding box center [188, 26] width 44 height 9
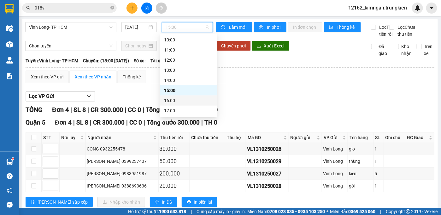
click at [180, 99] on div "16:00" at bounding box center [188, 100] width 49 height 7
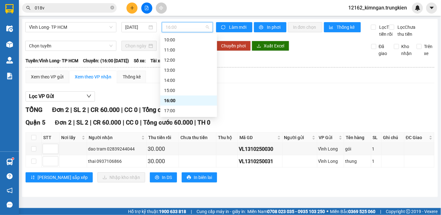
click at [166, 32] on div "16:00" at bounding box center [187, 27] width 51 height 10
click at [177, 111] on div "17:00" at bounding box center [188, 110] width 49 height 7
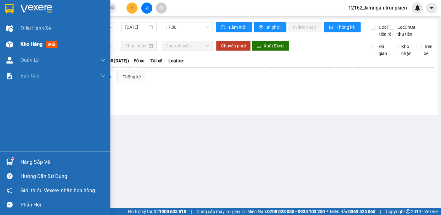
click at [18, 44] on div "Kho hàng mới" at bounding box center [55, 44] width 110 height 16
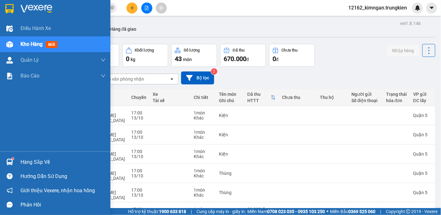
click at [26, 41] on span "Kho hàng" at bounding box center [32, 44] width 22 height 6
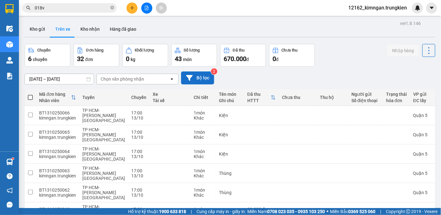
click at [193, 78] on button "Bộ lọc" at bounding box center [197, 77] width 33 height 13
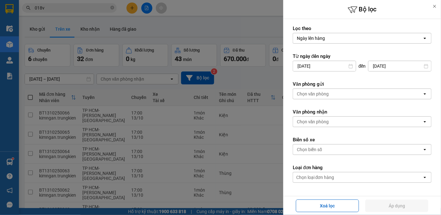
click at [195, 76] on div at bounding box center [220, 107] width 441 height 215
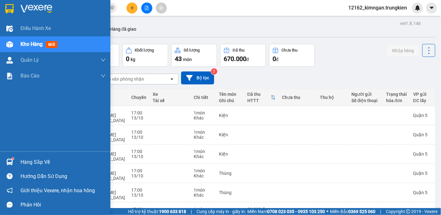
click at [21, 47] on span "Kho hàng" at bounding box center [32, 44] width 22 height 6
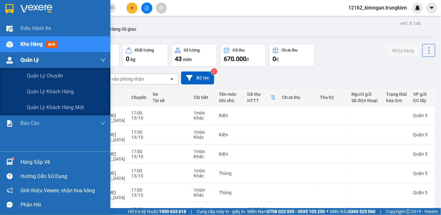
click at [25, 63] on span "Quản Lý" at bounding box center [30, 60] width 18 height 8
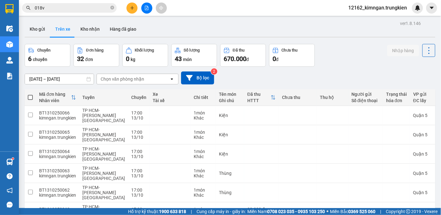
click at [36, 61] on span "chuyến" at bounding box center [40, 59] width 15 height 5
click at [135, 7] on button at bounding box center [132, 8] width 11 height 11
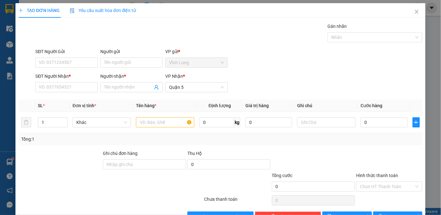
click at [14, 41] on div "TẠO ĐƠN HÀNG Yêu cầu xuất [PERSON_NAME] điện tử Transit Pickup Surcharge Ids Tr…" at bounding box center [220, 107] width 441 height 215
click at [10, 47] on div "TẠO ĐƠN HÀNG Yêu cầu xuất [PERSON_NAME] điện tử Transit Pickup Surcharge Ids Tr…" at bounding box center [220, 107] width 441 height 215
click at [9, 46] on div "TẠO ĐƠN HÀNG Yêu cầu xuất [PERSON_NAME] điện tử Transit Pickup Surcharge Ids Tr…" at bounding box center [220, 107] width 441 height 215
drag, startPoint x: 8, startPoint y: 46, endPoint x: 6, endPoint y: 38, distance: 8.3
click at [8, 46] on div "TẠO ĐƠN HÀNG Yêu cầu xuất [PERSON_NAME] điện tử Transit Pickup Surcharge Ids Tr…" at bounding box center [220, 107] width 441 height 215
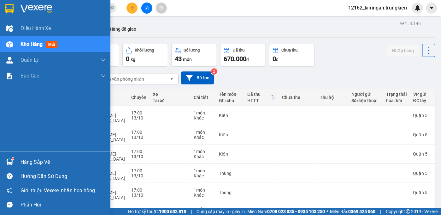
click at [30, 48] on div "Kho hàng mới" at bounding box center [63, 44] width 85 height 16
click at [30, 49] on div "Kho hàng mới" at bounding box center [63, 44] width 85 height 16
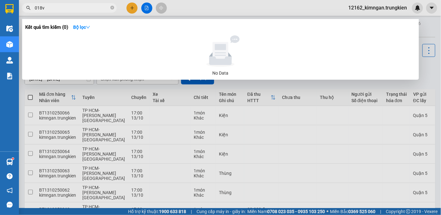
click at [110, 9] on span "018v" at bounding box center [69, 7] width 95 height 9
click at [112, 8] on icon "close-circle" at bounding box center [112, 8] width 4 height 4
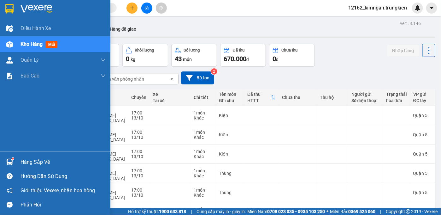
click at [23, 43] on span "Kho hàng" at bounding box center [32, 44] width 22 height 6
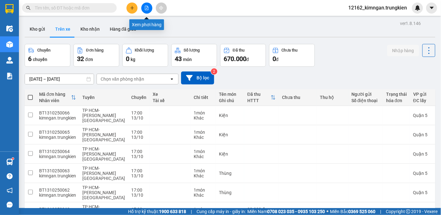
click at [144, 8] on icon "file-add" at bounding box center [146, 8] width 4 height 4
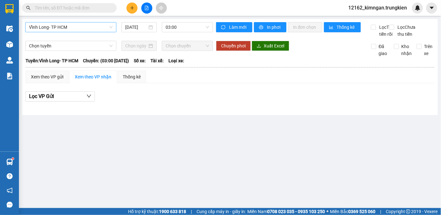
click at [71, 29] on span "Vĩnh Long- TP HCM" at bounding box center [71, 26] width 84 height 9
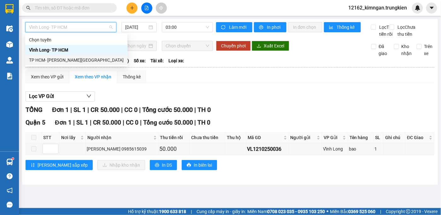
click at [50, 61] on div "TP HCM- [PERSON_NAME][GEOGRAPHIC_DATA]" at bounding box center [76, 59] width 95 height 7
type input "[DATE]"
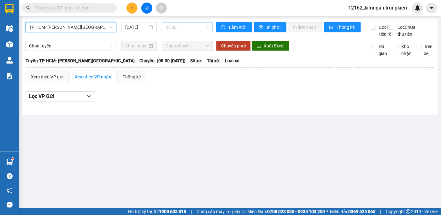
click at [179, 26] on span "05:00" at bounding box center [188, 26] width 44 height 9
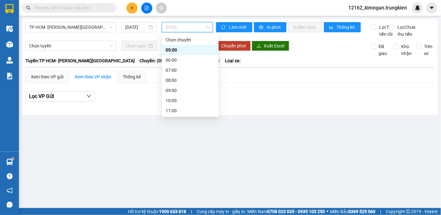
click at [181, 54] on div "05:00" at bounding box center [190, 50] width 57 height 10
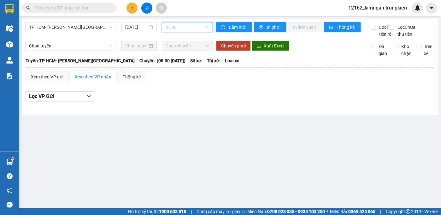
drag, startPoint x: 187, startPoint y: 26, endPoint x: 187, endPoint y: 50, distance: 23.7
click at [187, 32] on div "TP HCM- [PERSON_NAME] Long [DATE] 05:00" at bounding box center [119, 29] width 188 height 15
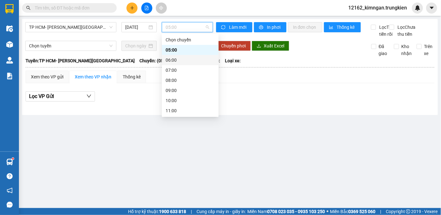
click at [185, 60] on div "06:00" at bounding box center [190, 59] width 49 height 7
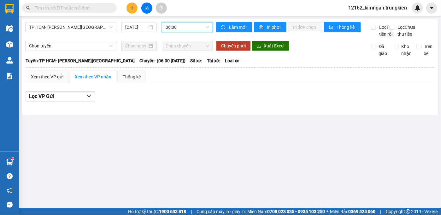
drag, startPoint x: 200, startPoint y: 25, endPoint x: 197, endPoint y: 37, distance: 11.9
click at [198, 33] on body "Kết quả [PERSON_NAME] ( 0 ) Bộ lọc No Data 12162_kimngan.trungkien Điều [PERSON…" at bounding box center [220, 107] width 441 height 215
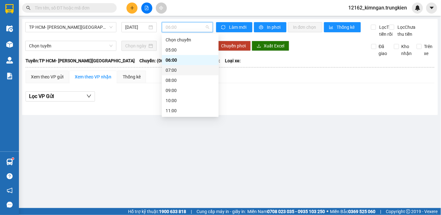
click at [183, 71] on div "07:00" at bounding box center [190, 70] width 49 height 7
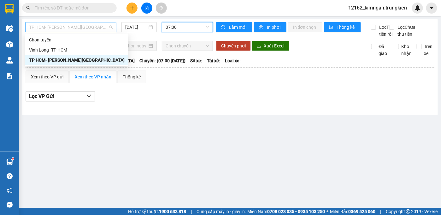
drag, startPoint x: 95, startPoint y: 28, endPoint x: 99, endPoint y: 35, distance: 8.8
click at [95, 28] on span "TP HCM- [PERSON_NAME][GEOGRAPHIC_DATA]" at bounding box center [71, 26] width 84 height 9
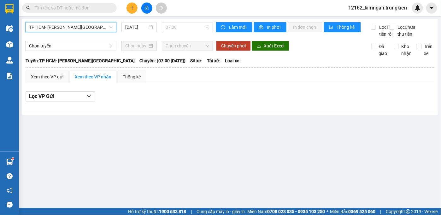
drag, startPoint x: 176, startPoint y: 26, endPoint x: 176, endPoint y: 44, distance: 17.4
click at [176, 29] on span "07:00" at bounding box center [188, 26] width 44 height 9
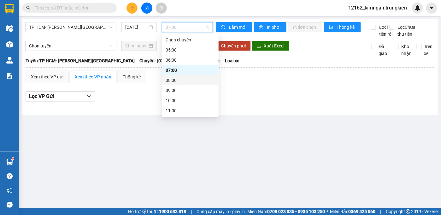
click at [174, 81] on div "08:00" at bounding box center [190, 80] width 49 height 7
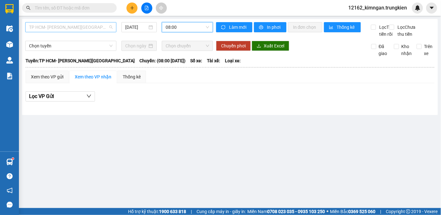
click at [88, 28] on span "TP HCM- [PERSON_NAME][GEOGRAPHIC_DATA]" at bounding box center [71, 26] width 84 height 9
drag, startPoint x: 196, startPoint y: 21, endPoint x: 194, endPoint y: 25, distance: 4.0
click at [196, 23] on div "TP HCM- [PERSON_NAME][GEOGRAPHIC_DATA] [DATE] 08:00 [PERSON_NAME] mới In phơi I…" at bounding box center [230, 67] width 416 height 96
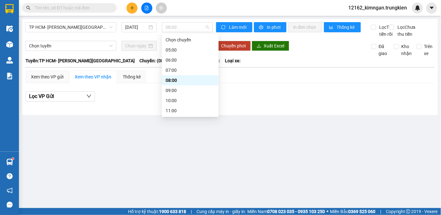
drag, startPoint x: 189, startPoint y: 30, endPoint x: 166, endPoint y: 46, distance: 28.4
click at [188, 31] on span "08:00" at bounding box center [188, 26] width 44 height 9
click at [174, 89] on div "09:00" at bounding box center [190, 90] width 49 height 7
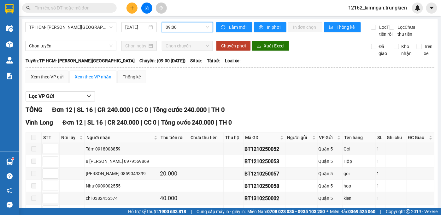
drag, startPoint x: 190, startPoint y: 27, endPoint x: 190, endPoint y: 34, distance: 7.3
click at [190, 33] on div "TP HCM- [PERSON_NAME] Long [DATE] 09:00 09:00" at bounding box center [119, 29] width 188 height 15
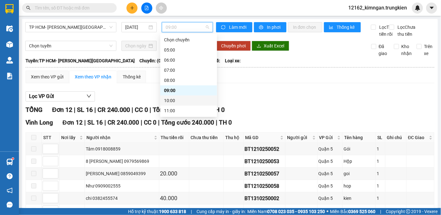
click at [177, 100] on div "10:00" at bounding box center [188, 100] width 49 height 7
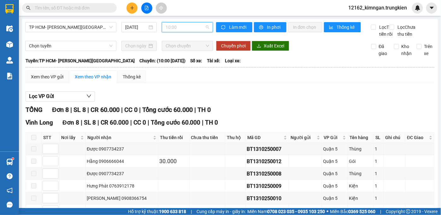
drag, startPoint x: 192, startPoint y: 25, endPoint x: 192, endPoint y: 33, distance: 7.9
click at [192, 27] on span "10:00" at bounding box center [188, 26] width 44 height 9
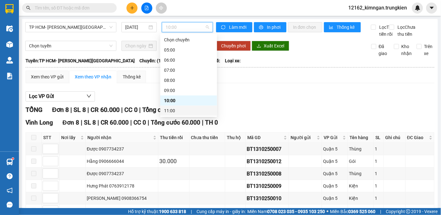
click at [181, 114] on div "11:00" at bounding box center [188, 110] width 49 height 7
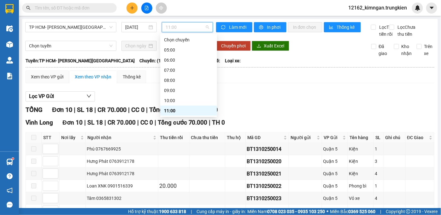
click at [179, 28] on span "11:00" at bounding box center [188, 26] width 44 height 9
click at [173, 101] on div "10:00" at bounding box center [188, 100] width 49 height 7
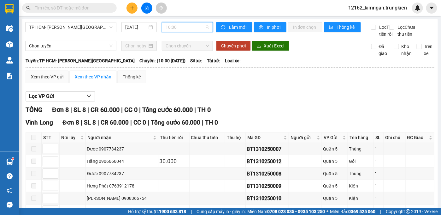
click at [181, 27] on span "10:00" at bounding box center [188, 26] width 44 height 9
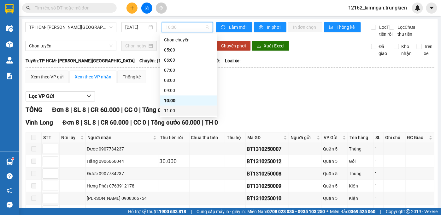
click at [177, 109] on div "11:00" at bounding box center [188, 110] width 49 height 7
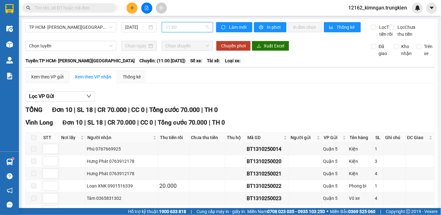
click at [187, 30] on span "11:00" at bounding box center [188, 26] width 44 height 9
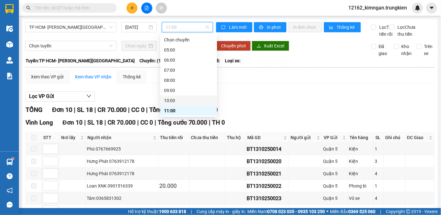
scroll to position [57, 0]
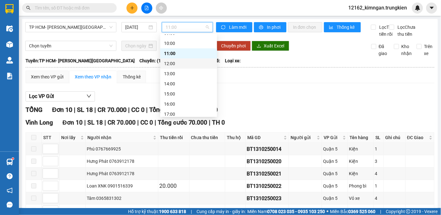
click at [176, 65] on div "12:00" at bounding box center [188, 63] width 49 height 7
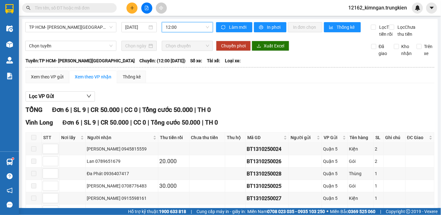
click at [206, 30] on span "12:00" at bounding box center [188, 26] width 44 height 9
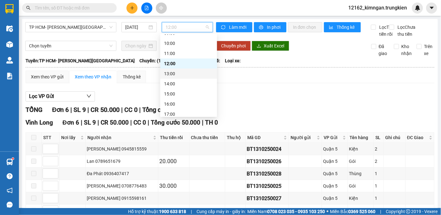
click at [181, 68] on div "13:00" at bounding box center [188, 73] width 57 height 10
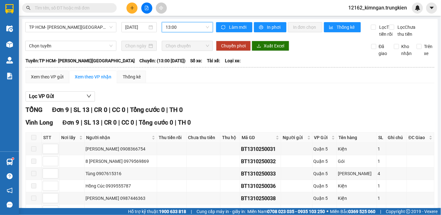
click at [185, 26] on span "13:00" at bounding box center [188, 26] width 44 height 9
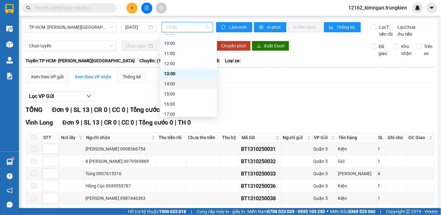
click at [175, 81] on div "14:00" at bounding box center [188, 83] width 49 height 7
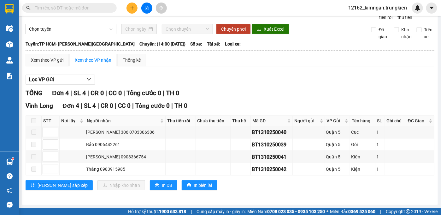
scroll to position [24, 0]
click at [101, 5] on input "text" at bounding box center [72, 7] width 74 height 7
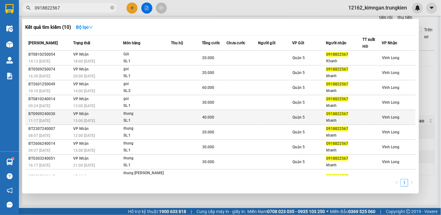
type input "0918822567"
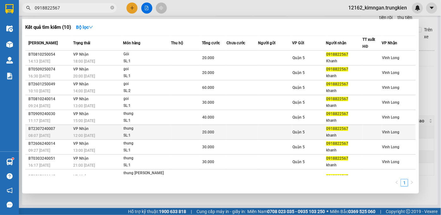
drag, startPoint x: 246, startPoint y: 110, endPoint x: 117, endPoint y: 124, distance: 130.1
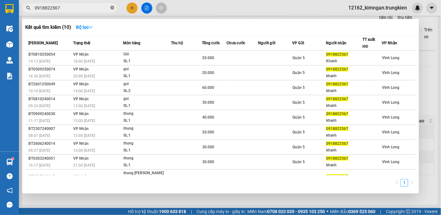
click at [111, 9] on icon "close-circle" at bounding box center [112, 8] width 4 height 4
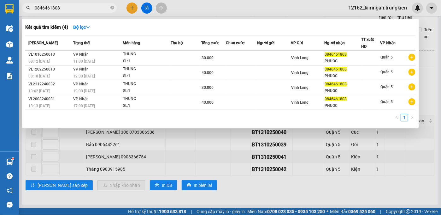
type input "0846461808"
click at [206, 188] on div at bounding box center [220, 107] width 441 height 215
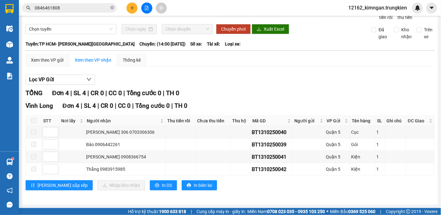
scroll to position [0, 0]
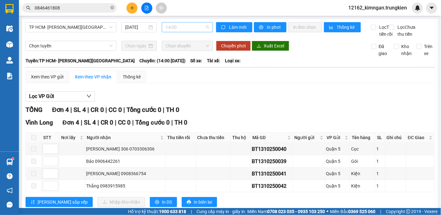
click at [183, 23] on span "14:00" at bounding box center [188, 26] width 44 height 9
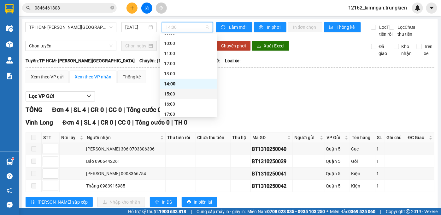
click at [175, 93] on div "15:00" at bounding box center [188, 93] width 49 height 7
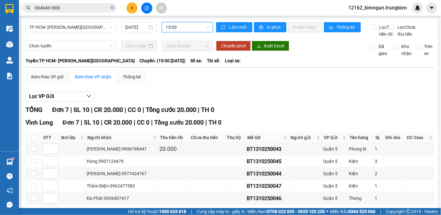
scroll to position [65, 0]
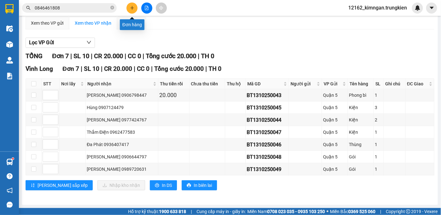
click at [130, 5] on button at bounding box center [132, 8] width 11 height 11
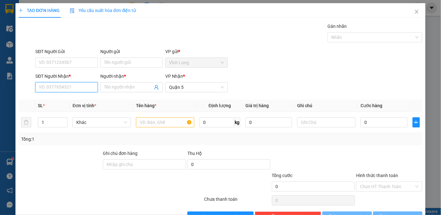
click at [63, 86] on input "SĐT Người Nhận *" at bounding box center [66, 87] width 62 height 10
click at [67, 98] on div "0948478787 - [PERSON_NAME]" at bounding box center [70, 99] width 62 height 7
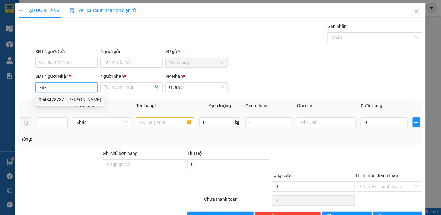
type input "0948478787"
type input "tuyền"
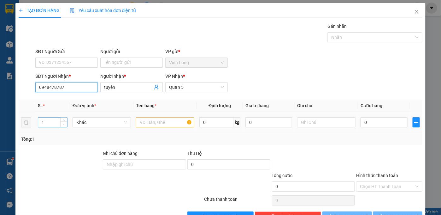
type input "50.000"
type input "0948478787"
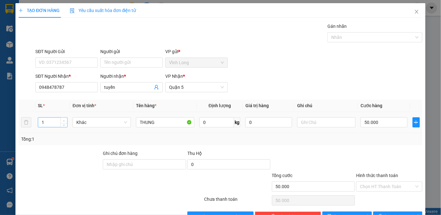
type input "2"
click at [64, 120] on icon "up" at bounding box center [64, 121] width 2 height 2
click at [375, 122] on input "50.000" at bounding box center [384, 122] width 47 height 10
type input "1"
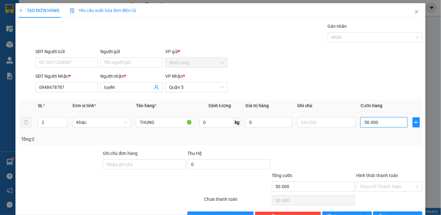
type input "1"
type input "10"
type input "100"
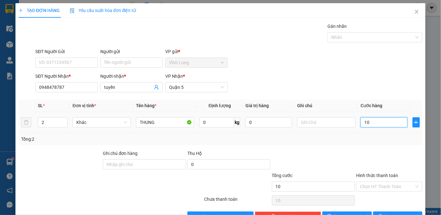
type input "100"
type input "100.000"
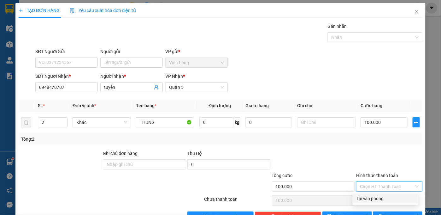
click at [384, 185] on input "Hình thức thanh toán" at bounding box center [387, 185] width 54 height 9
click at [380, 197] on div "Tại văn phòng" at bounding box center [385, 198] width 58 height 7
type input "0"
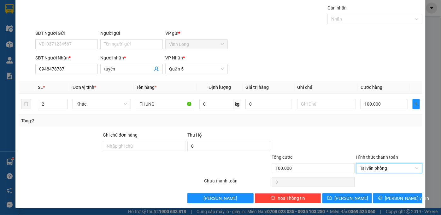
click at [116, 152] on form "Ghi [PERSON_NAME] hàng Thu Hộ 0 [PERSON_NAME] 100.000 [PERSON_NAME] [PERSON_NAM…" at bounding box center [221, 153] width 404 height 44
click at [16, 174] on div "TẠO ĐƠN HÀNG Yêu cầu xuất [PERSON_NAME] điện tử Transit Pickup Surcharge Ids Tr…" at bounding box center [220, 96] width 410 height 223
click at [111, 171] on div at bounding box center [77, 164] width 118 height 22
click at [408, 198] on button "[PERSON_NAME] và In" at bounding box center [398, 198] width 50 height 10
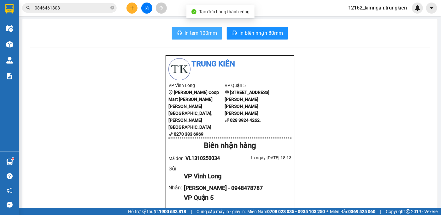
click at [203, 32] on span "In tem 100mm" at bounding box center [201, 33] width 32 height 8
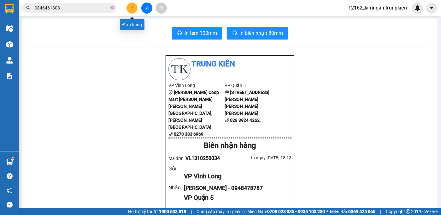
click at [134, 11] on button at bounding box center [132, 8] width 11 height 11
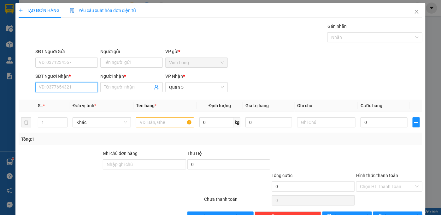
click at [59, 88] on input "SĐT Người Nhận *" at bounding box center [66, 87] width 62 height 10
type input "0777651798"
click at [129, 86] on input "Người nhận *" at bounding box center [128, 87] width 49 height 7
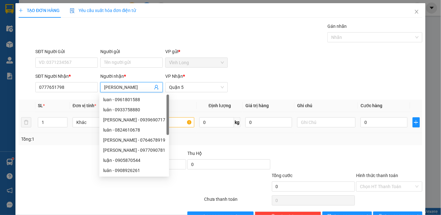
type input "[PERSON_NAME]"
click at [177, 121] on input "text" at bounding box center [165, 122] width 58 height 10
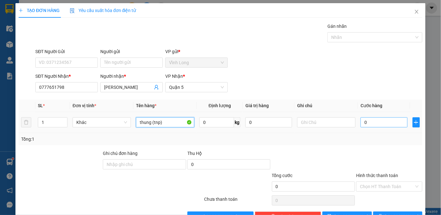
type input "thung (tnp)"
drag, startPoint x: 368, startPoint y: 122, endPoint x: 368, endPoint y: 125, distance: 3.2
click at [368, 123] on input "0" at bounding box center [384, 122] width 47 height 10
type input "5"
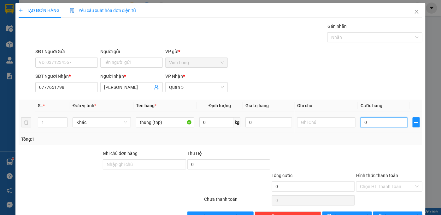
type input "5"
type input "50"
click at [375, 186] on input "Hình thức thanh toán" at bounding box center [387, 185] width 54 height 9
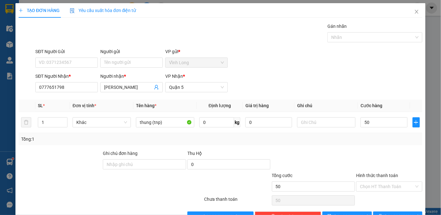
type input "50.000"
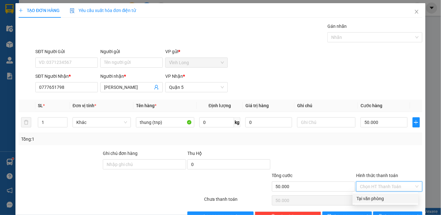
click at [371, 197] on div "Tại văn phòng" at bounding box center [385, 198] width 58 height 7
type input "0"
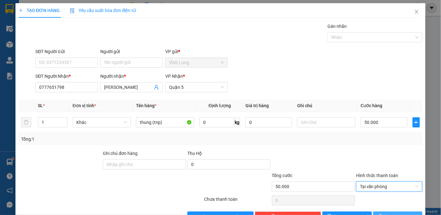
scroll to position [18, 0]
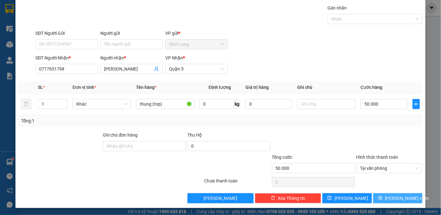
click at [380, 199] on button "[PERSON_NAME] và In" at bounding box center [398, 198] width 50 height 10
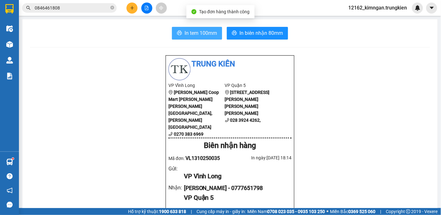
click at [179, 34] on icon "printer" at bounding box center [179, 32] width 5 height 5
click at [135, 9] on button at bounding box center [132, 8] width 11 height 11
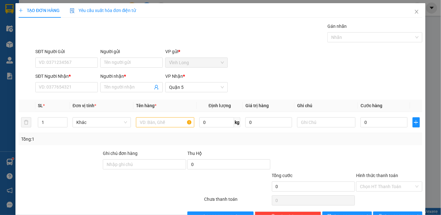
drag, startPoint x: 287, startPoint y: 47, endPoint x: 262, endPoint y: 62, distance: 28.8
click at [279, 51] on div "Transit Pickup Surcharge Ids Transit Deliver Surcharge Ids Transit Deliver Surc…" at bounding box center [221, 122] width 404 height 198
click at [70, 88] on input "SĐT Người Nhận *" at bounding box center [66, 87] width 62 height 10
type input "0911739116"
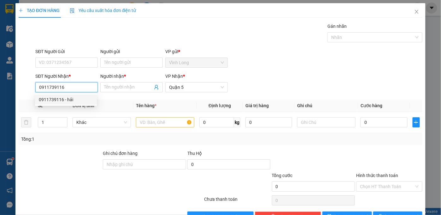
click at [70, 100] on div "0911739116 - hải" at bounding box center [66, 99] width 54 height 7
type input "hải"
type input "40.000"
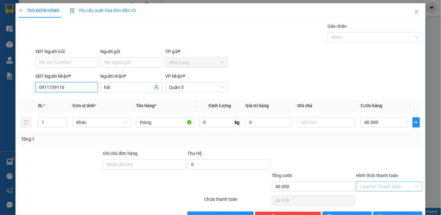
drag, startPoint x: 413, startPoint y: 185, endPoint x: 408, endPoint y: 187, distance: 5.5
click at [412, 185] on div "Chọn HT Thanh Toán" at bounding box center [389, 186] width 66 height 10
type input "0911739116"
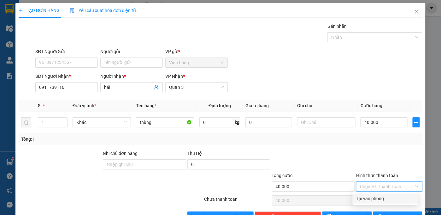
click at [395, 201] on div "Tại văn phòng" at bounding box center [385, 198] width 58 height 7
type input "0"
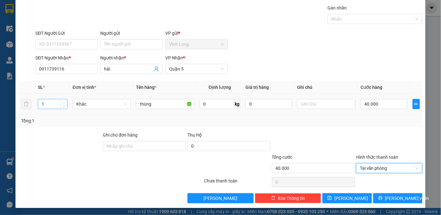
type input "2"
click at [61, 101] on span "Increase Value" at bounding box center [63, 102] width 7 height 6
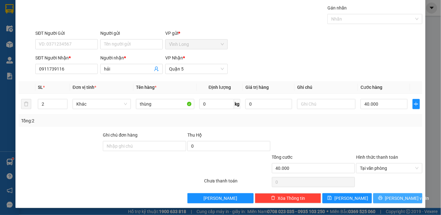
click at [386, 194] on button "[PERSON_NAME] và In" at bounding box center [398, 198] width 50 height 10
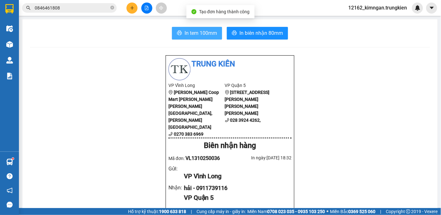
click at [198, 36] on span "In tem 100mm" at bounding box center [201, 33] width 32 height 8
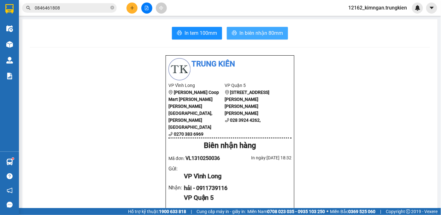
click at [256, 31] on span "In biên nhận 80mm" at bounding box center [261, 33] width 44 height 8
click at [131, 9] on icon "plus" at bounding box center [132, 8] width 4 height 4
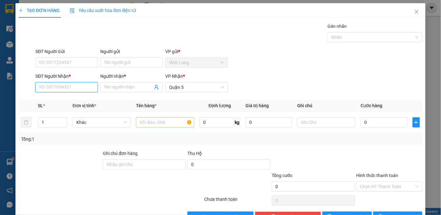
click at [62, 87] on input "SĐT Người Nhận *" at bounding box center [66, 87] width 62 height 10
type input "0931118268"
click at [80, 97] on div "0931118268 - [PERSON_NAME]" at bounding box center [70, 99] width 62 height 7
type input "CUONG"
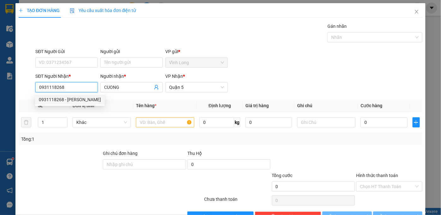
type input "30.000"
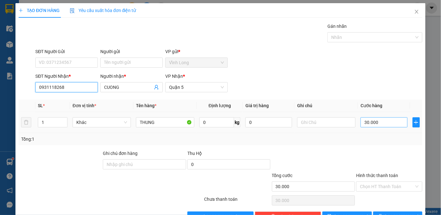
type input "0931118268"
click at [386, 123] on input "30.000" at bounding box center [384, 122] width 47 height 10
type input "2"
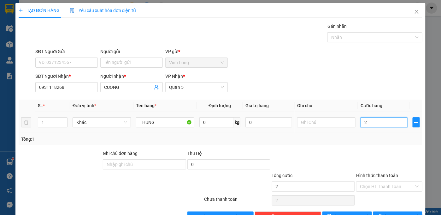
type input "20"
type input "20.000"
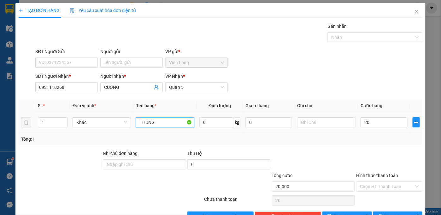
type input "20.000"
drag, startPoint x: 165, startPoint y: 125, endPoint x: 111, endPoint y: 123, distance: 53.7
click at [114, 123] on tr "1 [PERSON_NAME] 0 kg 0 20.000" at bounding box center [221, 122] width 404 height 21
type input "bien so"
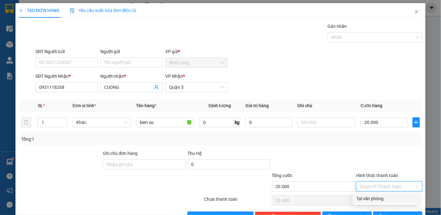
drag, startPoint x: 394, startPoint y: 187, endPoint x: 392, endPoint y: 195, distance: 7.8
click at [394, 190] on input "Hình thức thanh toán" at bounding box center [387, 185] width 54 height 9
click at [392, 195] on div "Tại văn phòng" at bounding box center [385, 198] width 58 height 7
type input "0"
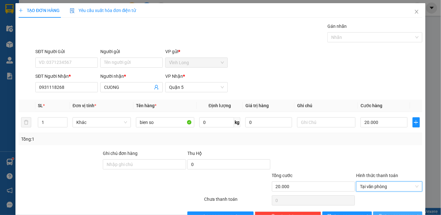
scroll to position [18, 0]
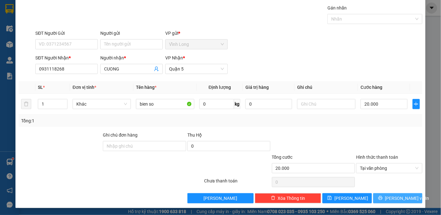
click at [388, 194] on button "[PERSON_NAME] và In" at bounding box center [398, 198] width 50 height 10
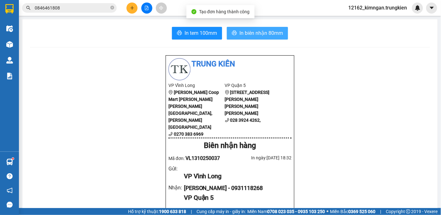
click at [251, 35] on span "In biên nhận 80mm" at bounding box center [261, 33] width 44 height 8
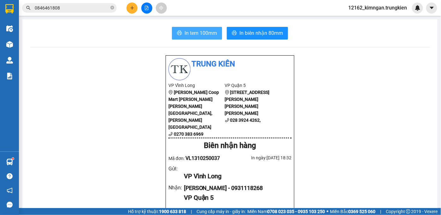
click at [214, 37] on button "In tem 100mm" at bounding box center [197, 33] width 50 height 13
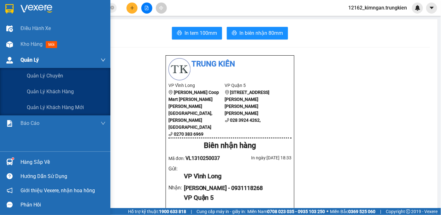
click at [11, 62] on img at bounding box center [9, 60] width 7 height 7
click at [25, 59] on span "Quản Lý" at bounding box center [30, 60] width 18 height 8
drag, startPoint x: 26, startPoint y: 59, endPoint x: 67, endPoint y: 57, distance: 40.7
click at [46, 59] on div "Quản Lý" at bounding box center [63, 60] width 85 height 16
click at [70, 54] on div "Quản Lý" at bounding box center [63, 60] width 85 height 16
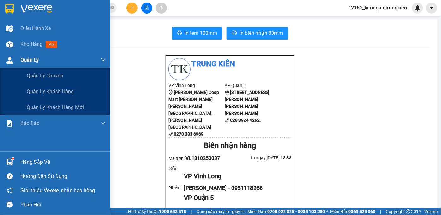
click at [69, 58] on div "Quản Lý" at bounding box center [63, 60] width 85 height 16
click at [73, 59] on div "Quản Lý" at bounding box center [63, 60] width 85 height 16
click at [11, 63] on div at bounding box center [9, 60] width 11 height 11
drag, startPoint x: 23, startPoint y: 58, endPoint x: 126, endPoint y: 65, distance: 103.7
click at [88, 65] on div "Quản Lý" at bounding box center [63, 60] width 85 height 16
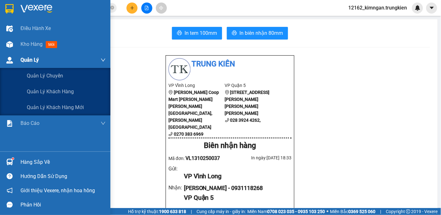
click at [12, 60] on img at bounding box center [9, 60] width 7 height 7
click at [66, 108] on span "Quản lý khách hàng mới" at bounding box center [55, 107] width 57 height 8
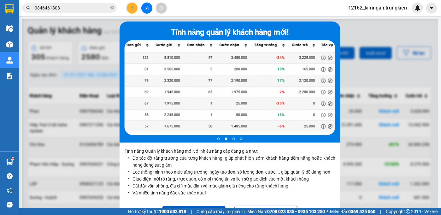
click at [361, 139] on div at bounding box center [230, 126] width 416 height 215
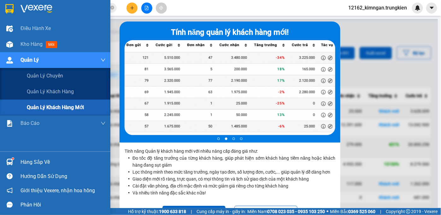
click at [15, 55] on div "Quản Lý" at bounding box center [55, 60] width 110 height 16
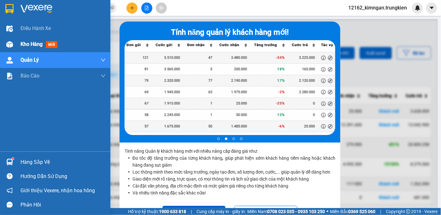
click at [26, 44] on span "Kho hàng" at bounding box center [32, 44] width 22 height 6
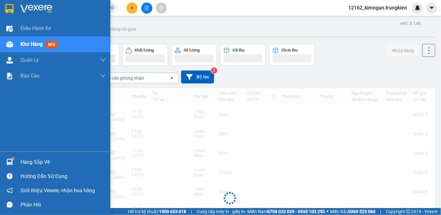
click at [36, 42] on span "Kho hàng" at bounding box center [32, 44] width 22 height 6
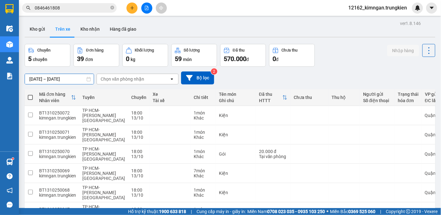
click at [75, 81] on div "ver 1.8.146 Kho gửi Trên xe [PERSON_NAME] Hàng đã giao Chuyến 5 chuyến Đơn hàng…" at bounding box center [230, 170] width 416 height 302
click at [156, 77] on div "Chọn văn phòng nhận" at bounding box center [133, 79] width 73 height 10
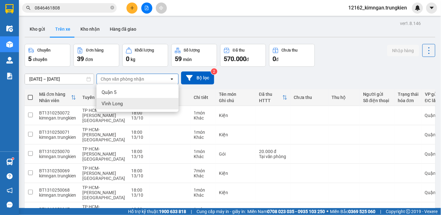
click at [116, 100] on div "Vĩnh Long" at bounding box center [138, 103] width 82 height 11
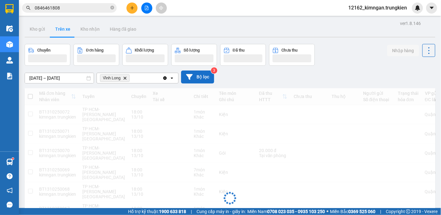
click at [210, 80] on button "Bộ lọc" at bounding box center [197, 76] width 33 height 13
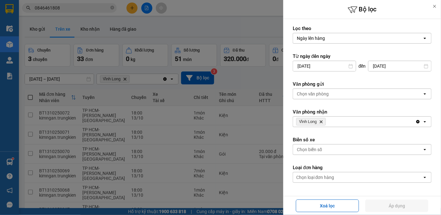
click at [214, 137] on div at bounding box center [220, 107] width 441 height 215
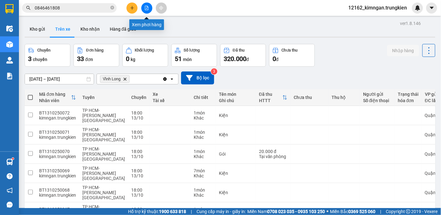
click at [144, 3] on button at bounding box center [146, 8] width 11 height 11
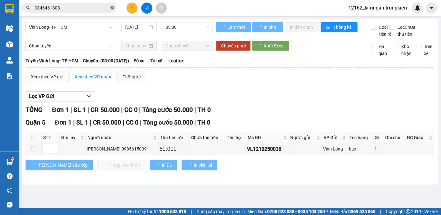
click at [112, 8] on icon "close-circle" at bounding box center [112, 8] width 4 height 4
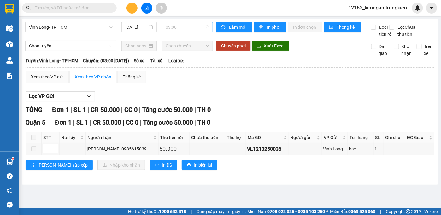
click at [194, 28] on span "03:00" at bounding box center [188, 26] width 44 height 9
click at [56, 54] on div "[PERSON_NAME] Long- TP HCM [DATE] 03:00 [PERSON_NAME] mới In phơi In [PERSON_NA…" at bounding box center [230, 101] width 416 height 165
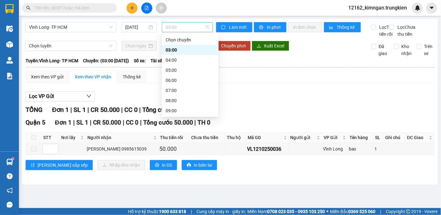
click at [168, 25] on span "03:00" at bounding box center [188, 26] width 44 height 9
click at [174, 109] on div "17:00" at bounding box center [190, 110] width 49 height 7
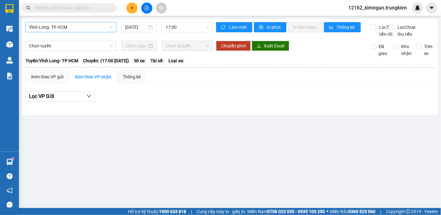
click at [65, 32] on div "[PERSON_NAME] Long- TP HCM [DATE] 17:00" at bounding box center [119, 29] width 188 height 15
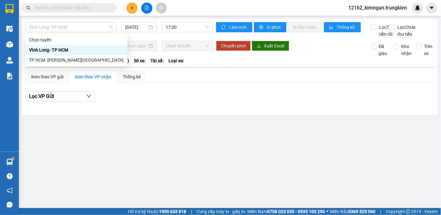
drag, startPoint x: 68, startPoint y: 26, endPoint x: 61, endPoint y: 37, distance: 12.8
click at [65, 32] on span "Vĩnh Long- TP HCM" at bounding box center [71, 26] width 84 height 9
click at [64, 56] on div "TP HCM- [PERSON_NAME][GEOGRAPHIC_DATA]" at bounding box center [76, 59] width 95 height 7
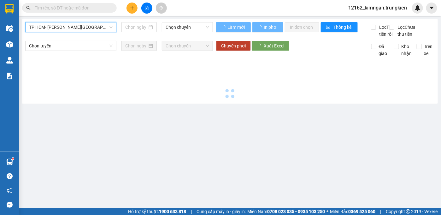
type input "[DATE]"
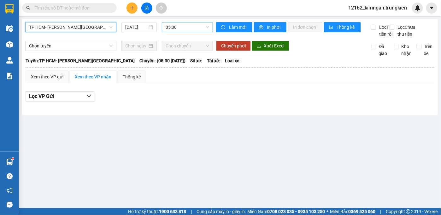
click at [188, 27] on span "05:00" at bounding box center [188, 26] width 44 height 9
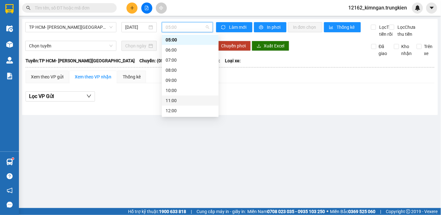
scroll to position [81, 0]
click at [172, 91] on div "17:00" at bounding box center [190, 90] width 49 height 7
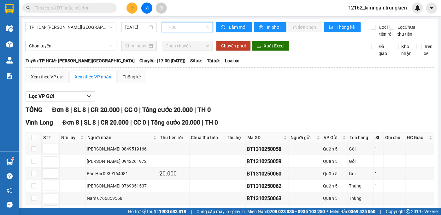
click at [178, 27] on span "17:00" at bounding box center [188, 26] width 44 height 9
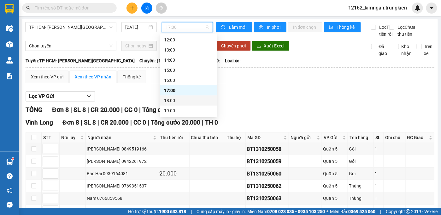
click at [171, 100] on div "18:00" at bounding box center [188, 100] width 49 height 7
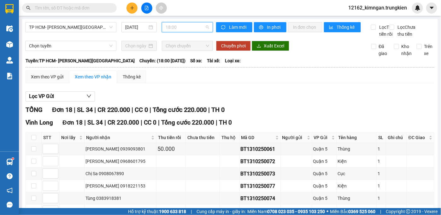
drag, startPoint x: 168, startPoint y: 24, endPoint x: 171, endPoint y: 40, distance: 16.2
click at [170, 25] on span "18:00" at bounding box center [188, 26] width 44 height 9
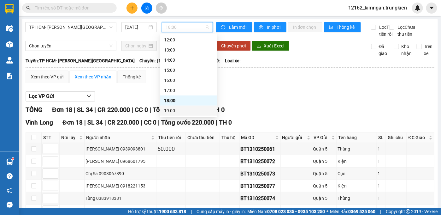
click at [172, 109] on div "19:00" at bounding box center [188, 110] width 49 height 7
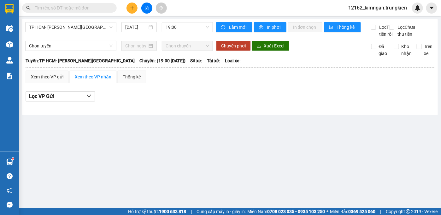
click at [107, 8] on span at bounding box center [69, 7] width 95 height 9
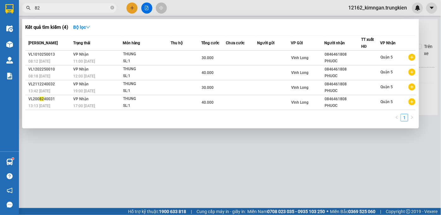
type input "825"
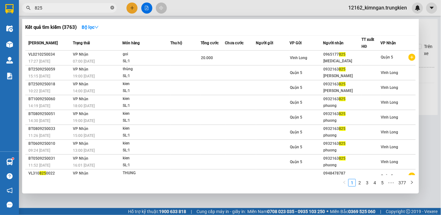
click at [111, 9] on icon "close-circle" at bounding box center [112, 8] width 4 height 4
type input "8825"
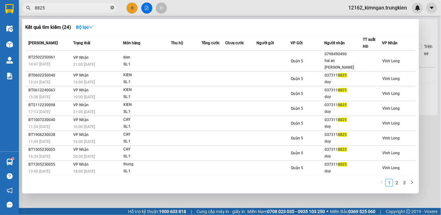
click at [113, 8] on icon "close-circle" at bounding box center [112, 8] width 4 height 4
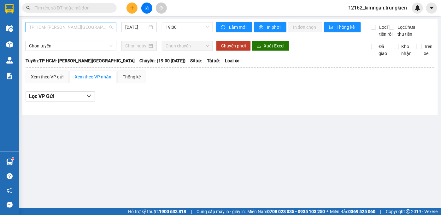
click at [103, 31] on span "TP HCM- [PERSON_NAME][GEOGRAPHIC_DATA]" at bounding box center [71, 26] width 84 height 9
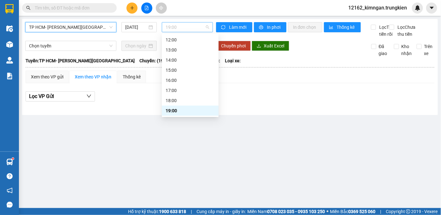
click at [197, 28] on span "19:00" at bounding box center [188, 26] width 44 height 9
click at [179, 92] on div "17:00" at bounding box center [190, 90] width 49 height 7
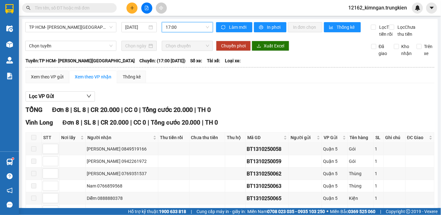
scroll to position [77, 0]
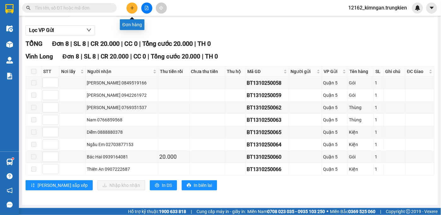
click at [133, 9] on icon "plus" at bounding box center [132, 8] width 4 height 4
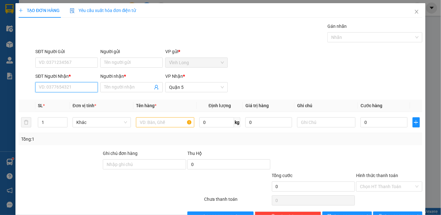
click at [67, 84] on input "SĐT Người Nhận *" at bounding box center [66, 87] width 62 height 10
type input "0367931891"
click at [72, 103] on div "0367931891 - [PERSON_NAME]" at bounding box center [70, 99] width 70 height 10
type input "hien"
type input "30.000"
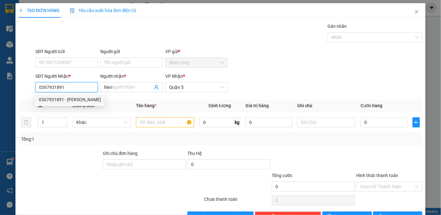
type input "30.000"
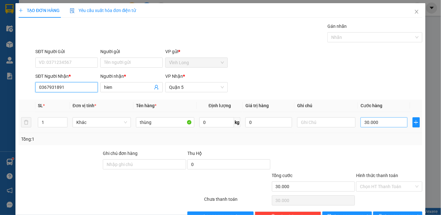
type input "0367931891"
click at [384, 121] on input "30.000" at bounding box center [384, 122] width 47 height 10
type input "2"
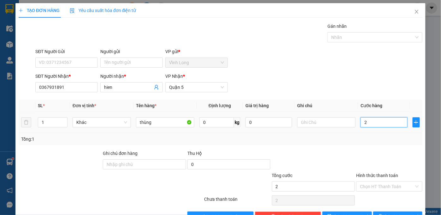
type input "20"
type input "20.000"
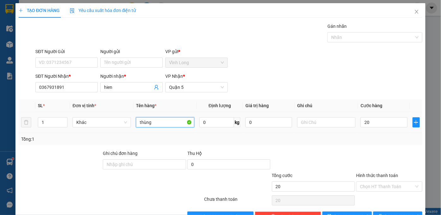
type input "20.000"
drag, startPoint x: 157, startPoint y: 120, endPoint x: 123, endPoint y: 136, distance: 37.8
click at [123, 136] on div "SL * Đơn vị tính * Tên hàng * Định [PERSON_NAME] trị hàng Ghi [PERSON_NAME] hàn…" at bounding box center [221, 121] width 404 height 45
type input "phong bi"
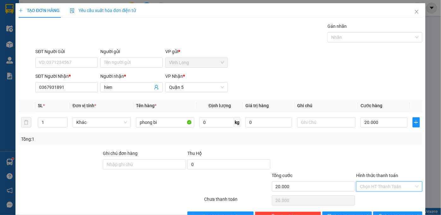
click at [361, 187] on input "Hình thức thanh toán" at bounding box center [387, 185] width 54 height 9
click at [361, 196] on div "Tại văn phòng" at bounding box center [385, 198] width 58 height 7
type input "0"
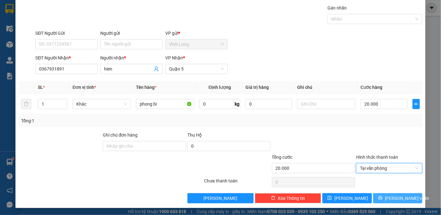
click at [401, 196] on span "[PERSON_NAME] và In" at bounding box center [407, 197] width 44 height 7
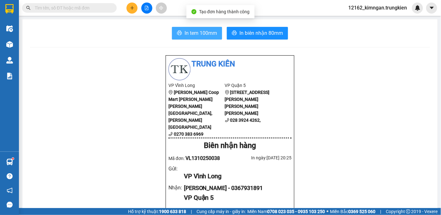
click at [198, 35] on span "In tem 100mm" at bounding box center [201, 33] width 32 height 8
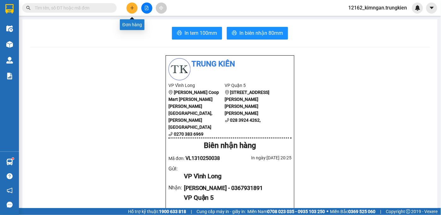
click at [133, 9] on icon "plus" at bounding box center [132, 8] width 4 height 4
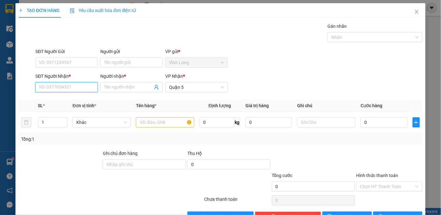
click at [61, 86] on input "SĐT Người Nhận *" at bounding box center [66, 87] width 62 height 10
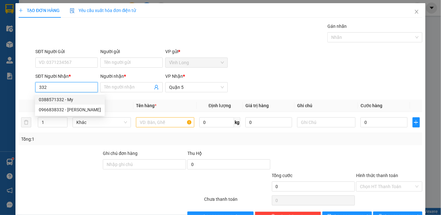
click at [71, 100] on div "0388571332 - My" at bounding box center [70, 99] width 62 height 7
type input "0388571332"
type input "My"
type input "200.000"
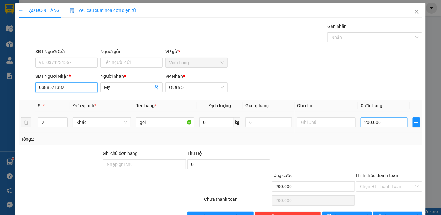
type input "0388571332"
click at [394, 121] on input "200.000" at bounding box center [384, 122] width 47 height 10
type input "2"
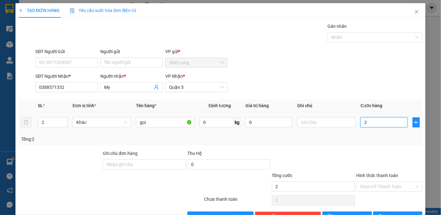
type input "20"
type input "2"
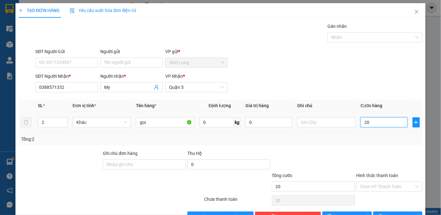
type input "2"
type input "23"
type input "230"
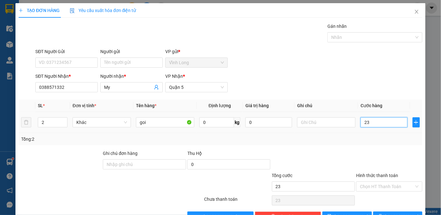
type input "230"
type input "230.000"
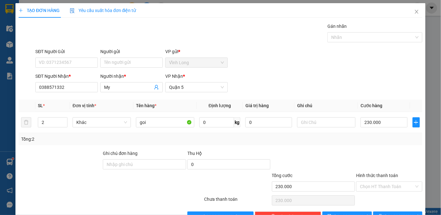
drag, startPoint x: 388, startPoint y: 183, endPoint x: 386, endPoint y: 192, distance: 9.3
click at [388, 184] on input "Hình thức thanh toán" at bounding box center [387, 185] width 54 height 9
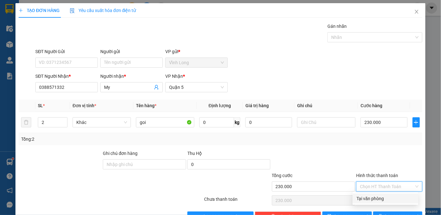
click at [383, 198] on div "Tại văn phòng" at bounding box center [385, 198] width 58 height 7
type input "0"
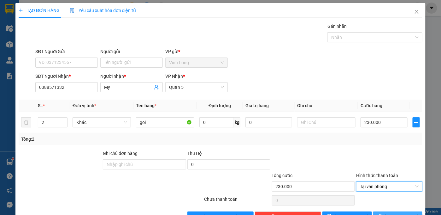
scroll to position [18, 0]
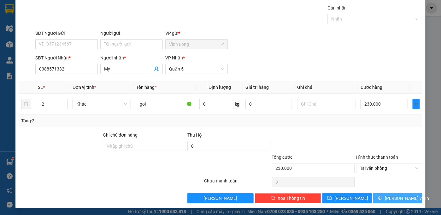
click at [385, 193] on button "[PERSON_NAME] và In" at bounding box center [398, 198] width 50 height 10
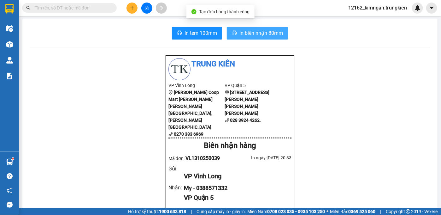
click at [254, 31] on span "In biên nhận 80mm" at bounding box center [261, 33] width 44 height 8
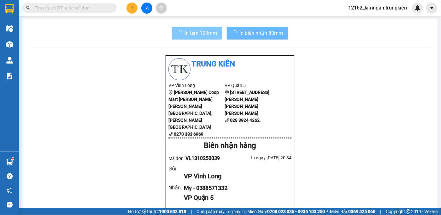
click at [210, 37] on button "In tem 100mm" at bounding box center [197, 33] width 50 height 13
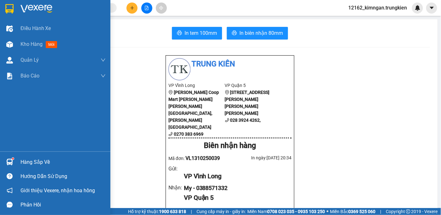
click at [33, 159] on div "Hàng sắp về" at bounding box center [63, 161] width 85 height 9
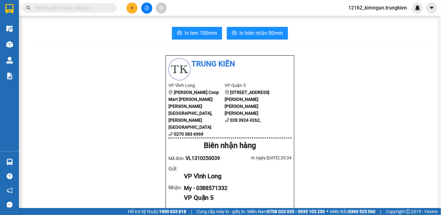
click at [415, 93] on section "Kết quả [PERSON_NAME] ( 24 ) Bộ lọc Mã ĐH Trạng thái Món hàng Thu hộ [PERSON_NA…" at bounding box center [220, 107] width 441 height 215
